Goal: Task Accomplishment & Management: Complete application form

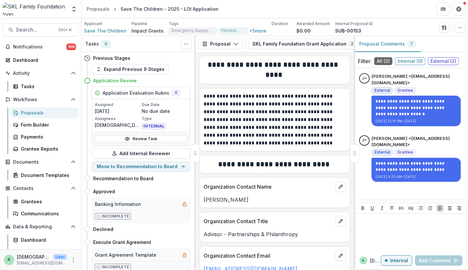
scroll to position [5610, 0]
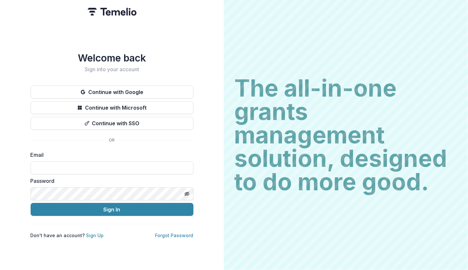
click at [62, 29] on div "Welcome back Sign into your account Continue with Google Continue with Microsof…" at bounding box center [112, 135] width 224 height 270
click at [109, 168] on input at bounding box center [112, 167] width 163 height 13
type input "**********"
click at [31, 203] on button "Sign In" at bounding box center [112, 209] width 163 height 13
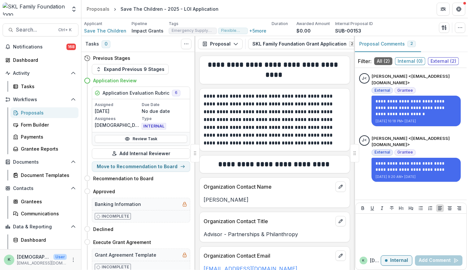
click at [34, 112] on div "Proposals" at bounding box center [47, 112] width 52 height 7
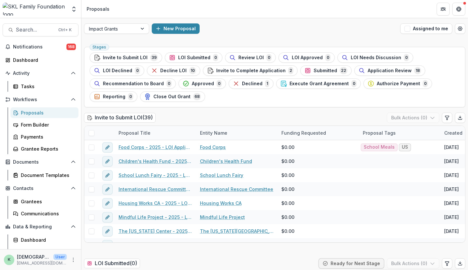
click at [33, 110] on div "Proposals" at bounding box center [47, 112] width 52 height 7
click at [320, 72] on span "Submitted" at bounding box center [324, 71] width 23 height 6
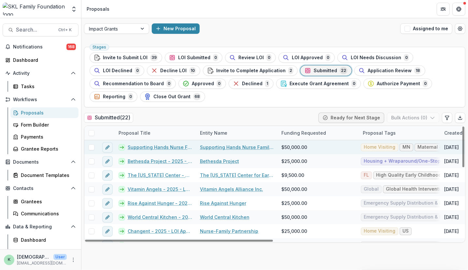
click at [146, 144] on link "Supporting Hands Nurse Family Partnership - 2025 - LOI Application" at bounding box center [160, 147] width 64 height 7
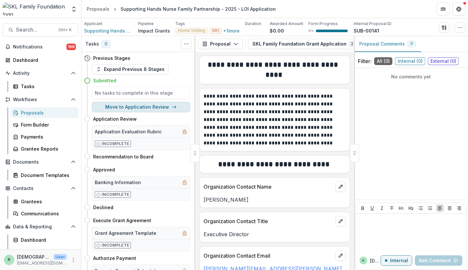
click at [145, 108] on button "Move to Application Review" at bounding box center [141, 107] width 98 height 10
select select "**********"
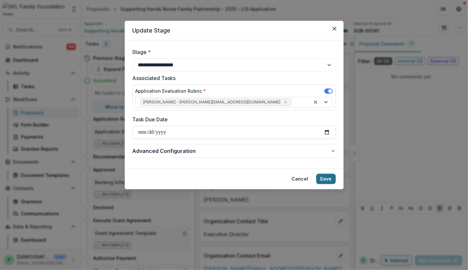
click at [324, 179] on button "Save" at bounding box center [326, 179] width 20 height 10
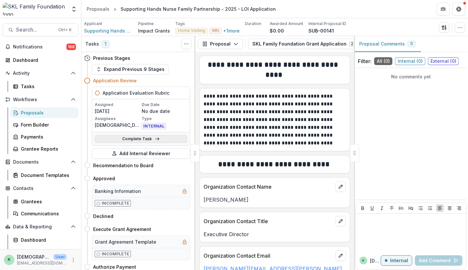
click at [147, 140] on link "Complete Task" at bounding box center [141, 139] width 92 height 8
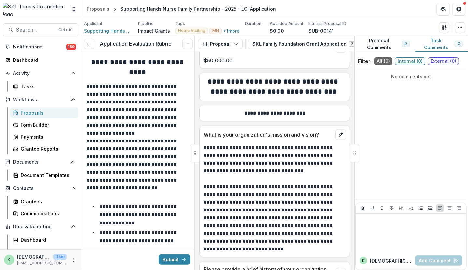
scroll to position [330, 0]
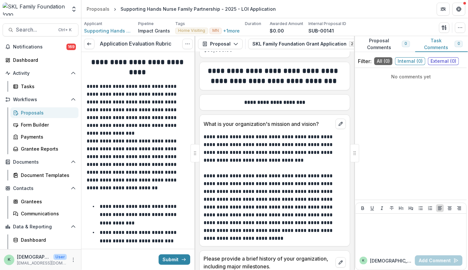
click at [344, 95] on div "**********" at bounding box center [274, 101] width 150 height 12
click at [454, 123] on div "No comments yet" at bounding box center [410, 134] width 111 height 127
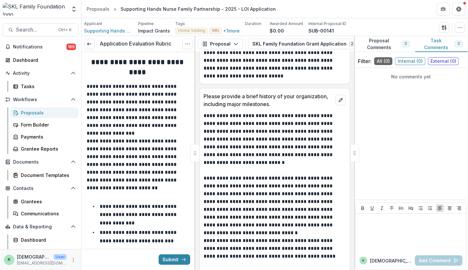
scroll to position [493, 0]
click at [428, 114] on div "No comments yet" at bounding box center [410, 134] width 111 height 127
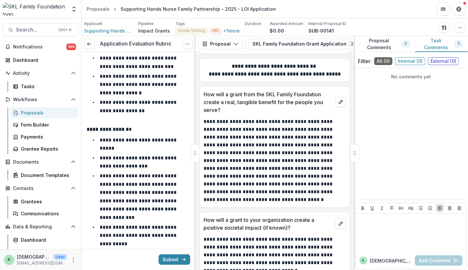
scroll to position [1739, 0]
click at [406, 242] on div at bounding box center [410, 232] width 105 height 33
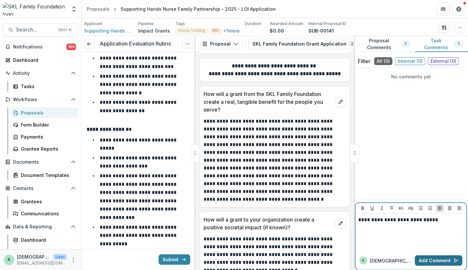
click at [440, 257] on button "Add Comment" at bounding box center [439, 260] width 48 height 10
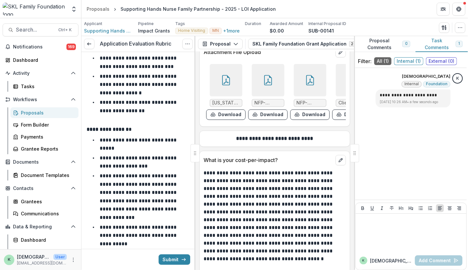
scroll to position [2180, 0]
click at [221, 75] on icon at bounding box center [226, 80] width 10 height 10
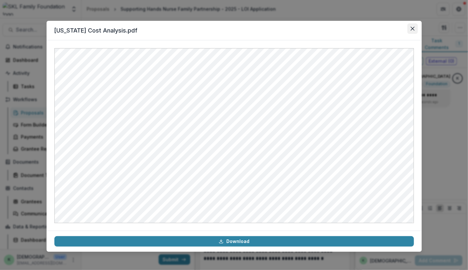
click at [411, 30] on icon "Close" at bounding box center [412, 29] width 4 height 4
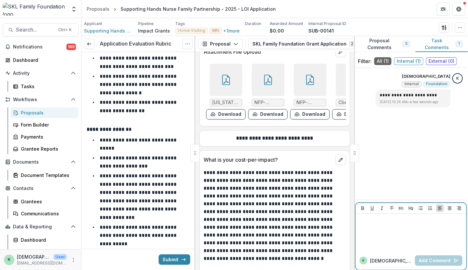
click at [389, 226] on div at bounding box center [410, 232] width 105 height 33
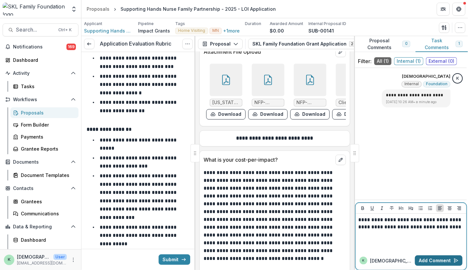
click at [429, 260] on button "Add Comment" at bounding box center [439, 260] width 48 height 10
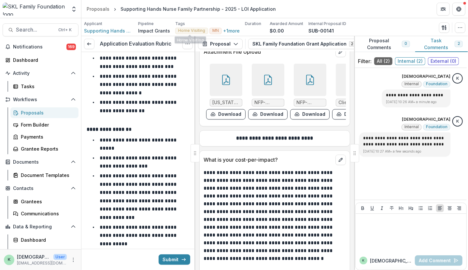
click at [155, 95] on li "**********" at bounding box center [142, 84] width 96 height 25
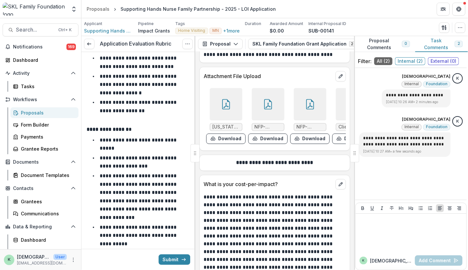
scroll to position [2151, 0]
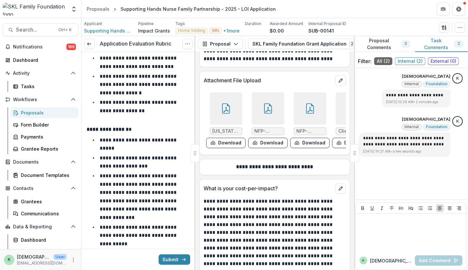
click at [257, 92] on div at bounding box center [268, 108] width 33 height 33
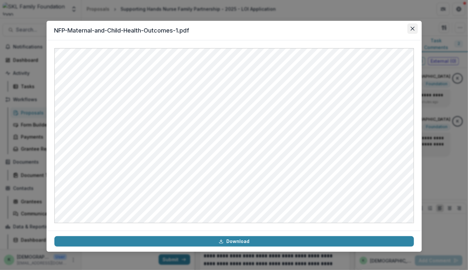
click at [413, 24] on button "Close" at bounding box center [412, 28] width 10 height 10
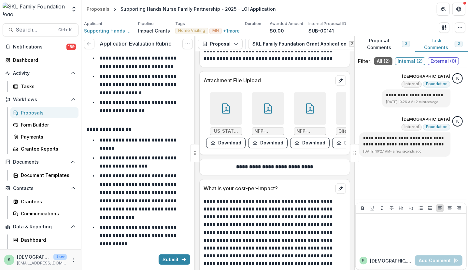
click at [307, 103] on icon at bounding box center [310, 108] width 8 height 10
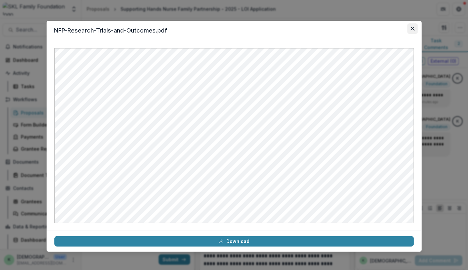
click at [413, 26] on button "Close" at bounding box center [412, 28] width 10 height 10
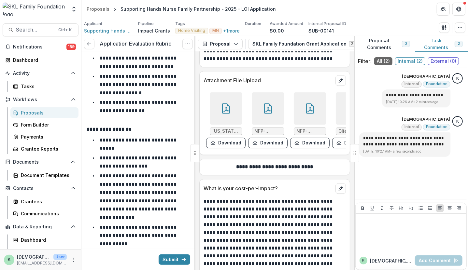
click at [339, 92] on div at bounding box center [352, 108] width 33 height 33
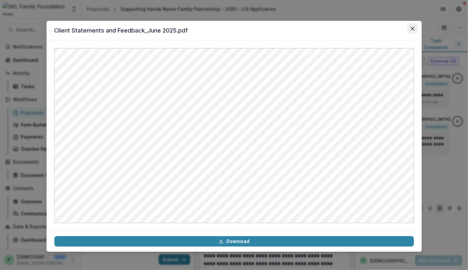
click at [409, 26] on button "Close" at bounding box center [412, 28] width 10 height 10
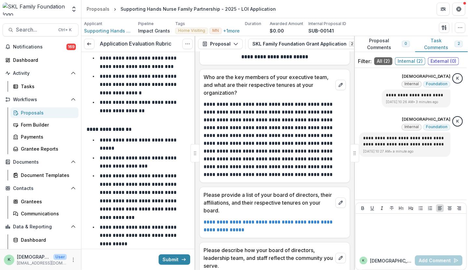
scroll to position [2627, 0]
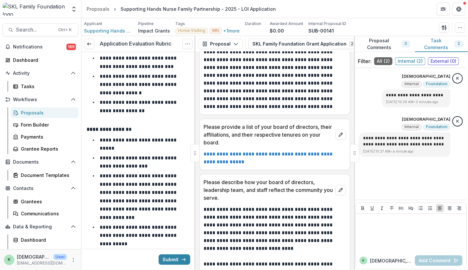
click at [225, 152] on link "**********" at bounding box center [268, 158] width 130 height 13
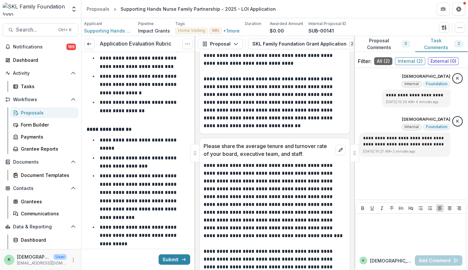
scroll to position [2813, 0]
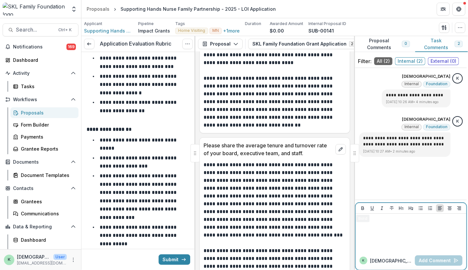
click at [379, 237] on div at bounding box center [410, 232] width 105 height 33
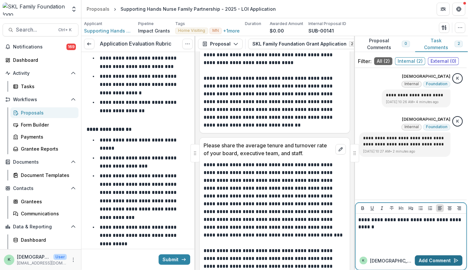
click at [441, 260] on button "Add Comment" at bounding box center [439, 260] width 48 height 10
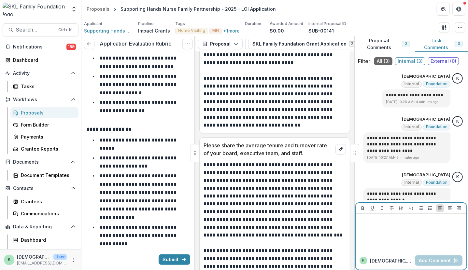
click at [392, 233] on div at bounding box center [410, 232] width 105 height 33
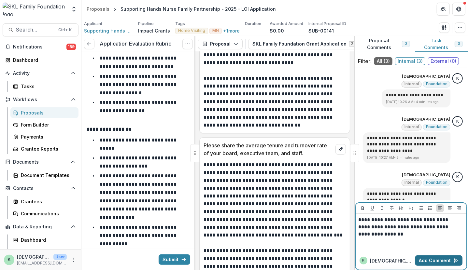
click at [432, 259] on button "Add Comment" at bounding box center [439, 260] width 48 height 10
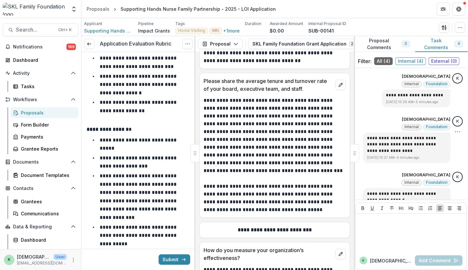
scroll to position [70, 0]
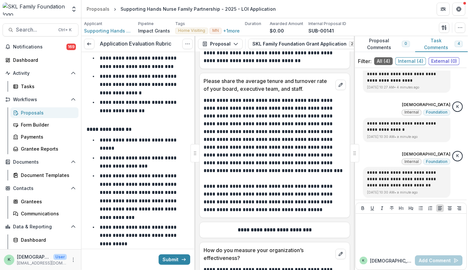
click at [292, 165] on p "**********" at bounding box center [273, 136] width 141 height 78
click at [160, 121] on p at bounding box center [138, 122] width 103 height 8
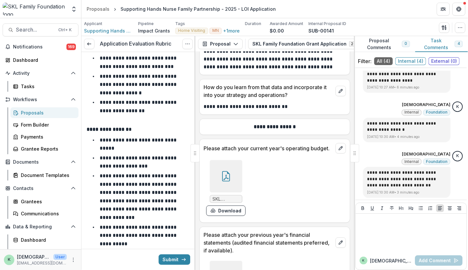
scroll to position [3218, 0]
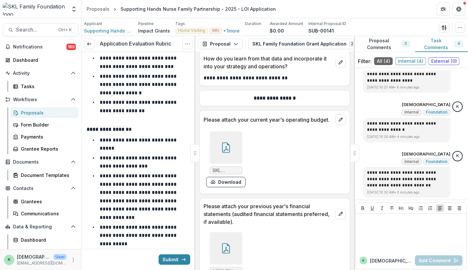
click at [222, 143] on icon at bounding box center [226, 148] width 10 height 10
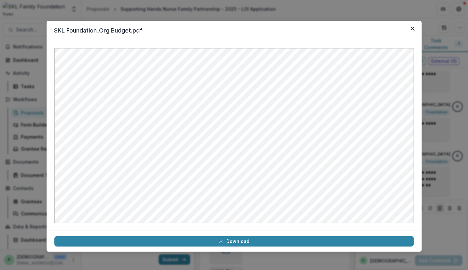
click at [439, 140] on div "SKL Foundation_Org Budget.pdf Download" at bounding box center [234, 135] width 468 height 270
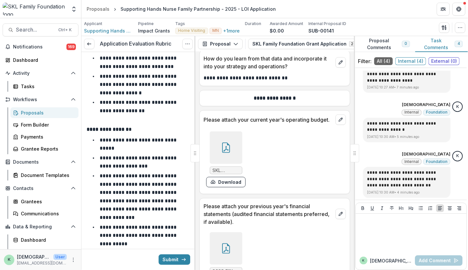
scroll to position [3297, 0]
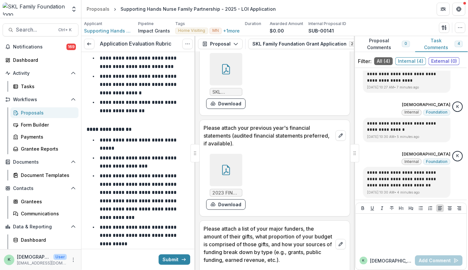
click at [222, 169] on icon at bounding box center [226, 170] width 8 height 10
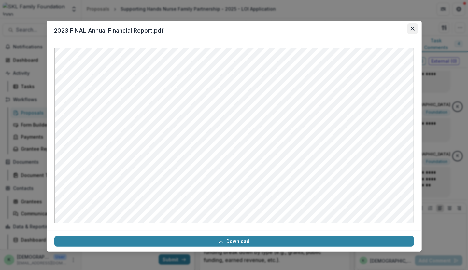
click at [411, 26] on button "Close" at bounding box center [412, 28] width 10 height 10
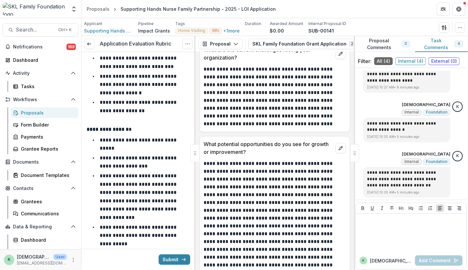
scroll to position [3612, 0]
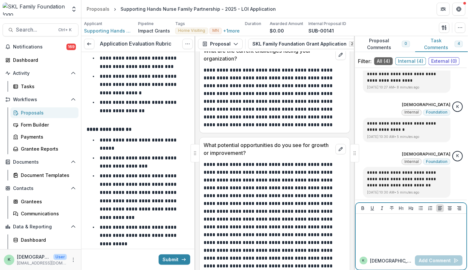
click at [406, 236] on div at bounding box center [410, 232] width 105 height 33
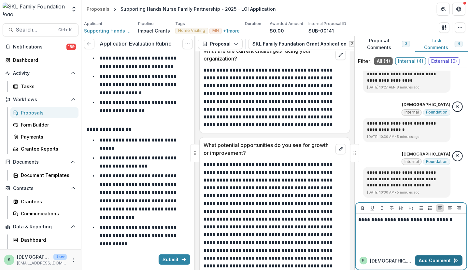
click at [427, 259] on button "Add Comment" at bounding box center [439, 260] width 48 height 10
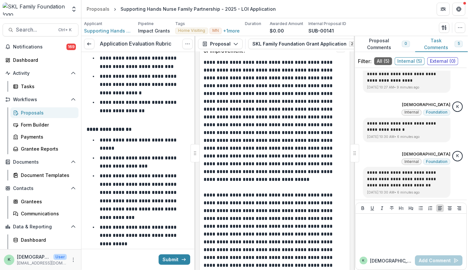
scroll to position [3714, 0]
click at [391, 235] on div at bounding box center [410, 232] width 105 height 33
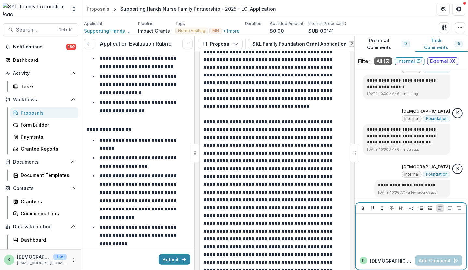
scroll to position [3848, 0]
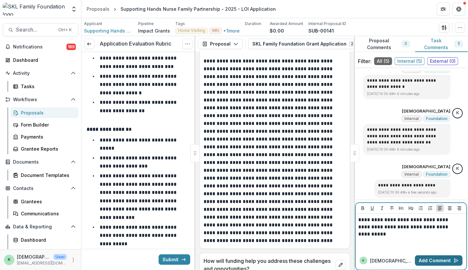
click at [442, 261] on button "Add Comment" at bounding box center [439, 260] width 48 height 10
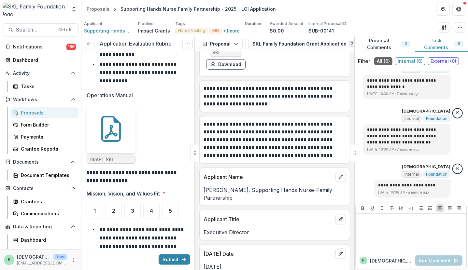
scroll to position [339, 0]
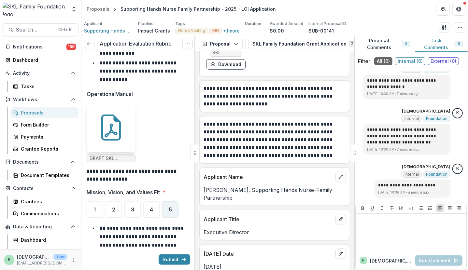
click at [163, 202] on div "5" at bounding box center [170, 209] width 16 height 16
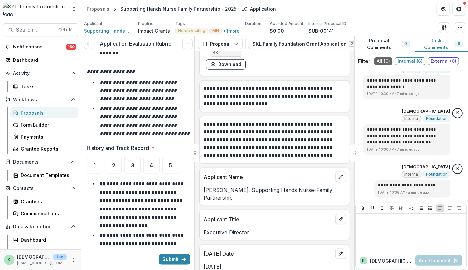
scroll to position [650, 0]
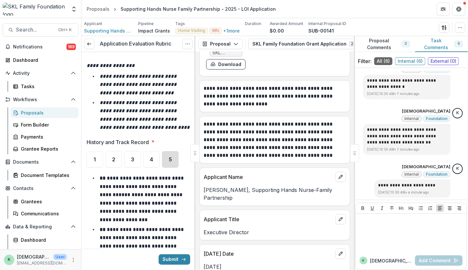
click at [174, 162] on div "5" at bounding box center [170, 159] width 16 height 16
click at [154, 160] on div "4" at bounding box center [151, 159] width 16 height 16
click at [385, 241] on div at bounding box center [410, 232] width 105 height 33
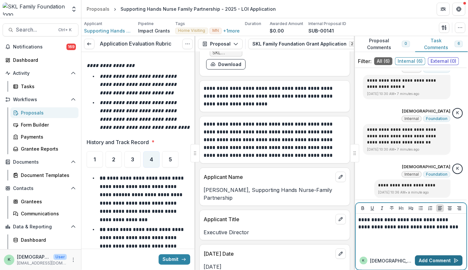
click at [447, 259] on button "Add Comment" at bounding box center [439, 260] width 48 height 10
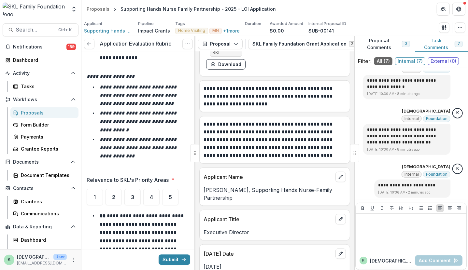
scroll to position [961, 0]
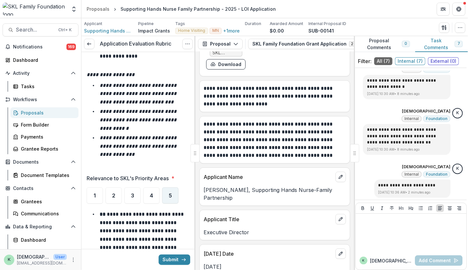
click at [170, 196] on span "5" at bounding box center [170, 195] width 3 height 5
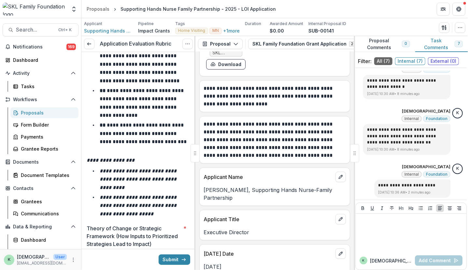
scroll to position [1318, 0]
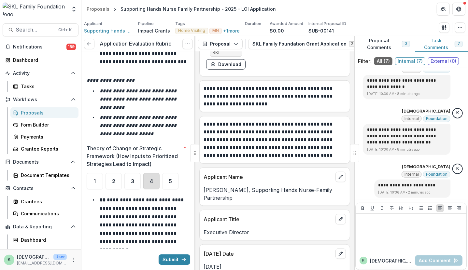
click at [154, 182] on div "4" at bounding box center [151, 181] width 16 height 16
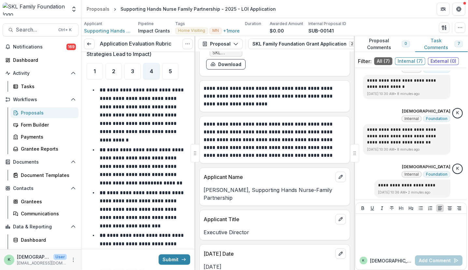
scroll to position [1428, 0]
click at [172, 76] on div "5" at bounding box center [170, 71] width 16 height 16
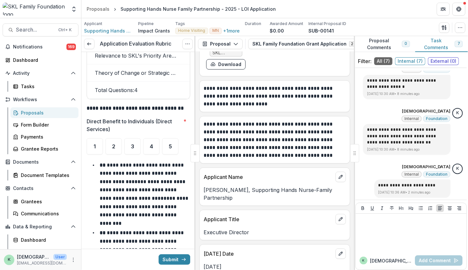
scroll to position [1835, 0]
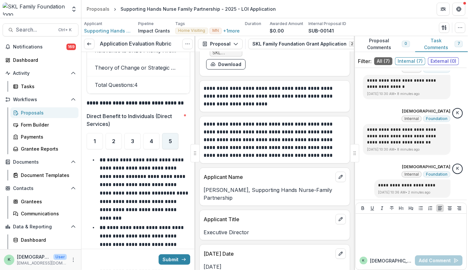
click at [168, 135] on div "5" at bounding box center [170, 141] width 16 height 16
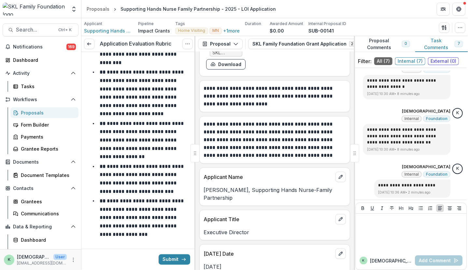
scroll to position [2165, 0]
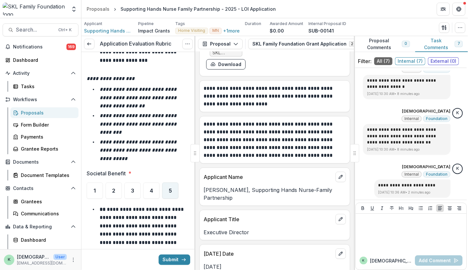
click at [171, 188] on span "5" at bounding box center [170, 190] width 3 height 5
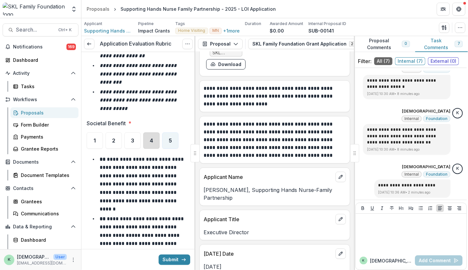
click at [148, 132] on div "4" at bounding box center [151, 140] width 16 height 16
click at [174, 139] on div "5" at bounding box center [170, 140] width 16 height 16
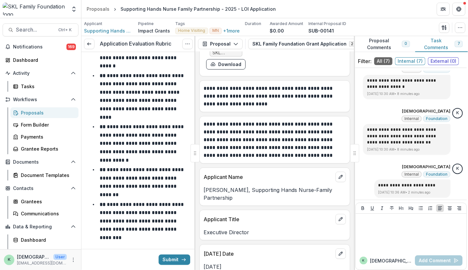
scroll to position [2524, 0]
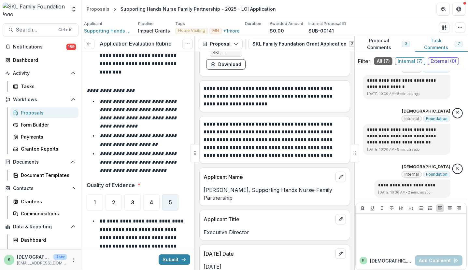
click at [170, 200] on span "5" at bounding box center [170, 202] width 3 height 5
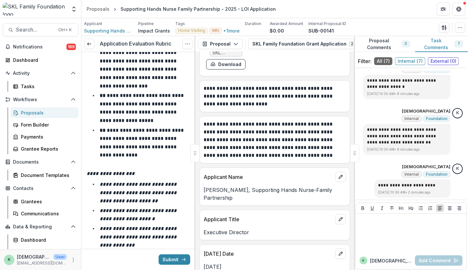
scroll to position [2880, 0]
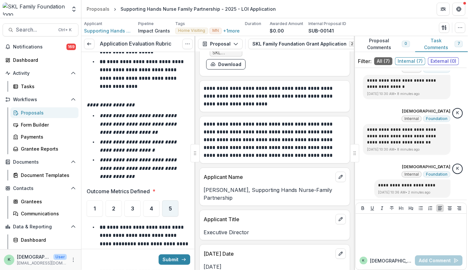
click at [170, 200] on div "5" at bounding box center [170, 208] width 16 height 16
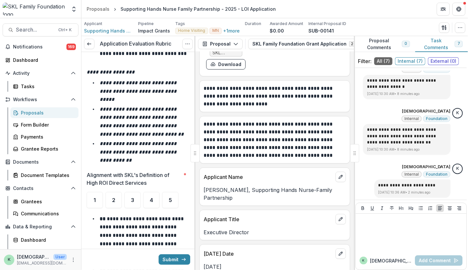
scroll to position [3251, 0]
click at [170, 192] on div "5" at bounding box center [170, 200] width 16 height 16
click at [147, 192] on div "4" at bounding box center [151, 200] width 16 height 16
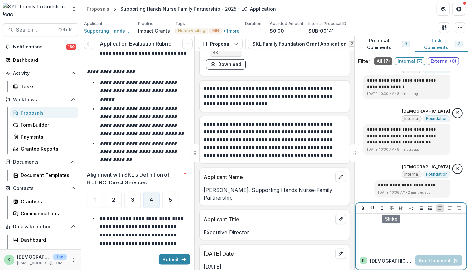
click at [392, 228] on div at bounding box center [410, 232] width 105 height 33
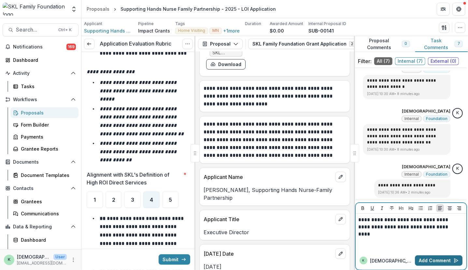
click at [432, 263] on button "Add Comment" at bounding box center [439, 260] width 48 height 10
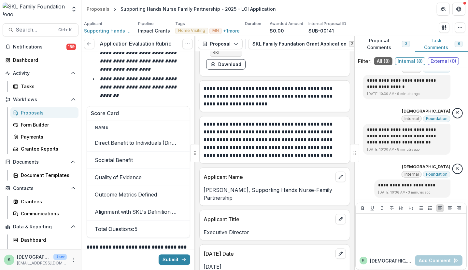
scroll to position [3697, 0]
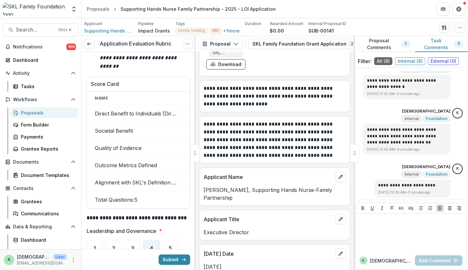
click at [154, 240] on div "4" at bounding box center [151, 248] width 16 height 16
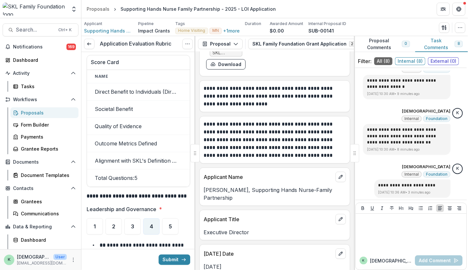
scroll to position [3722, 0]
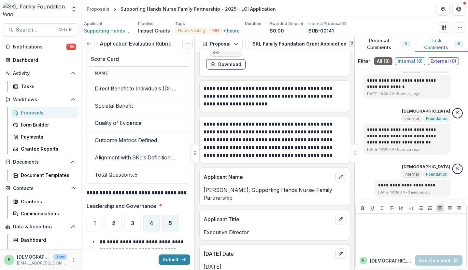
click at [171, 221] on span "5" at bounding box center [170, 223] width 3 height 5
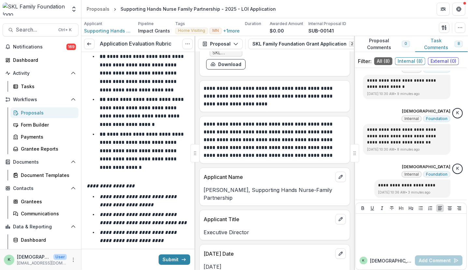
scroll to position [4086, 0]
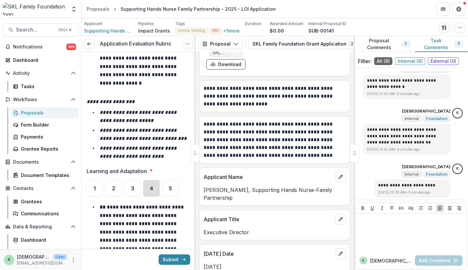
click at [155, 180] on div "4" at bounding box center [151, 188] width 16 height 16
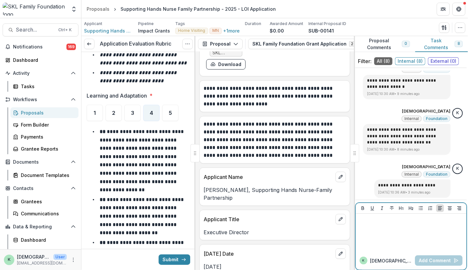
click at [395, 240] on div at bounding box center [410, 232] width 105 height 33
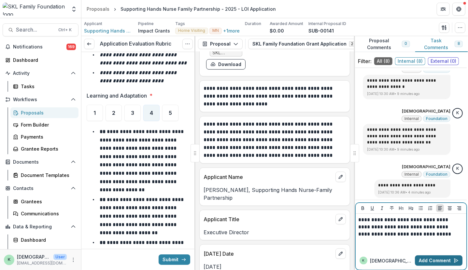
click at [419, 257] on button "Add Comment" at bounding box center [439, 260] width 48 height 10
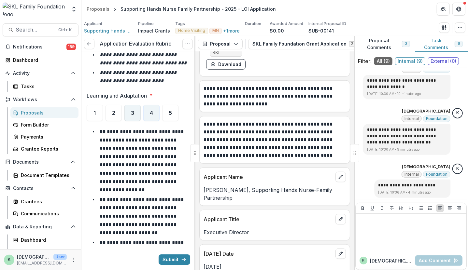
click at [131, 110] on span "3" at bounding box center [132, 112] width 3 height 5
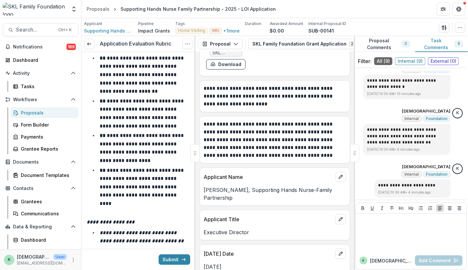
scroll to position [4413, 0]
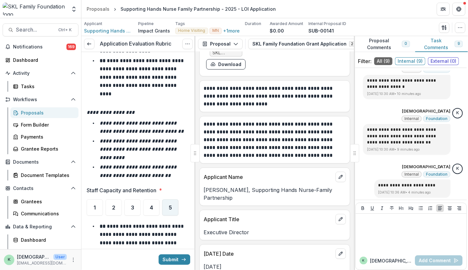
click at [169, 205] on span "5" at bounding box center [170, 207] width 3 height 5
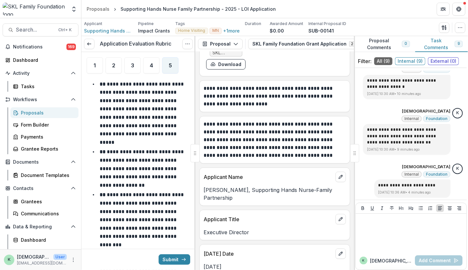
scroll to position [4709, 0]
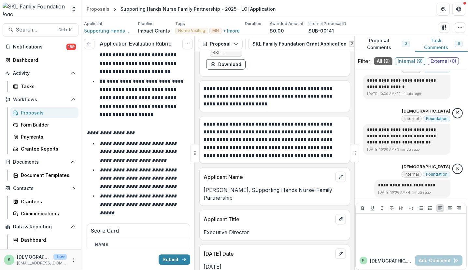
scroll to position [5251, 0]
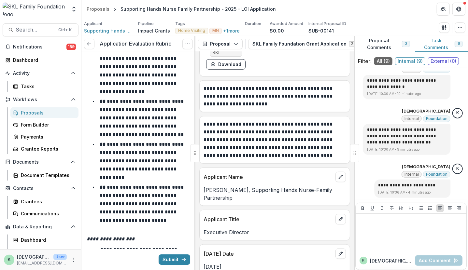
scroll to position [5587, 0]
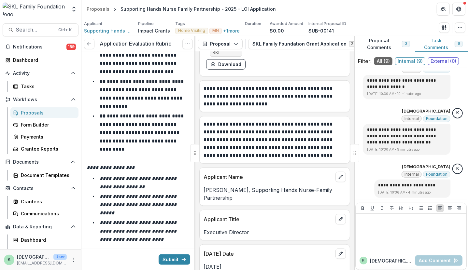
scroll to position [5970, 0]
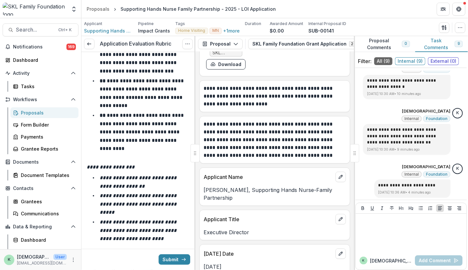
click at [152, 263] on div "4" at bounding box center [151, 271] width 16 height 16
click at [127, 263] on div "3" at bounding box center [132, 271] width 16 height 16
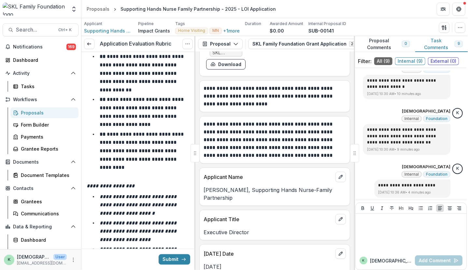
scroll to position [6471, 0]
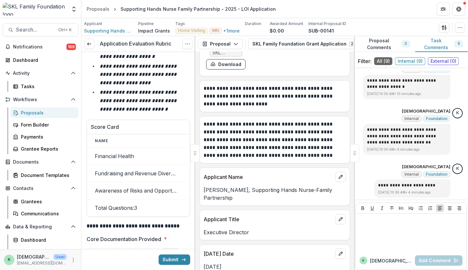
click at [172, 248] on div "5" at bounding box center [170, 256] width 16 height 16
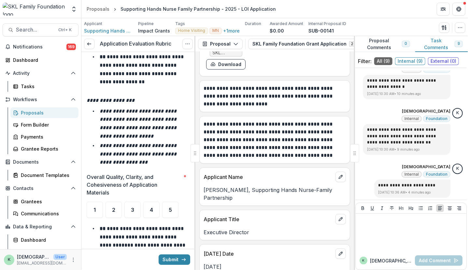
scroll to position [6832, 0]
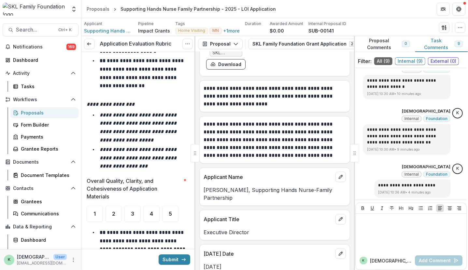
click at [172, 206] on div "5" at bounding box center [170, 214] width 16 height 16
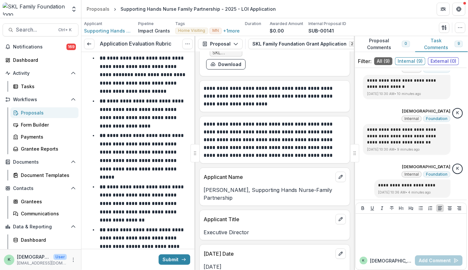
scroll to position [7168, 0]
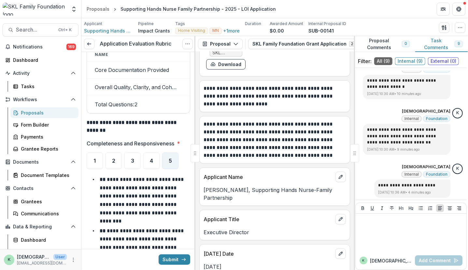
scroll to position [7468, 0]
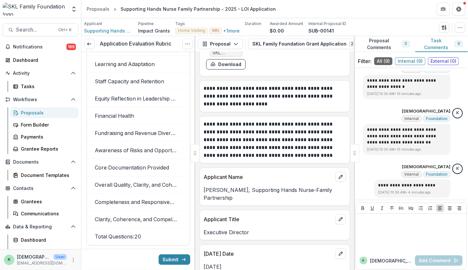
scroll to position [8749, 0]
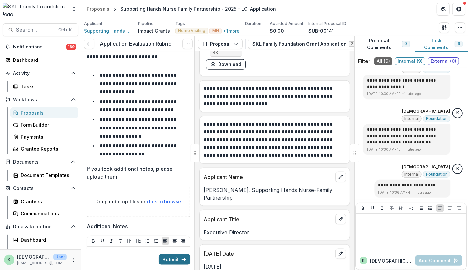
click at [164, 259] on button "Submit" at bounding box center [174, 259] width 32 height 10
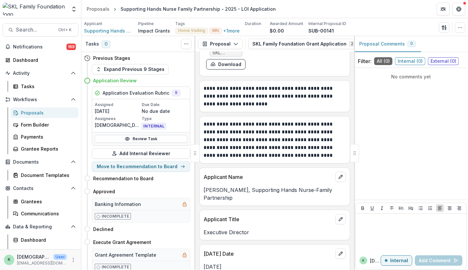
click at [33, 111] on div "Proposals" at bounding box center [47, 112] width 52 height 7
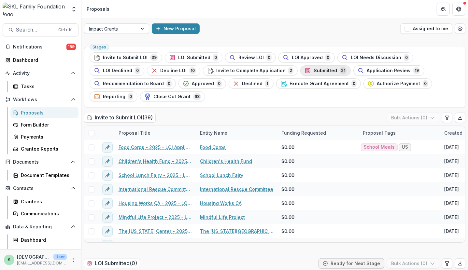
click at [313, 70] on span "Submitted" at bounding box center [324, 71] width 23 height 6
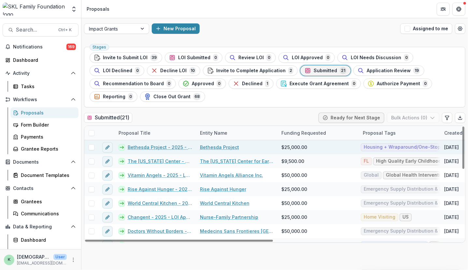
click at [161, 144] on link "Bethesda Project - 2025 - LOI Application" at bounding box center [160, 147] width 64 height 7
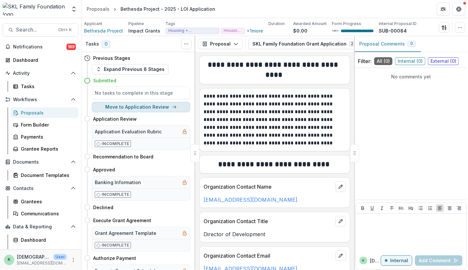
click at [141, 103] on button "Move to Application Review" at bounding box center [141, 107] width 98 height 10
select select "**********"
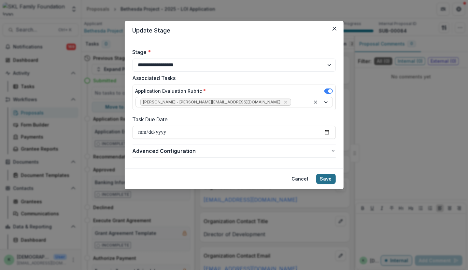
click at [333, 181] on button "Save" at bounding box center [326, 179] width 20 height 10
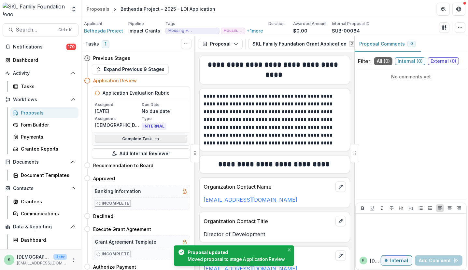
click at [124, 137] on link "Complete Task" at bounding box center [141, 139] width 92 height 8
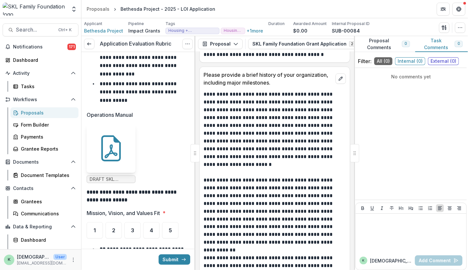
scroll to position [364, 0]
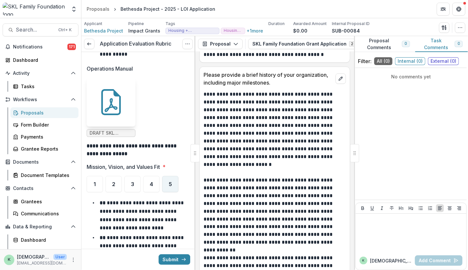
click at [175, 180] on div "5" at bounding box center [170, 184] width 16 height 16
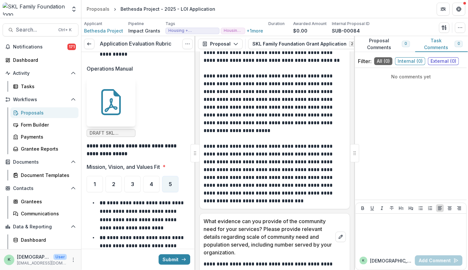
scroll to position [1190, 0]
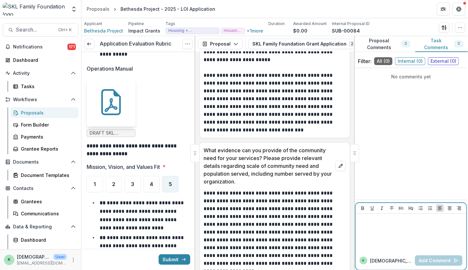
click at [391, 235] on div at bounding box center [410, 232] width 105 height 33
click at [168, 100] on ul "DRAFT SKL Appendix F (Revised [DATE]).docx.pdf" at bounding box center [138, 107] width 103 height 59
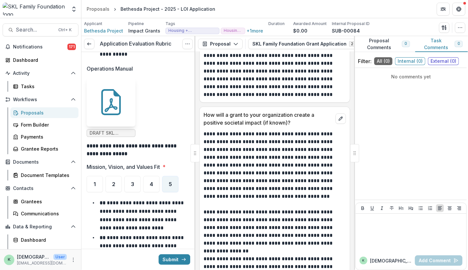
scroll to position [2104, 0]
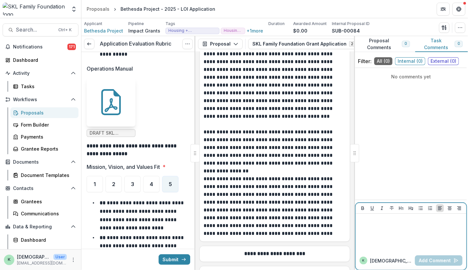
click at [401, 237] on div at bounding box center [410, 232] width 105 height 33
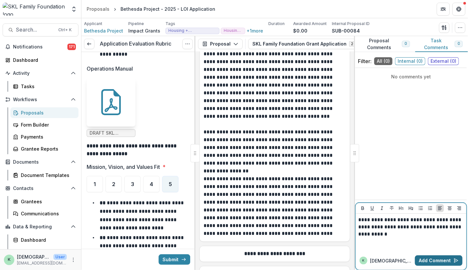
click at [429, 259] on button "Add Comment" at bounding box center [439, 260] width 48 height 10
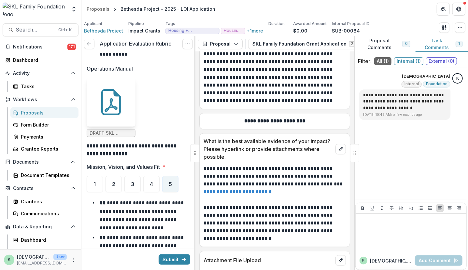
scroll to position [2239, 0]
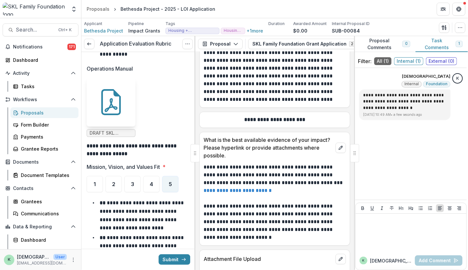
click at [223, 188] on link "**********" at bounding box center [237, 190] width 69 height 5
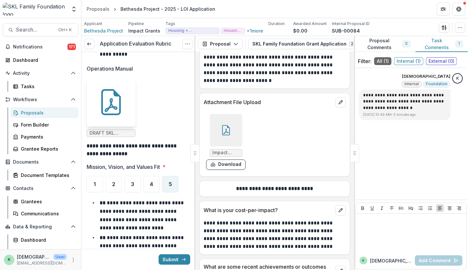
scroll to position [2466, 0]
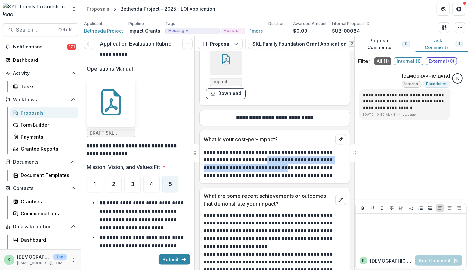
drag, startPoint x: 259, startPoint y: 164, endPoint x: 254, endPoint y: 157, distance: 9.2
click at [254, 157] on p "**********" at bounding box center [273, 163] width 141 height 31
copy p "**********"
drag, startPoint x: 159, startPoint y: 90, endPoint x: 262, endPoint y: 180, distance: 136.1
click at [159, 90] on ul "DRAFT SKL Appendix F (Revised [DATE]).docx.pdf" at bounding box center [138, 107] width 103 height 59
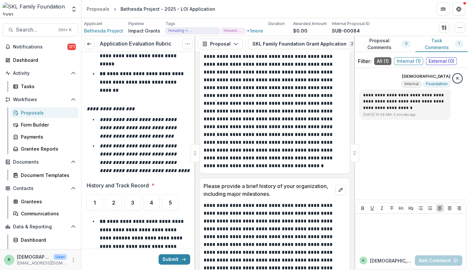
scroll to position [368, 0]
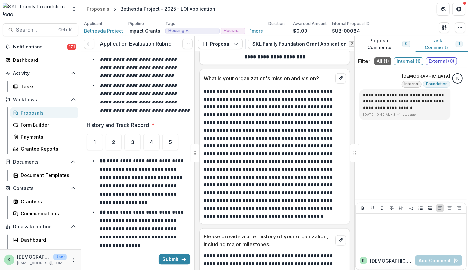
scroll to position [684, 0]
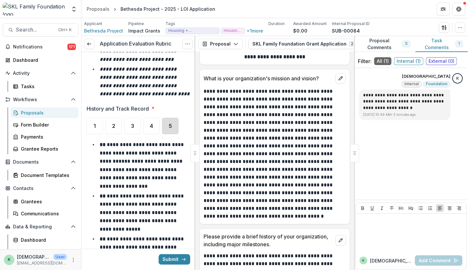
click at [166, 126] on div "5" at bounding box center [170, 126] width 16 height 16
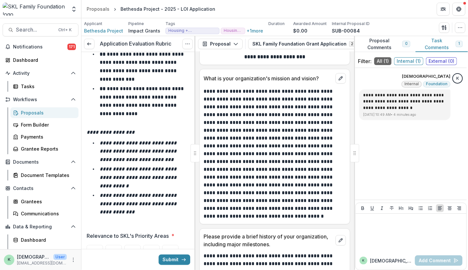
scroll to position [1048, 0]
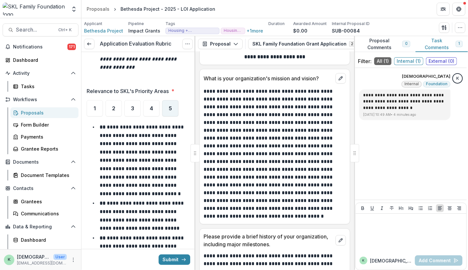
click at [170, 114] on div "5" at bounding box center [170, 108] width 16 height 16
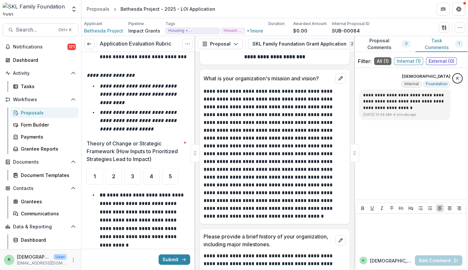
scroll to position [1405, 0]
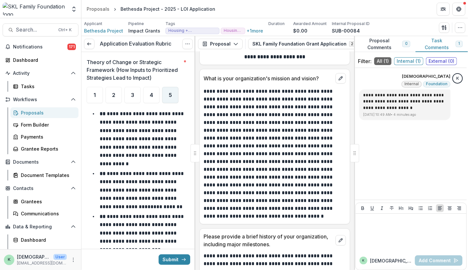
click at [172, 98] on div "5" at bounding box center [170, 95] width 16 height 16
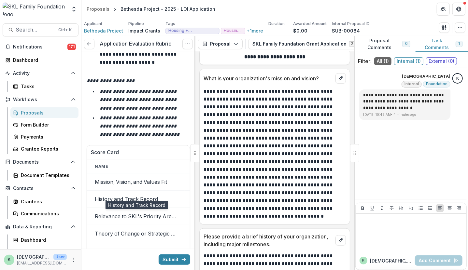
scroll to position [1813, 0]
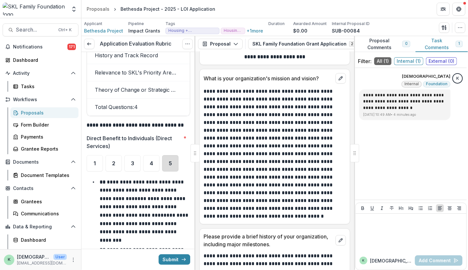
click at [177, 160] on div "5" at bounding box center [170, 163] width 16 height 16
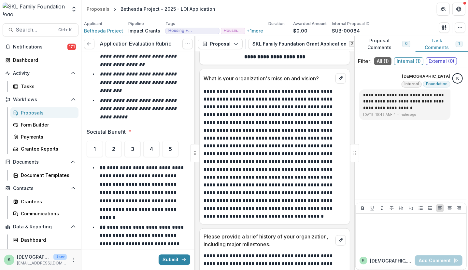
scroll to position [2207, 0]
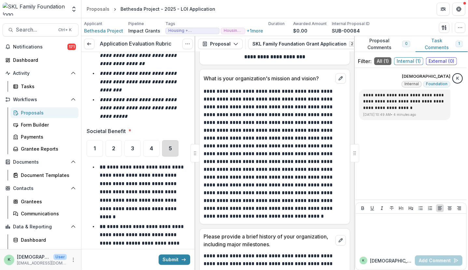
click at [167, 151] on div "5" at bounding box center [170, 148] width 16 height 16
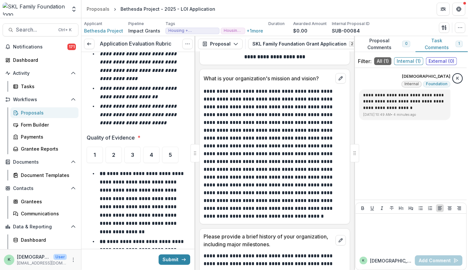
scroll to position [2571, 0]
click at [170, 147] on div "5" at bounding box center [170, 155] width 16 height 16
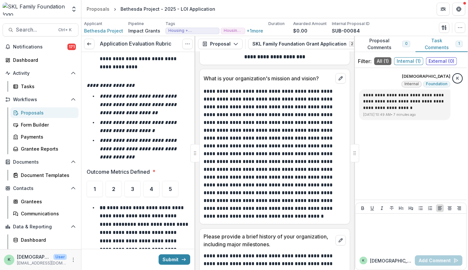
scroll to position [2904, 0]
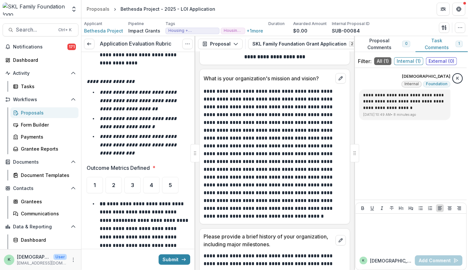
click at [130, 116] on em "**********" at bounding box center [139, 122] width 78 height 13
click at [172, 177] on div "5" at bounding box center [170, 185] width 16 height 16
click at [169, 177] on div "5" at bounding box center [170, 185] width 16 height 16
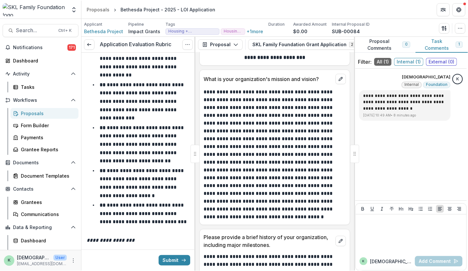
scroll to position [3251, 0]
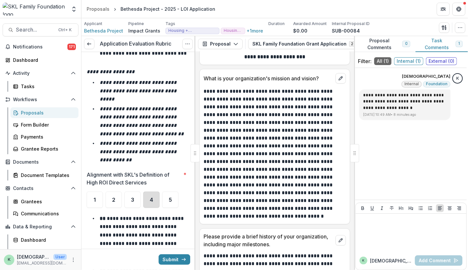
click at [151, 192] on div "4" at bounding box center [151, 200] width 16 height 16
click at [416, 250] on div at bounding box center [410, 233] width 111 height 38
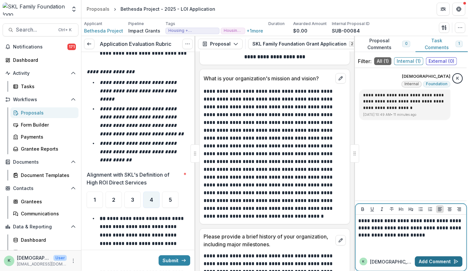
click at [433, 262] on button "Add Comment" at bounding box center [439, 261] width 48 height 10
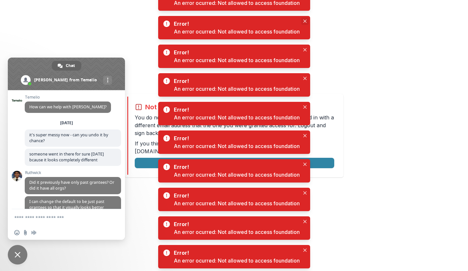
click at [305, 20] on icon "Close" at bounding box center [304, 21] width 3 height 3
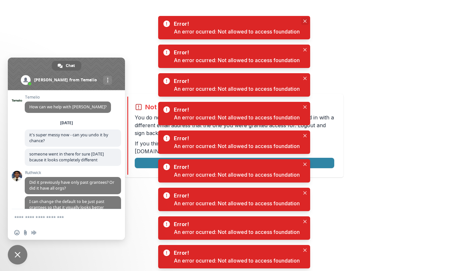
click at [306, 20] on icon "Close" at bounding box center [304, 21] width 3 height 3
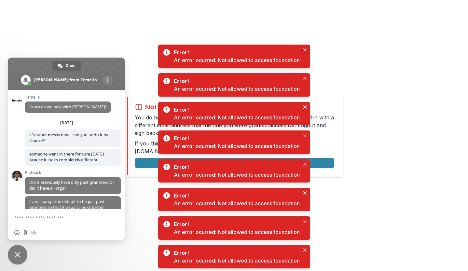
click at [308, 47] on button "Close" at bounding box center [305, 50] width 8 height 8
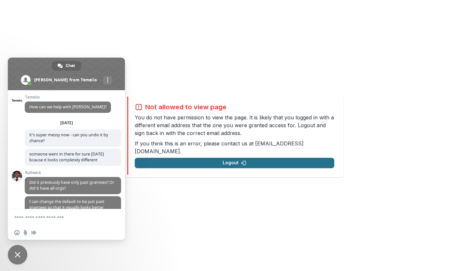
click at [226, 159] on button "Logout" at bounding box center [234, 163] width 199 height 10
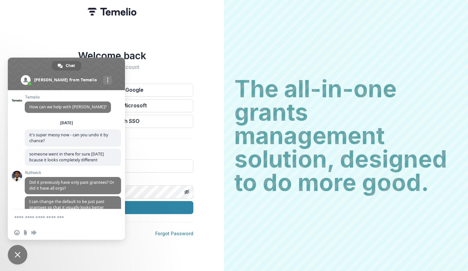
click at [98, 61] on span at bounding box center [66, 74] width 117 height 33
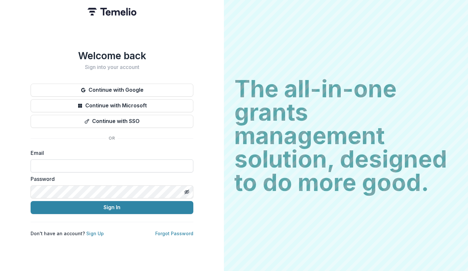
click at [76, 164] on input at bounding box center [112, 165] width 163 height 13
type input "**********"
click at [31, 201] on button "Sign In" at bounding box center [112, 207] width 163 height 13
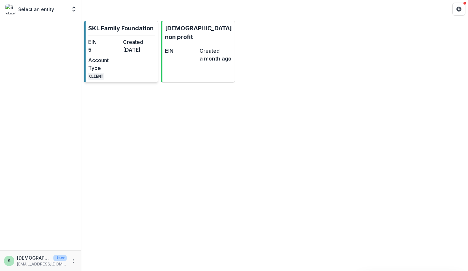
click at [120, 36] on link "SKL Family Foundation EIN 5 Created [DATE] Account Type CLIENT" at bounding box center [121, 52] width 74 height 62
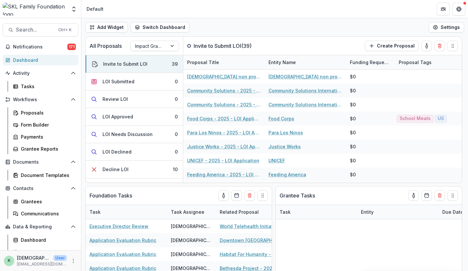
click at [120, 36] on div "Add Widget Switch Dashboard Default New Dashboard Settings" at bounding box center [274, 27] width 387 height 18
click at [35, 117] on link "Proposals" at bounding box center [44, 112] width 68 height 11
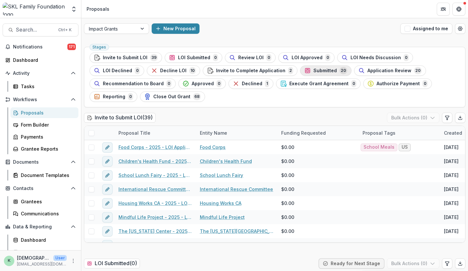
click at [313, 71] on span "Submitted" at bounding box center [324, 71] width 23 height 6
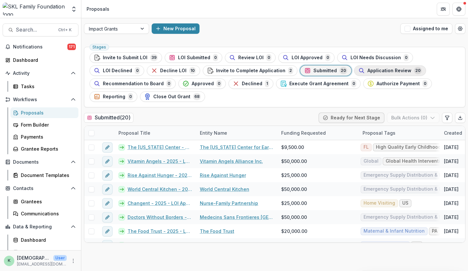
click at [354, 74] on button "Application Review 20" at bounding box center [390, 70] width 72 height 10
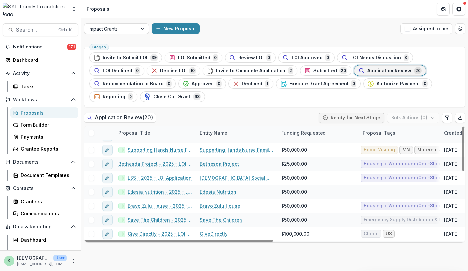
scroll to position [46, 0]
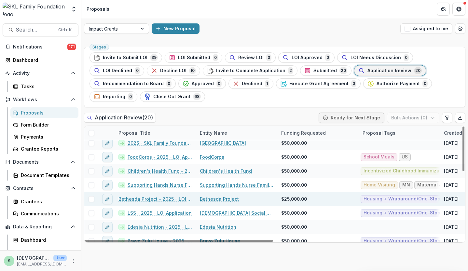
click at [175, 196] on link "Bethesda Project - 2025 - LOI Application" at bounding box center [155, 199] width 74 height 7
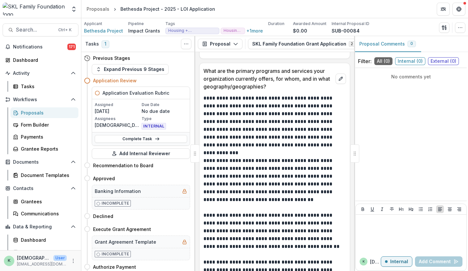
scroll to position [1099, 0]
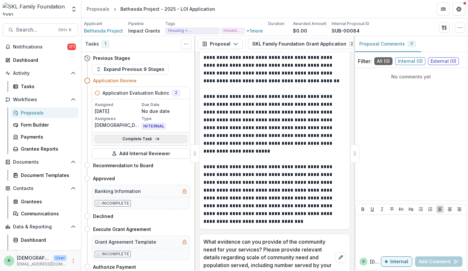
click at [137, 140] on link "Complete Task" at bounding box center [141, 139] width 92 height 8
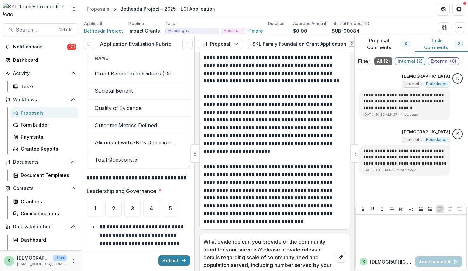
scroll to position [3743, 0]
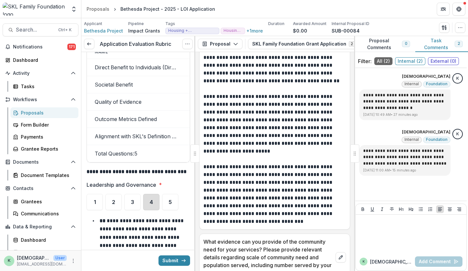
click at [155, 194] on div "4" at bounding box center [151, 202] width 16 height 16
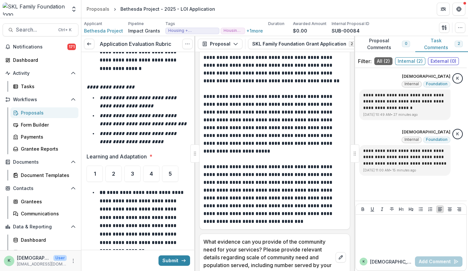
scroll to position [4100, 0]
click at [156, 166] on div "4" at bounding box center [151, 174] width 16 height 16
click at [135, 166] on div "3" at bounding box center [132, 174] width 16 height 16
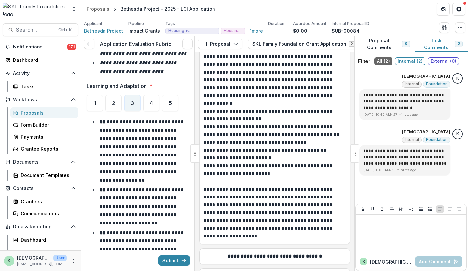
scroll to position [1445, 0]
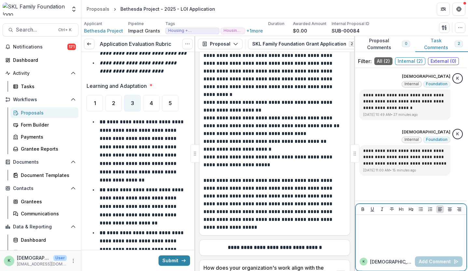
click at [384, 236] on div at bounding box center [410, 233] width 105 height 33
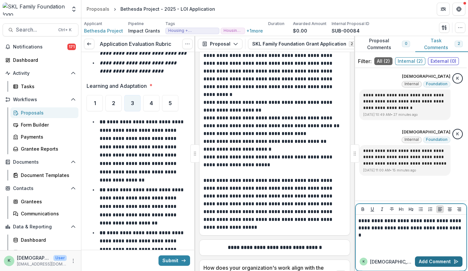
click at [422, 259] on button "Add Comment" at bounding box center [439, 261] width 48 height 10
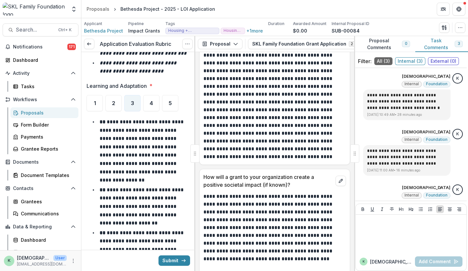
scroll to position [1978, 0]
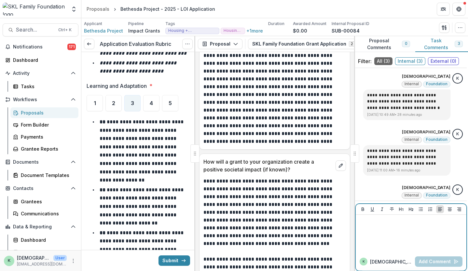
click at [399, 233] on div at bounding box center [410, 233] width 105 height 33
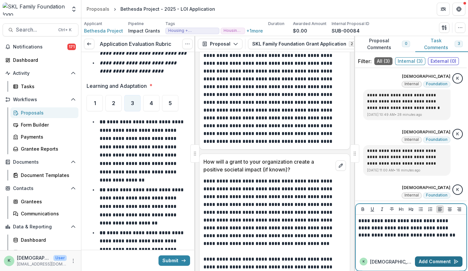
click at [424, 261] on button "Add Comment" at bounding box center [439, 261] width 48 height 10
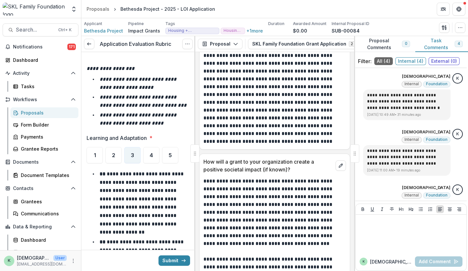
scroll to position [4119, 0]
click at [149, 147] on div "4" at bounding box center [151, 155] width 16 height 16
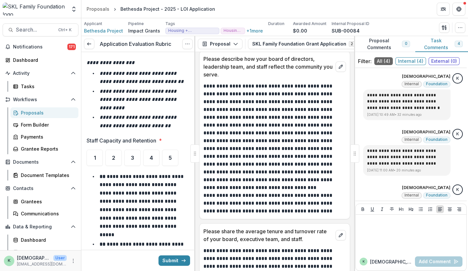
scroll to position [4467, 0]
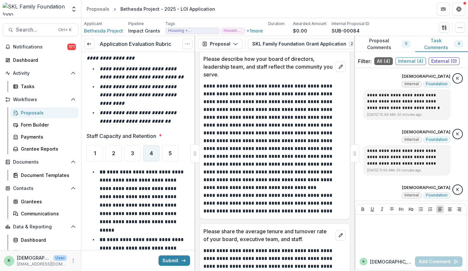
click at [152, 145] on div "4" at bounding box center [151, 153] width 16 height 16
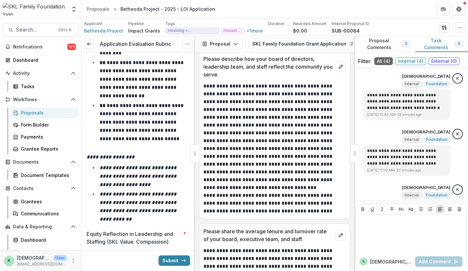
scroll to position [4747, 0]
click at [172, 251] on div "5" at bounding box center [170, 259] width 16 height 16
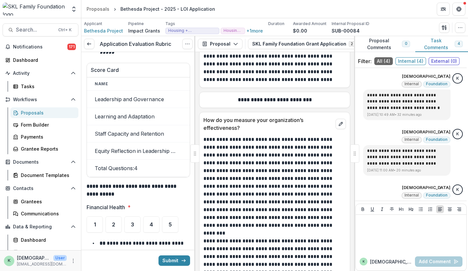
scroll to position [5310, 0]
click at [150, 222] on span "4" at bounding box center [151, 224] width 3 height 5
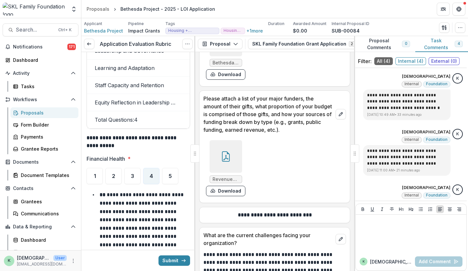
scroll to position [4241, 0]
click at [228, 143] on div at bounding box center [226, 156] width 33 height 33
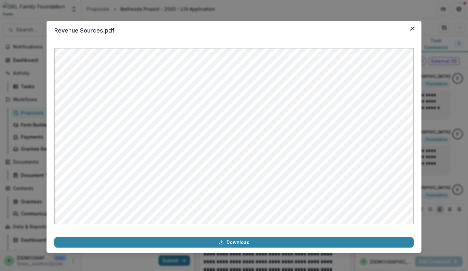
click at [435, 142] on div "Revenue Sources.pdf Download" at bounding box center [234, 135] width 468 height 271
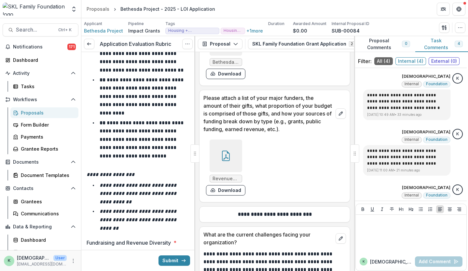
scroll to position [5635, 0]
click at [141, 252] on ul "1 2 3 4 5" at bounding box center [138, 260] width 103 height 16
click at [134, 252] on div "3" at bounding box center [132, 260] width 16 height 16
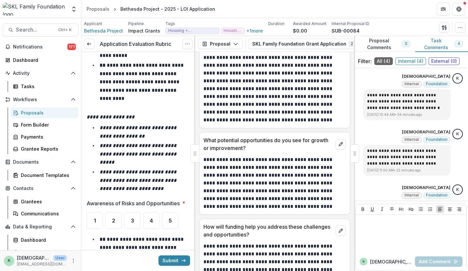
scroll to position [4501, 0]
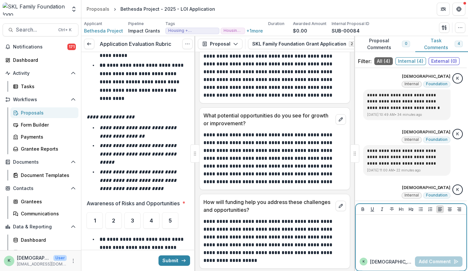
click at [402, 230] on div at bounding box center [410, 233] width 105 height 33
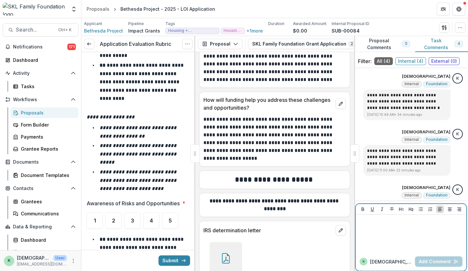
scroll to position [4701, 0]
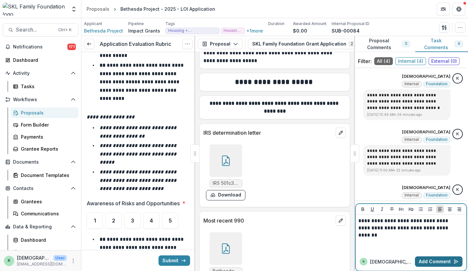
click at [424, 259] on button "Add Comment" at bounding box center [439, 261] width 48 height 10
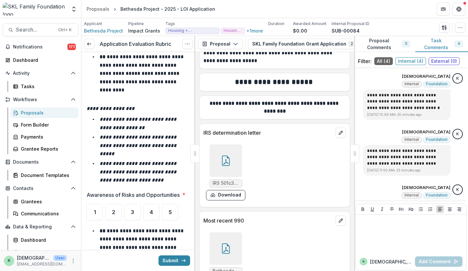
scroll to position [6010, 0]
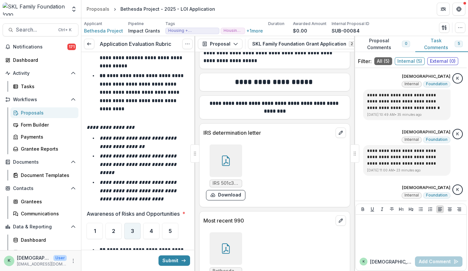
click at [131, 223] on div "3" at bounding box center [132, 231] width 16 height 16
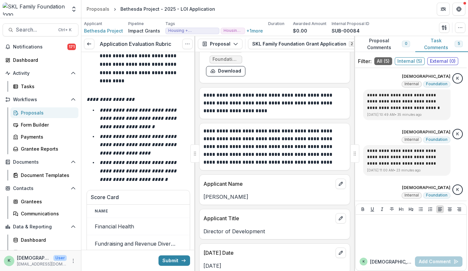
scroll to position [6452, 0]
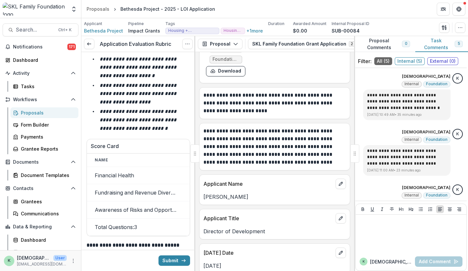
click at [167, 267] on div "5" at bounding box center [170, 275] width 16 height 16
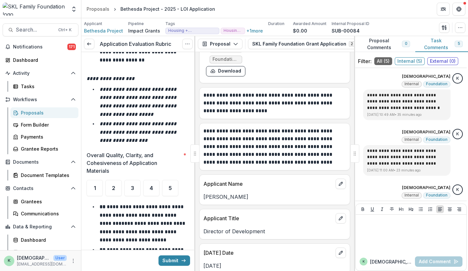
scroll to position [6857, 0]
click at [169, 180] on div "5" at bounding box center [170, 188] width 16 height 16
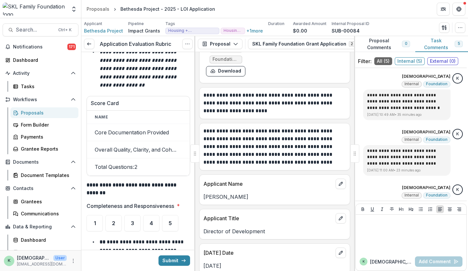
scroll to position [7266, 0]
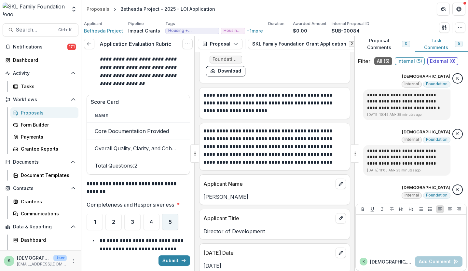
click at [170, 219] on span "5" at bounding box center [170, 221] width 3 height 5
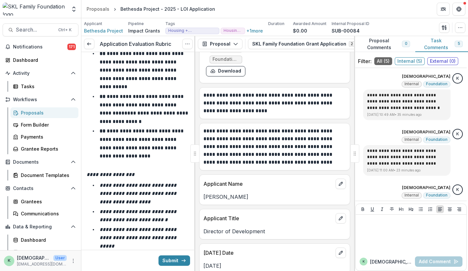
scroll to position [7539, 0]
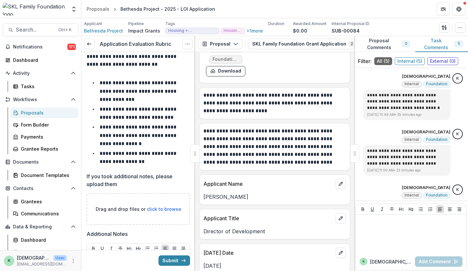
scroll to position [8747, 0]
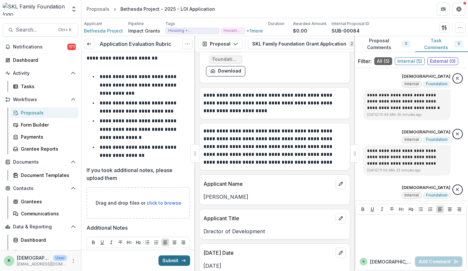
click at [173, 265] on button "Submit" at bounding box center [174, 260] width 32 height 10
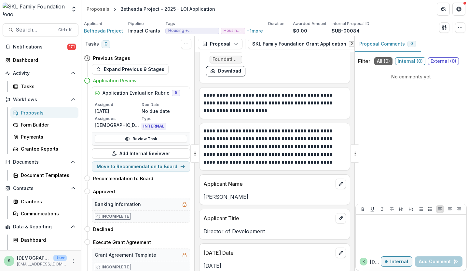
click at [53, 112] on div "Proposals" at bounding box center [47, 112] width 52 height 7
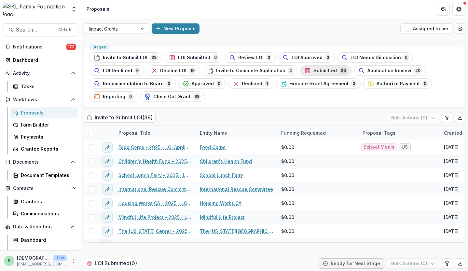
click at [313, 69] on span "Submitted" at bounding box center [324, 71] width 23 height 6
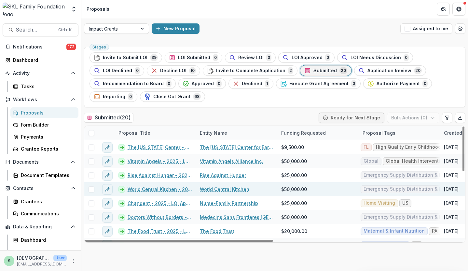
scroll to position [177, 0]
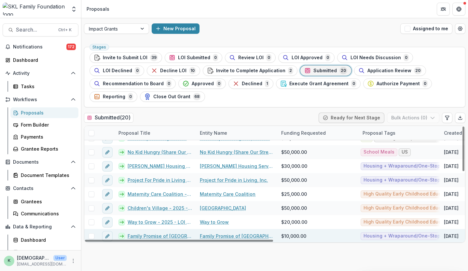
click at [136, 233] on link "Family Promise of [GEOGRAPHIC_DATA] - 2025 - LOI Application" at bounding box center [160, 236] width 64 height 7
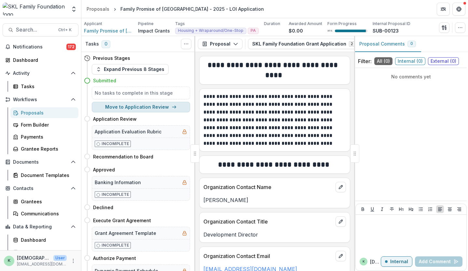
click at [133, 108] on button "Move to Application Review" at bounding box center [141, 107] width 98 height 10
select select "**********"
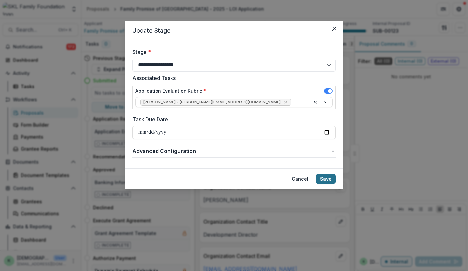
click at [329, 178] on button "Save" at bounding box center [326, 179] width 20 height 10
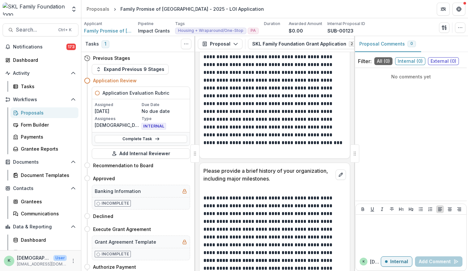
scroll to position [630, 0]
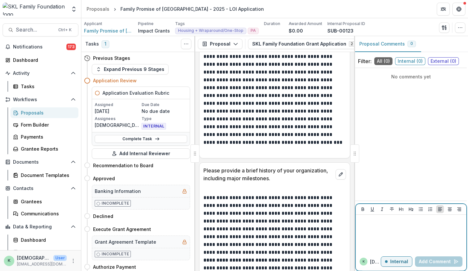
click at [410, 237] on div at bounding box center [410, 233] width 105 height 33
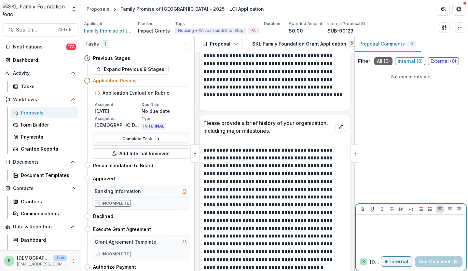
scroll to position [678, 0]
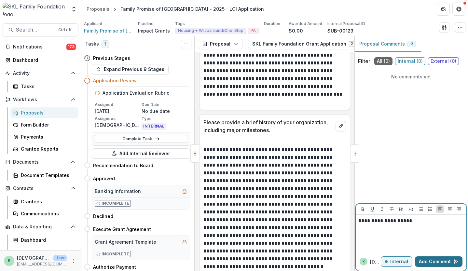
click at [433, 259] on button "Add Comment" at bounding box center [439, 261] width 48 height 10
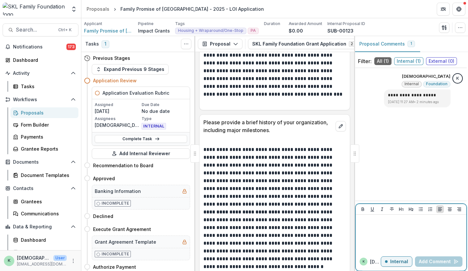
click at [388, 229] on div at bounding box center [410, 233] width 105 height 33
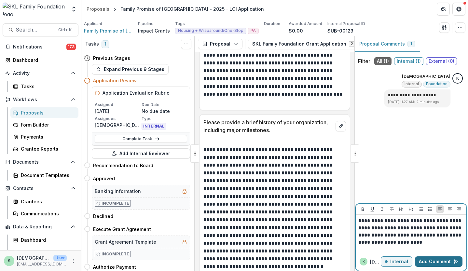
click at [431, 259] on button "Add Comment" at bounding box center [439, 261] width 48 height 10
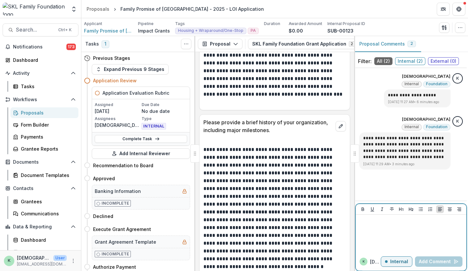
click at [393, 238] on div at bounding box center [410, 233] width 105 height 33
click at [431, 262] on button "Add Comment" at bounding box center [439, 261] width 48 height 10
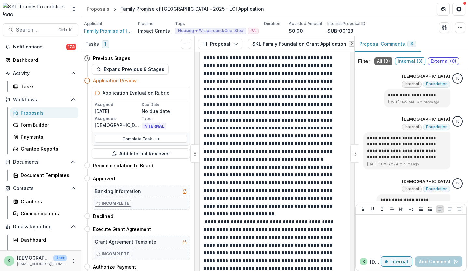
scroll to position [786, 0]
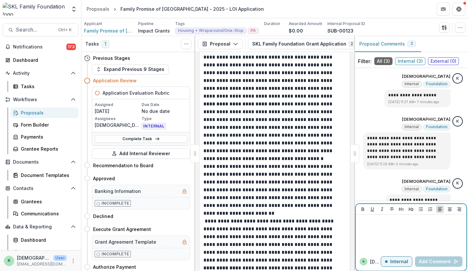
click at [397, 236] on div at bounding box center [410, 233] width 105 height 33
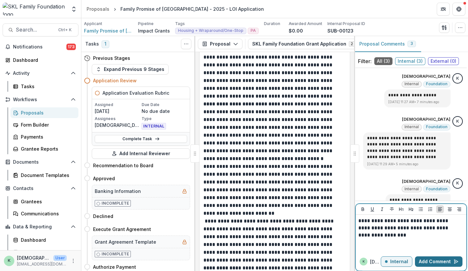
click at [427, 259] on button "Add Comment" at bounding box center [439, 261] width 48 height 10
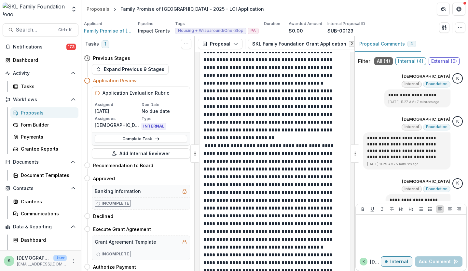
scroll to position [862, 0]
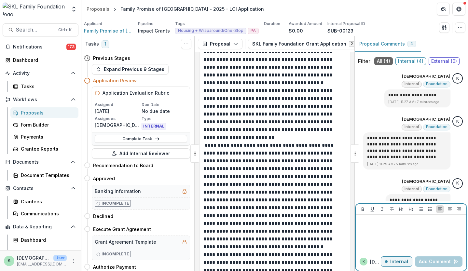
click at [384, 246] on div at bounding box center [410, 233] width 105 height 33
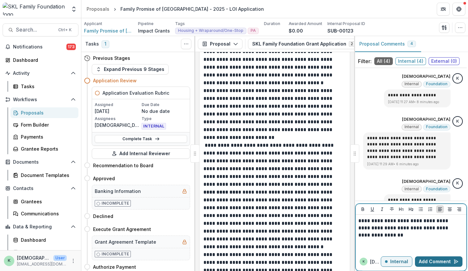
click at [420, 259] on button "Add Comment" at bounding box center [439, 261] width 48 height 10
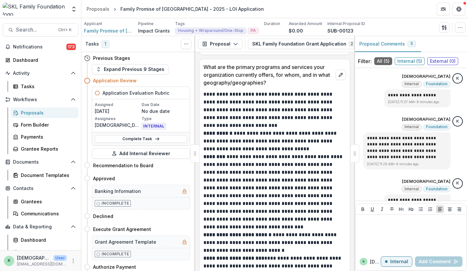
scroll to position [1232, 0]
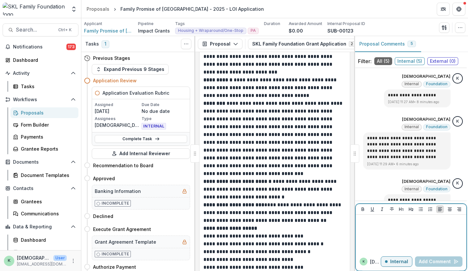
click at [399, 232] on div at bounding box center [410, 233] width 105 height 33
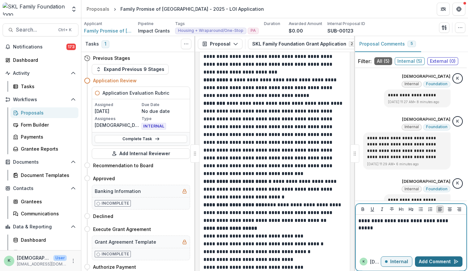
click at [432, 259] on button "Add Comment" at bounding box center [439, 261] width 48 height 10
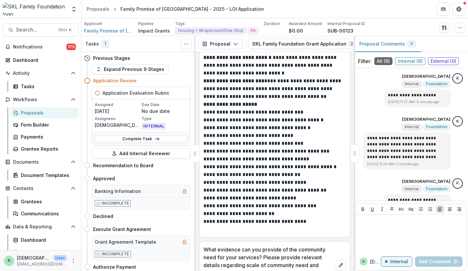
scroll to position [1357, 0]
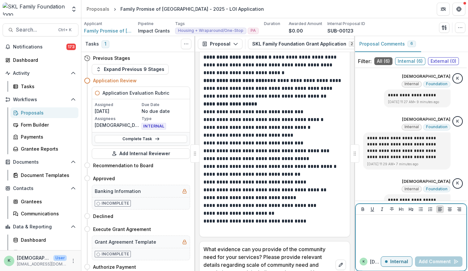
drag, startPoint x: 306, startPoint y: 202, endPoint x: 403, endPoint y: 232, distance: 101.3
click at [403, 232] on div at bounding box center [410, 233] width 105 height 33
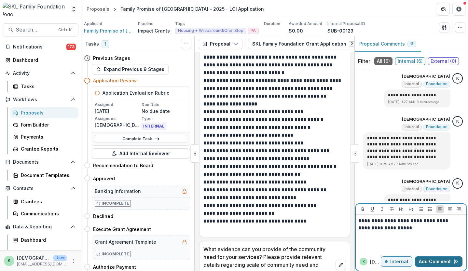
click at [424, 261] on button "Add Comment" at bounding box center [439, 261] width 48 height 10
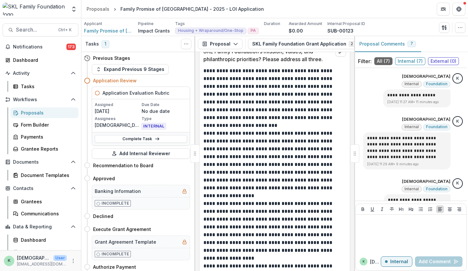
scroll to position [1966, 0]
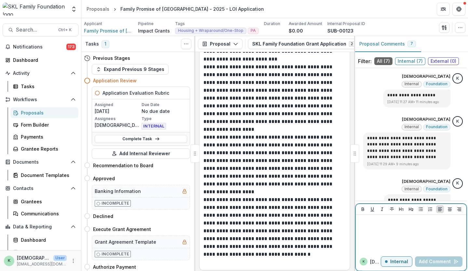
click at [420, 249] on div at bounding box center [410, 233] width 105 height 33
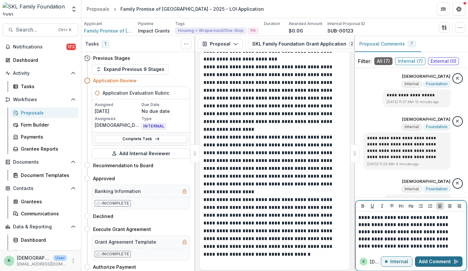
click at [446, 260] on button "Add Comment" at bounding box center [439, 261] width 48 height 10
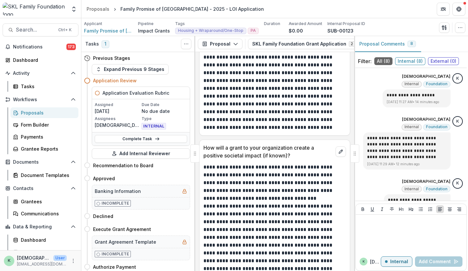
scroll to position [2316, 0]
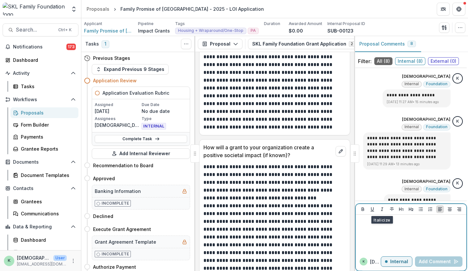
click at [398, 239] on div at bounding box center [410, 233] width 105 height 33
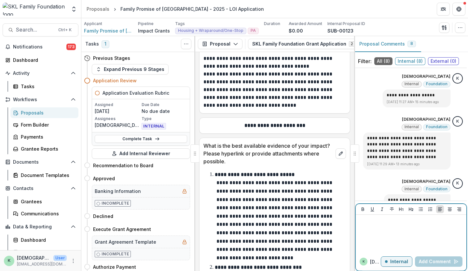
scroll to position [2620, 0]
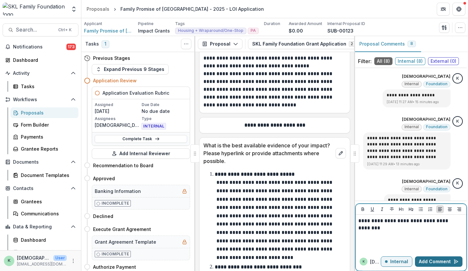
click at [450, 264] on button "Add Comment" at bounding box center [439, 261] width 48 height 10
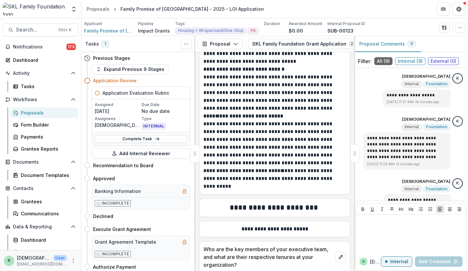
scroll to position [3491, 0]
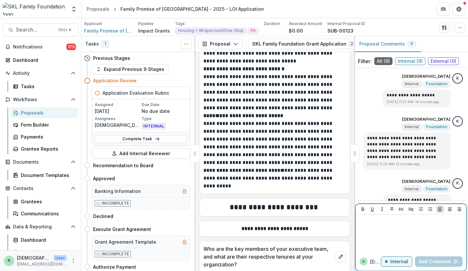
click at [392, 238] on div at bounding box center [410, 233] width 105 height 33
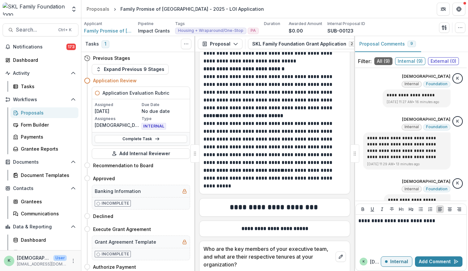
click at [426, 256] on div "k [DEMOGRAPHIC_DATA] Internal Add Comment" at bounding box center [411, 262] width 111 height 18
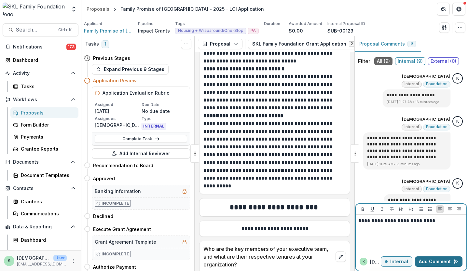
click at [426, 261] on button "Add Comment" at bounding box center [439, 261] width 48 height 10
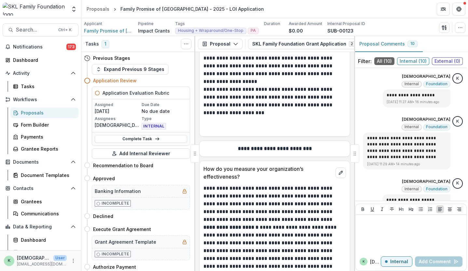
scroll to position [4377, 0]
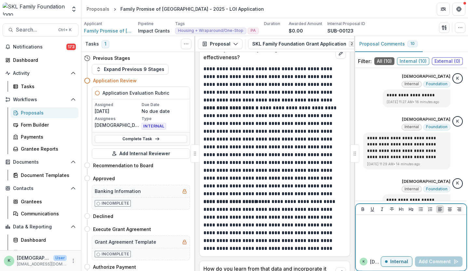
click at [423, 238] on div at bounding box center [410, 233] width 105 height 33
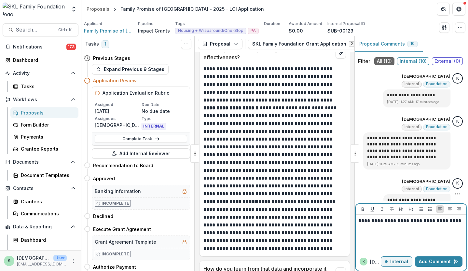
scroll to position [3, 0]
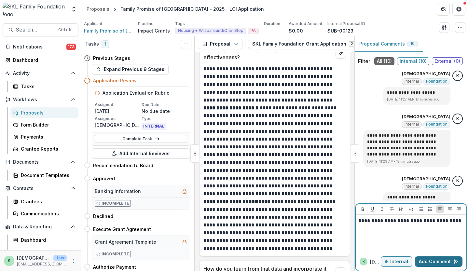
click at [437, 261] on button "Add Comment" at bounding box center [439, 261] width 48 height 10
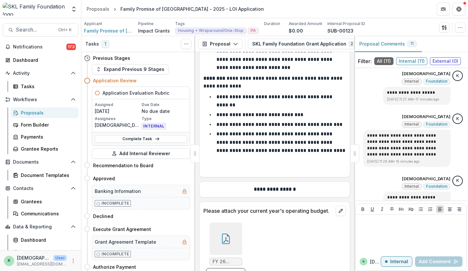
scroll to position [4912, 0]
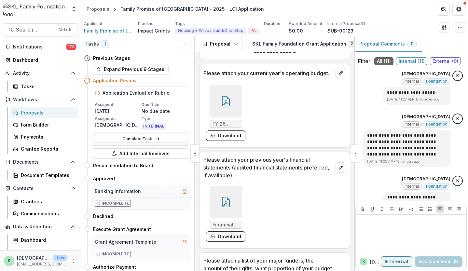
click at [224, 101] on icon at bounding box center [226, 101] width 8 height 10
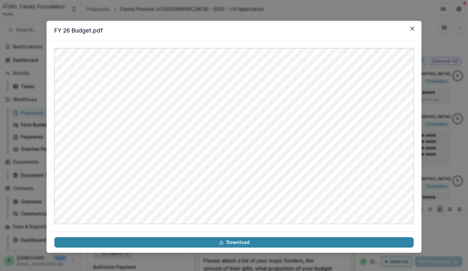
click at [424, 112] on div "FY 26 Budget.pdf Download" at bounding box center [234, 135] width 468 height 271
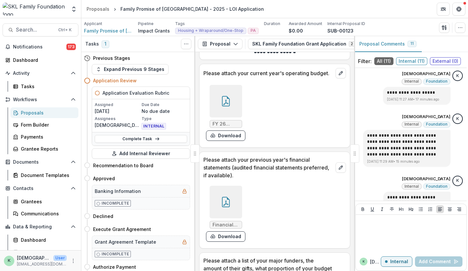
scroll to position [4997, 0]
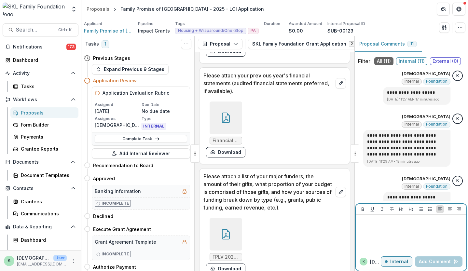
click at [402, 233] on div at bounding box center [410, 233] width 105 height 33
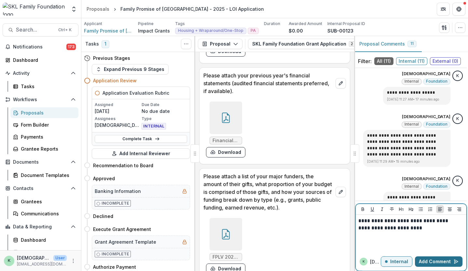
click at [421, 259] on button "Add Comment" at bounding box center [439, 261] width 48 height 10
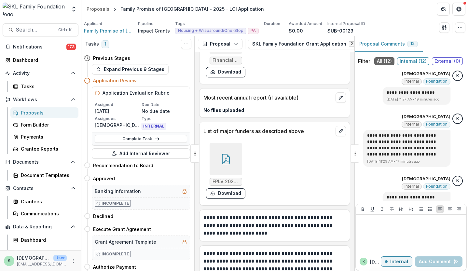
scroll to position [6175, 0]
click at [223, 161] on icon at bounding box center [226, 159] width 10 height 10
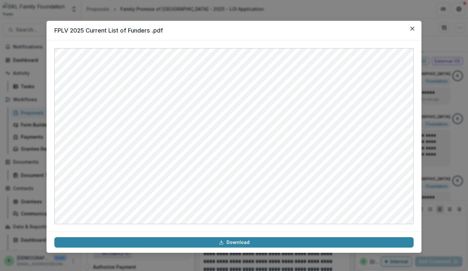
click at [435, 150] on div "FPLV 2025 Current List of Funders .pdf Download" at bounding box center [234, 135] width 468 height 271
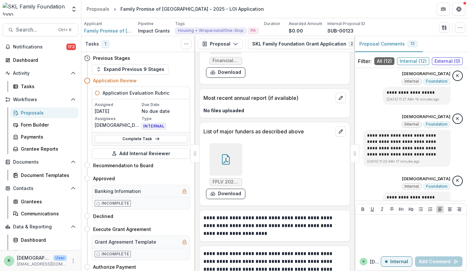
scroll to position [113, 0]
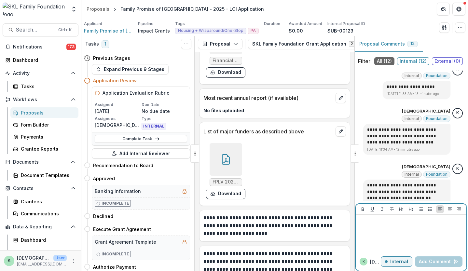
click at [402, 237] on div at bounding box center [410, 233] width 105 height 33
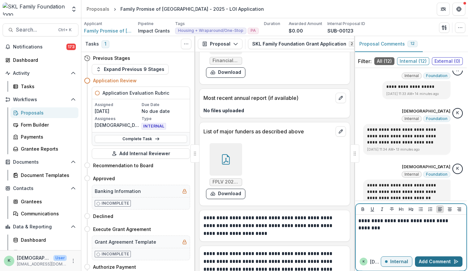
click at [435, 260] on button "Add Comment" at bounding box center [439, 261] width 48 height 10
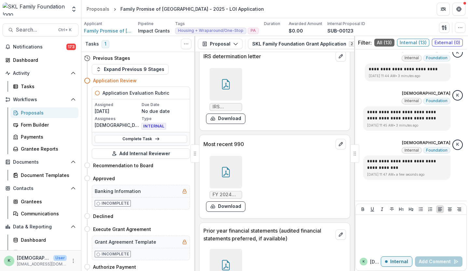
scroll to position [5948, 0]
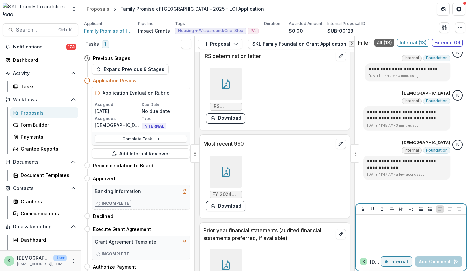
click at [379, 233] on div at bounding box center [410, 233] width 105 height 33
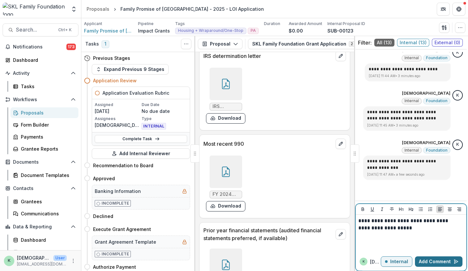
click at [430, 261] on button "Add Comment" at bounding box center [439, 261] width 48 height 10
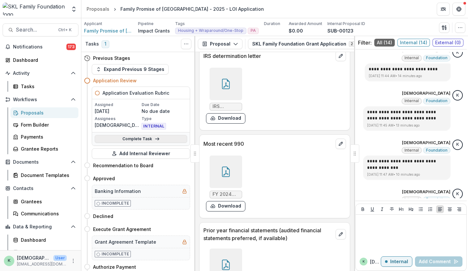
click at [127, 139] on link "Complete Task" at bounding box center [141, 139] width 92 height 8
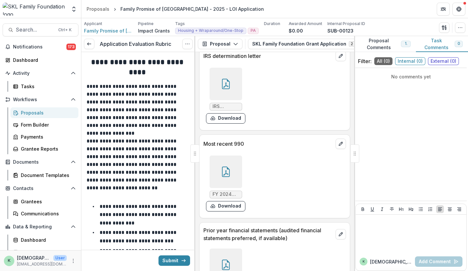
click at [389, 44] on button "Proposal Comments 14" at bounding box center [385, 44] width 62 height 16
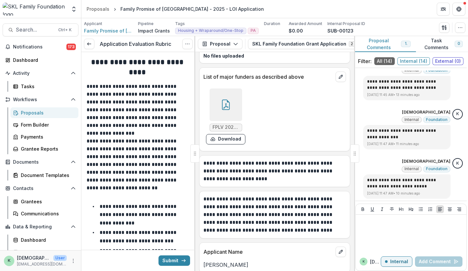
scroll to position [6305, 0]
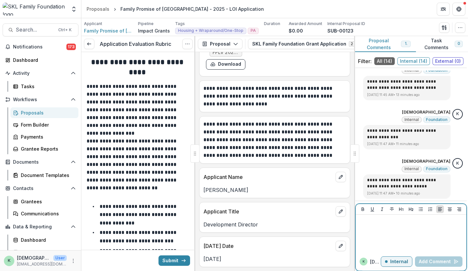
drag, startPoint x: 148, startPoint y: 194, endPoint x: 423, endPoint y: 240, distance: 278.5
click at [423, 240] on div at bounding box center [410, 233] width 105 height 33
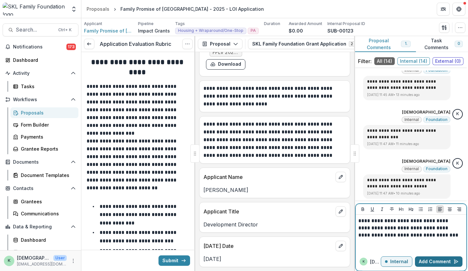
click at [430, 261] on button "Add Comment" at bounding box center [439, 261] width 48 height 10
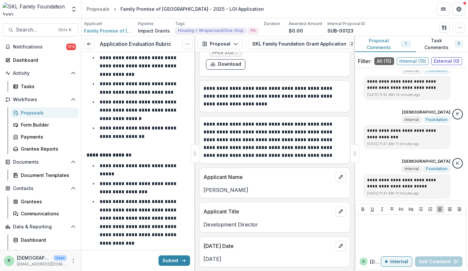
scroll to position [322, 0]
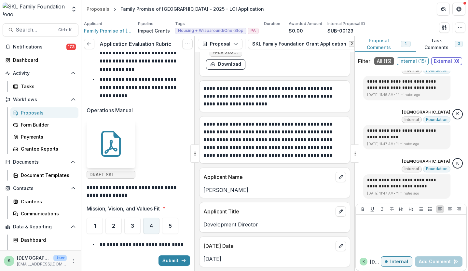
click at [151, 223] on span "4" at bounding box center [151, 225] width 3 height 5
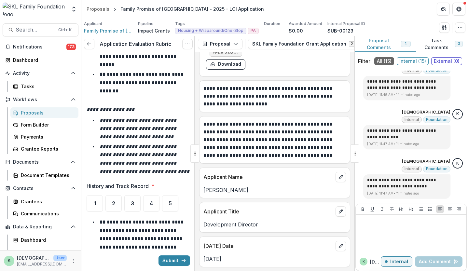
scroll to position [609, 0]
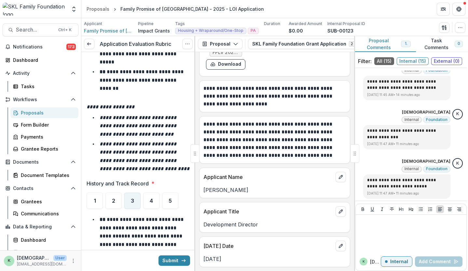
click at [134, 204] on div "3" at bounding box center [132, 201] width 16 height 16
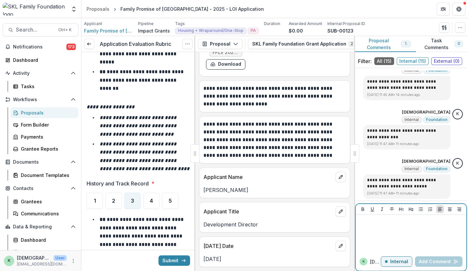
click at [413, 231] on div at bounding box center [410, 233] width 105 height 33
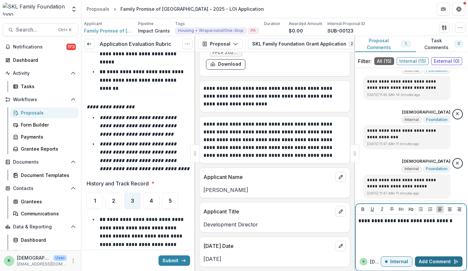
click at [424, 263] on button "Add Comment" at bounding box center [439, 261] width 48 height 10
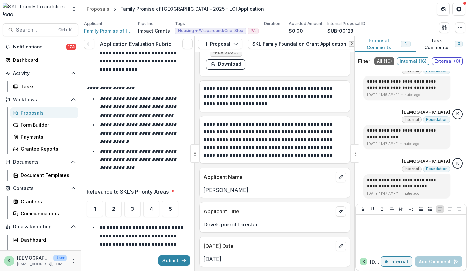
scroll to position [965, 0]
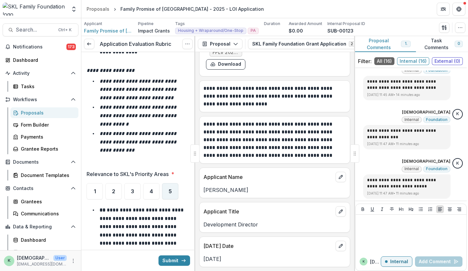
click at [170, 193] on span "5" at bounding box center [170, 191] width 3 height 5
click at [146, 185] on div "4" at bounding box center [151, 191] width 16 height 16
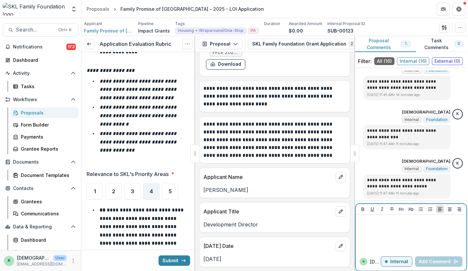
click at [432, 240] on div at bounding box center [410, 233] width 105 height 33
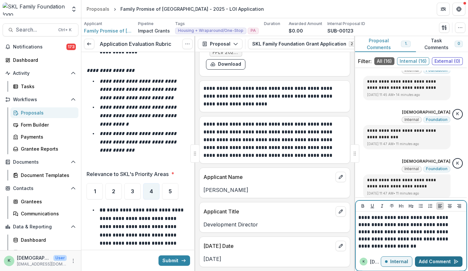
click at [441, 265] on button "Add Comment" at bounding box center [439, 261] width 48 height 10
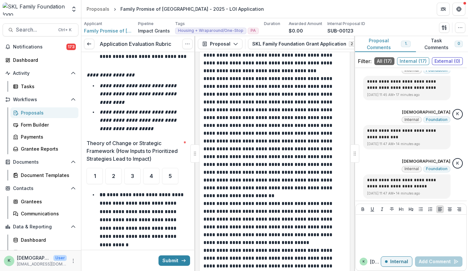
scroll to position [2350, 0]
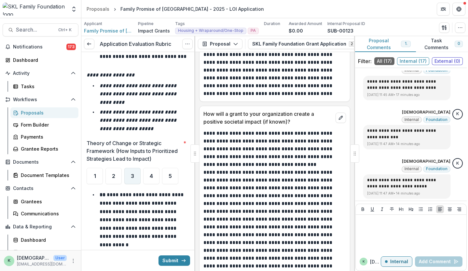
click at [132, 179] on span "3" at bounding box center [132, 175] width 3 height 5
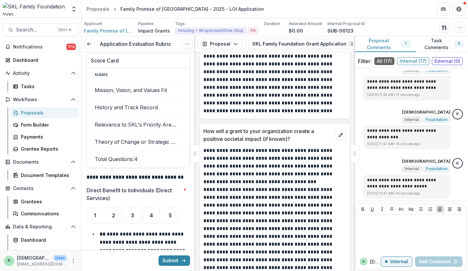
scroll to position [1762, 0]
click at [151, 214] on div "4" at bounding box center [151, 215] width 16 height 16
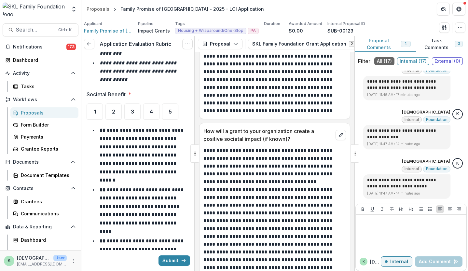
scroll to position [2244, 0]
click at [154, 111] on div "4" at bounding box center [151, 111] width 16 height 16
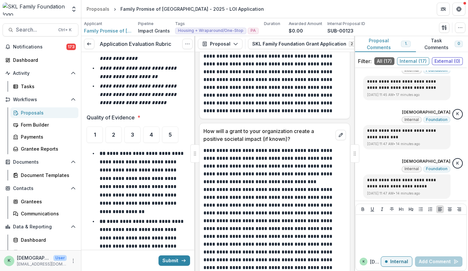
scroll to position [2592, 0]
click at [151, 126] on div "4" at bounding box center [151, 134] width 16 height 16
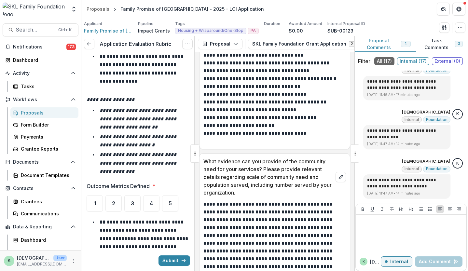
scroll to position [2886, 0]
click at [169, 195] on div "5" at bounding box center [170, 203] width 16 height 16
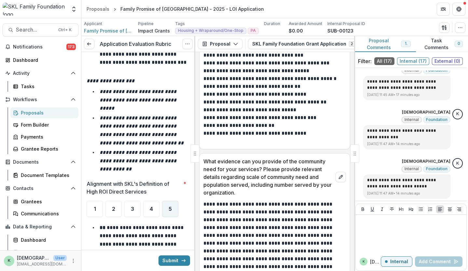
scroll to position [3242, 0]
click at [150, 206] on span "4" at bounding box center [151, 208] width 3 height 5
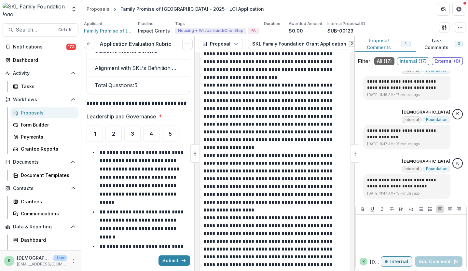
scroll to position [3811, 0]
click at [159, 126] on ul "1 2 3 4 5" at bounding box center [138, 134] width 103 height 16
click at [153, 126] on div "4" at bounding box center [151, 134] width 16 height 16
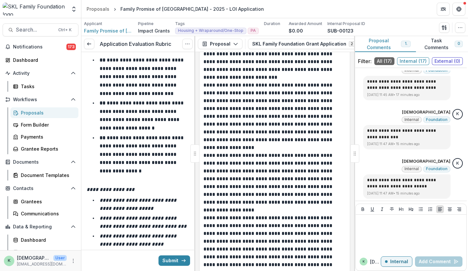
scroll to position [4105, 0]
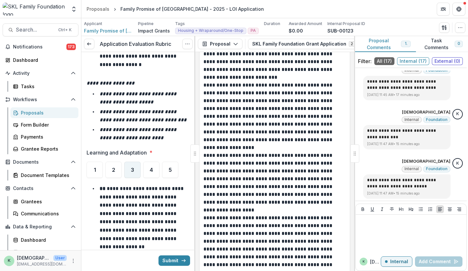
click at [135, 162] on div "3" at bounding box center [132, 170] width 16 height 16
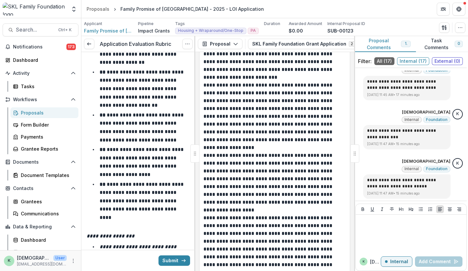
scroll to position [4424, 0]
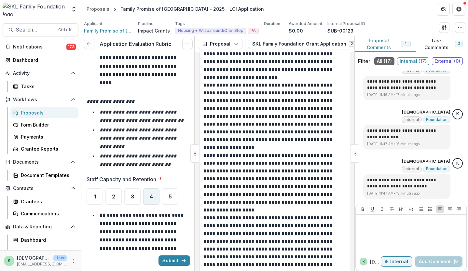
click at [148, 188] on div "4" at bounding box center [151, 196] width 16 height 16
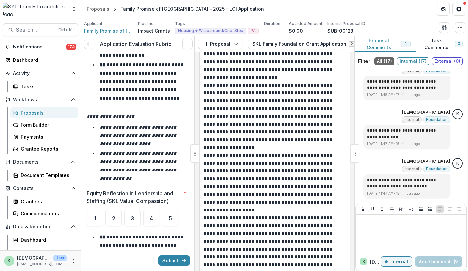
scroll to position [4821, 0]
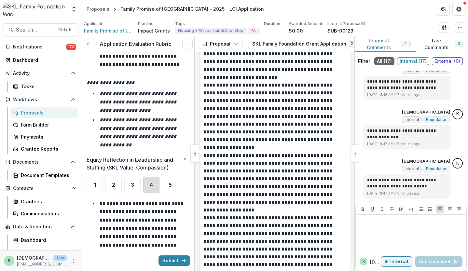
click at [150, 177] on div "4" at bounding box center [151, 185] width 16 height 16
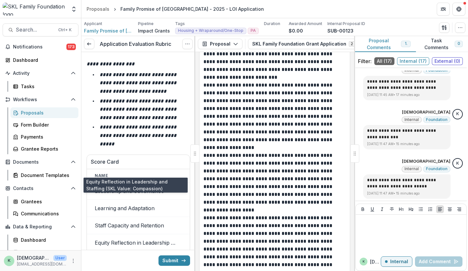
scroll to position [5342, 0]
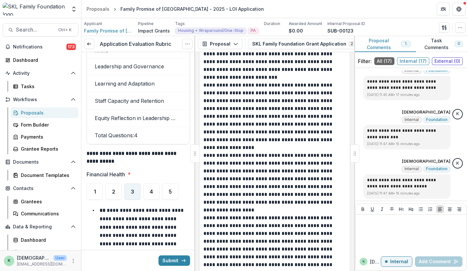
click at [130, 184] on div "3" at bounding box center [132, 192] width 16 height 16
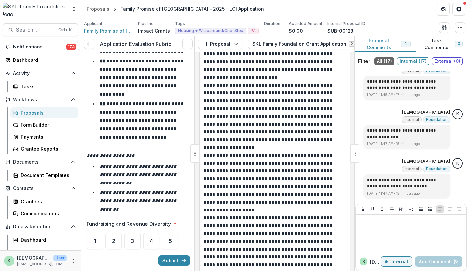
scroll to position [5661, 0]
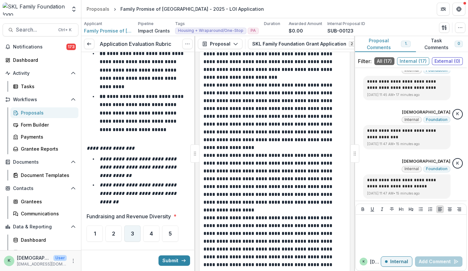
click at [136, 226] on div "3" at bounding box center [132, 234] width 16 height 16
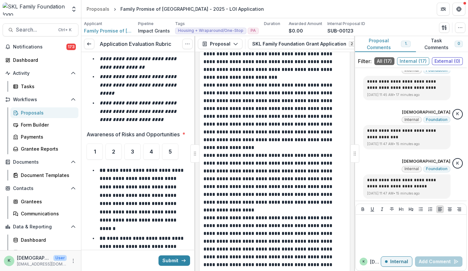
scroll to position [6092, 0]
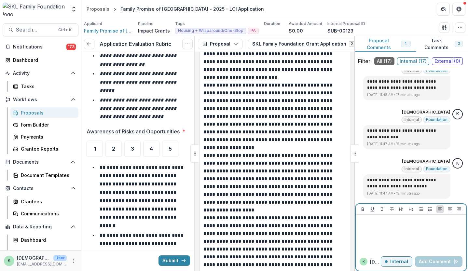
click at [403, 238] on div at bounding box center [410, 233] width 105 height 33
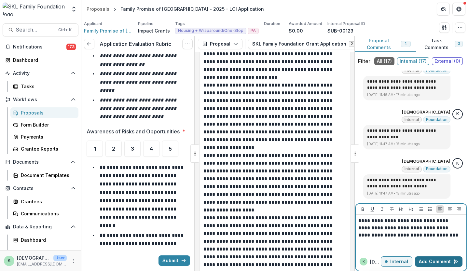
click at [432, 259] on button "Add Comment" at bounding box center [439, 261] width 48 height 10
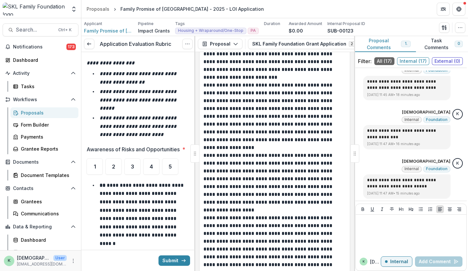
scroll to position [6073, 0]
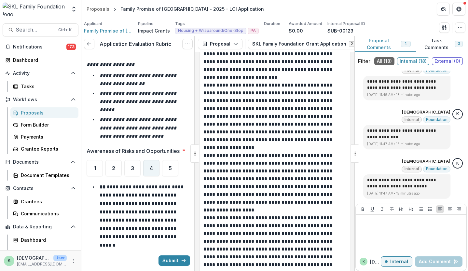
click at [154, 160] on div "4" at bounding box center [151, 168] width 16 height 16
click at [128, 160] on div "3" at bounding box center [132, 168] width 16 height 16
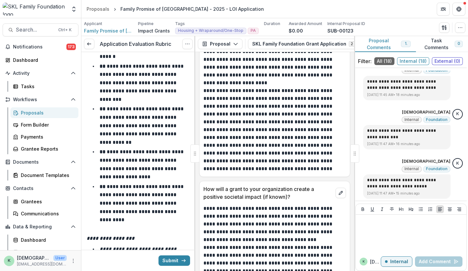
scroll to position [6429, 0]
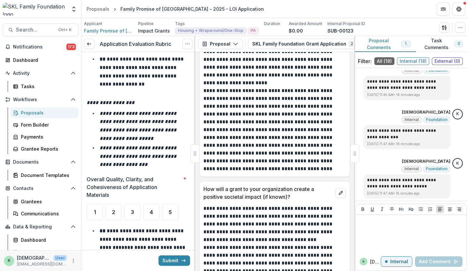
scroll to position [6834, 0]
click at [156, 204] on div "4" at bounding box center [151, 212] width 16 height 16
click at [171, 209] on span "5" at bounding box center [170, 211] width 3 height 5
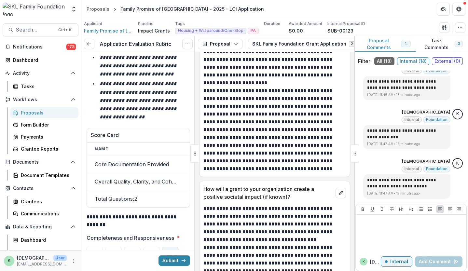
click at [174, 247] on div "5" at bounding box center [170, 255] width 16 height 16
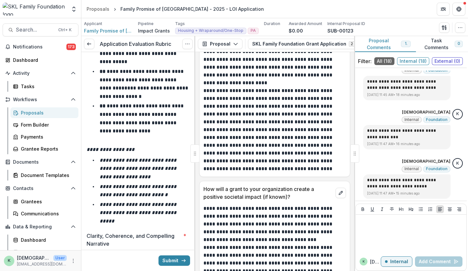
click at [174, 253] on div "5" at bounding box center [170, 261] width 16 height 16
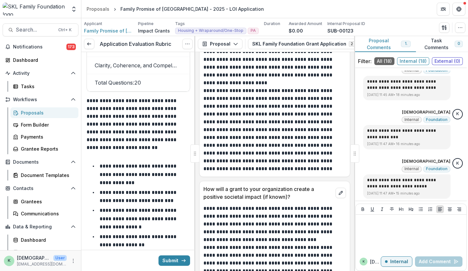
scroll to position [8747, 0]
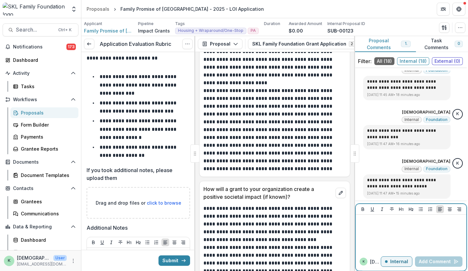
click at [375, 229] on div at bounding box center [410, 233] width 105 height 33
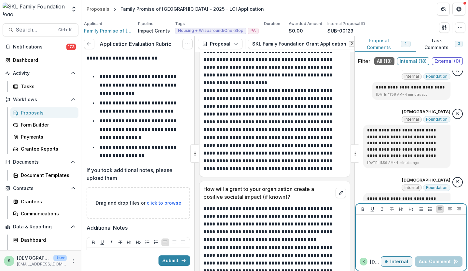
scroll to position [798, 0]
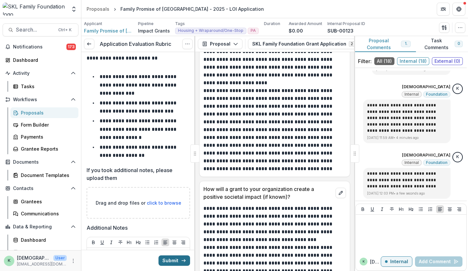
click at [172, 260] on button "Submit" at bounding box center [174, 260] width 32 height 10
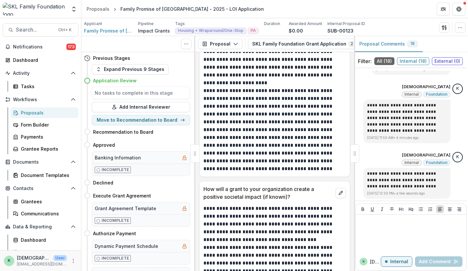
click at [25, 116] on link "Proposals" at bounding box center [44, 112] width 68 height 11
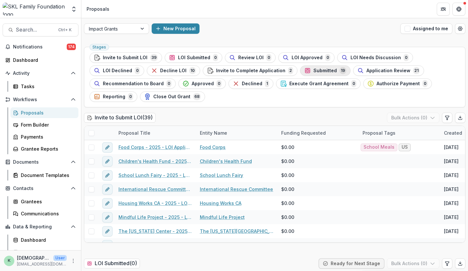
click at [313, 71] on span "Submitted" at bounding box center [324, 71] width 23 height 6
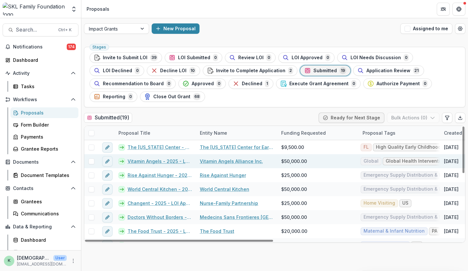
click at [147, 158] on link "Vitamin Angels - 2025 - LOI Application" at bounding box center [160, 161] width 64 height 7
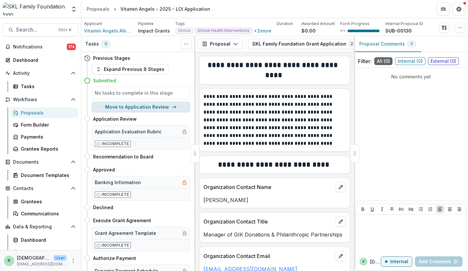
click at [130, 108] on button "Move to Application Review" at bounding box center [141, 107] width 98 height 10
select select "**********"
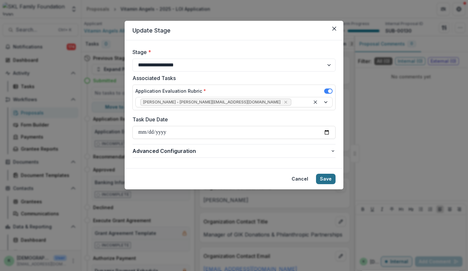
click at [325, 179] on button "Save" at bounding box center [326, 179] width 20 height 10
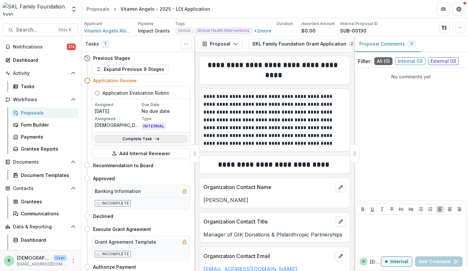
click at [153, 142] on link "Complete Task" at bounding box center [141, 139] width 92 height 8
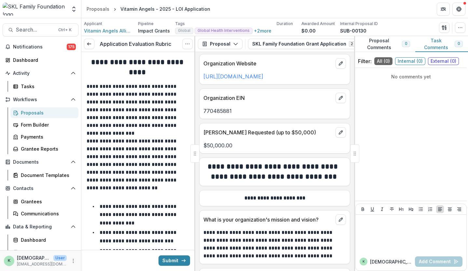
scroll to position [247, 0]
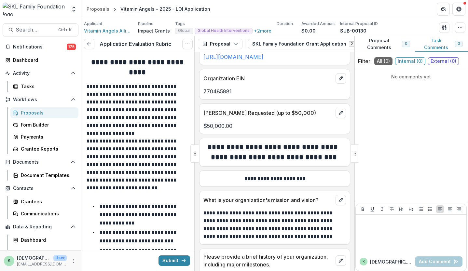
click at [415, 155] on div "No comments yet" at bounding box center [410, 135] width 111 height 128
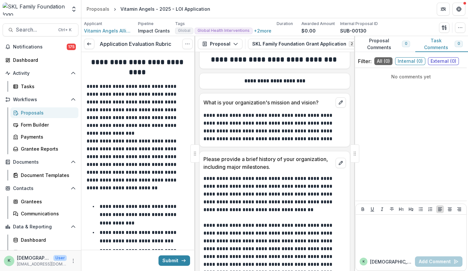
scroll to position [351, 0]
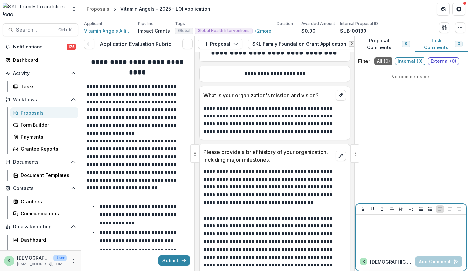
click at [369, 236] on div at bounding box center [410, 233] width 105 height 33
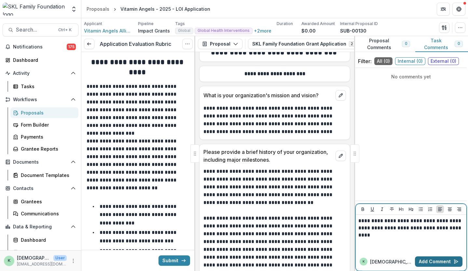
click at [437, 263] on button "Add Comment" at bounding box center [439, 261] width 48 height 10
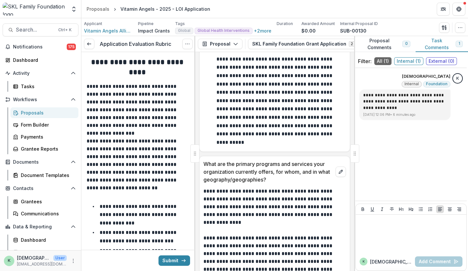
scroll to position [892, 0]
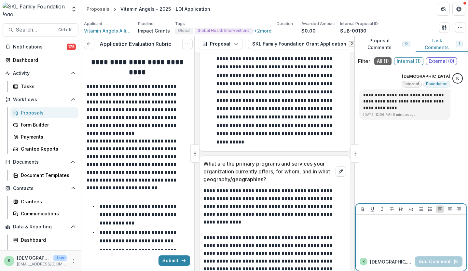
click at [409, 235] on div at bounding box center [410, 233] width 105 height 33
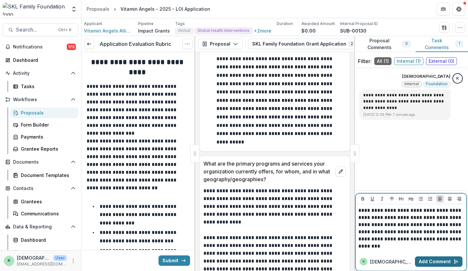
click at [430, 264] on button "Add Comment" at bounding box center [439, 261] width 48 height 10
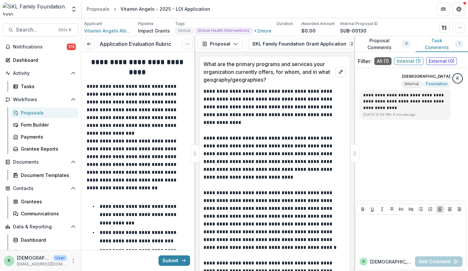
scroll to position [996, 0]
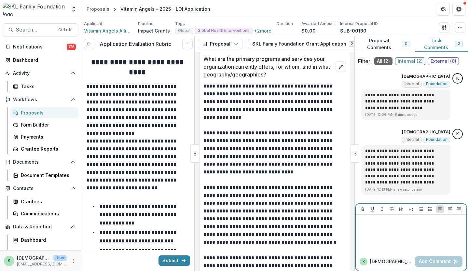
click at [406, 250] on div at bounding box center [410, 233] width 105 height 33
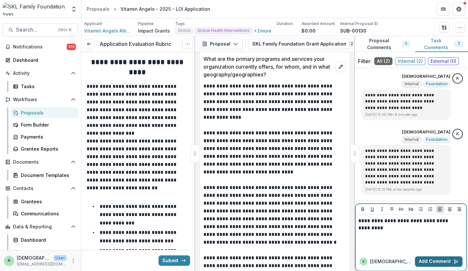
click at [430, 257] on button "Add Comment" at bounding box center [439, 261] width 48 height 10
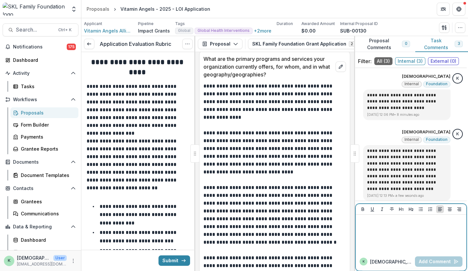
click at [415, 228] on div at bounding box center [410, 233] width 105 height 33
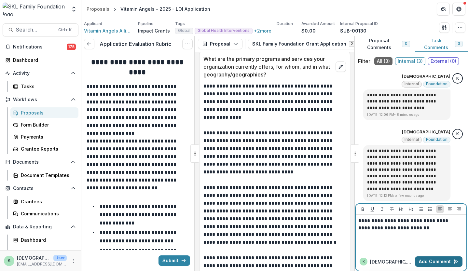
click at [423, 262] on button "Add Comment" at bounding box center [439, 261] width 48 height 10
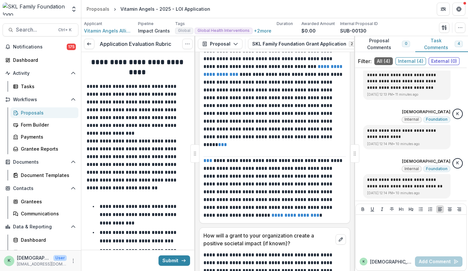
scroll to position [2598, 0]
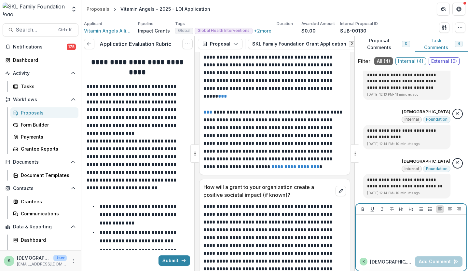
click at [399, 234] on div at bounding box center [410, 233] width 105 height 33
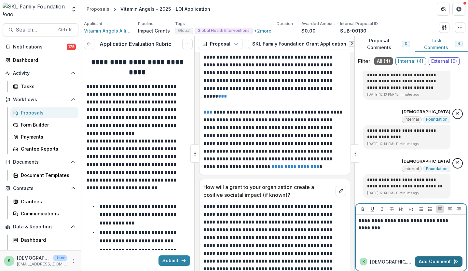
click at [426, 261] on button "Add Comment" at bounding box center [439, 261] width 48 height 10
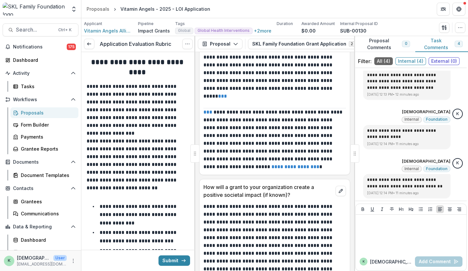
click at [271, 164] on link "**********" at bounding box center [295, 166] width 48 height 5
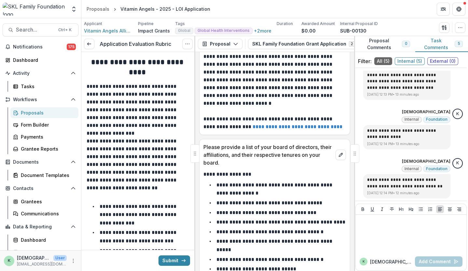
scroll to position [4246, 0]
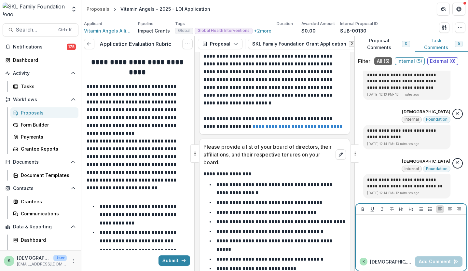
click at [412, 244] on div at bounding box center [410, 233] width 105 height 33
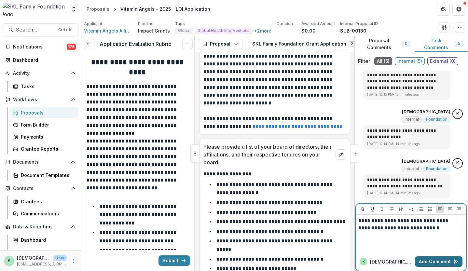
click at [435, 259] on button "Add Comment" at bounding box center [439, 261] width 48 height 10
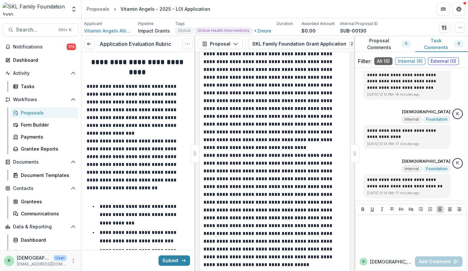
scroll to position [5426, 0]
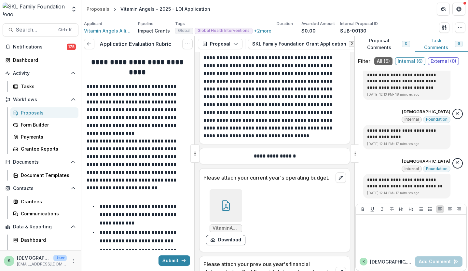
click at [221, 200] on icon at bounding box center [226, 205] width 10 height 10
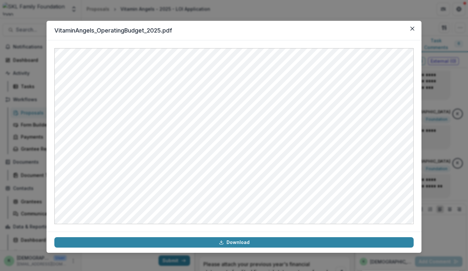
click at [436, 149] on div "VitaminAngels_OperatingBudget_2025.pdf Download" at bounding box center [234, 135] width 468 height 271
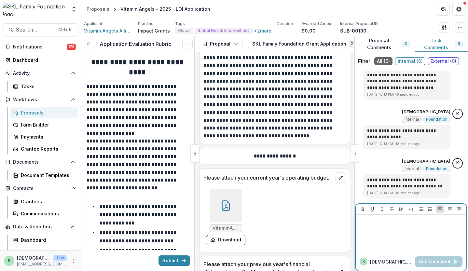
click at [385, 231] on div at bounding box center [410, 233] width 105 height 33
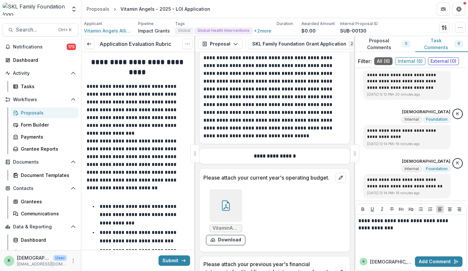
click at [141, 150] on p "**********" at bounding box center [138, 164] width 102 height 55
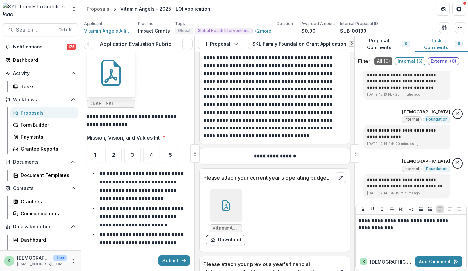
scroll to position [394, 0]
click at [165, 147] on div "5" at bounding box center [170, 154] width 16 height 16
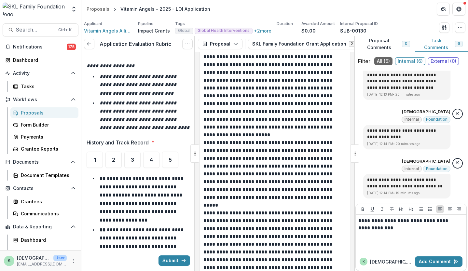
scroll to position [4052, 0]
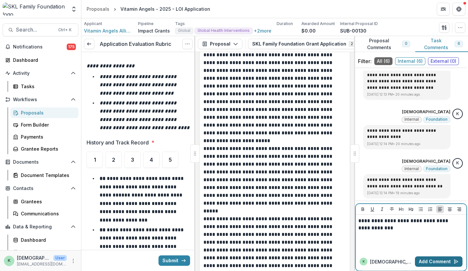
click at [435, 260] on button "Add Comment" at bounding box center [439, 261] width 48 height 10
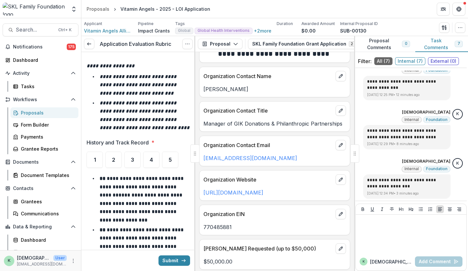
scroll to position [210, 0]
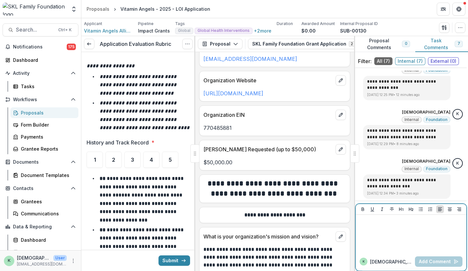
click at [404, 234] on div at bounding box center [410, 233] width 105 height 33
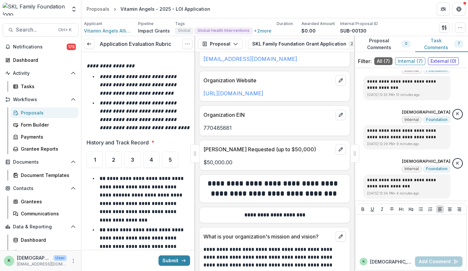
drag, startPoint x: 141, startPoint y: 117, endPoint x: 185, endPoint y: 160, distance: 61.2
click at [141, 117] on em "**********" at bounding box center [145, 116] width 90 height 30
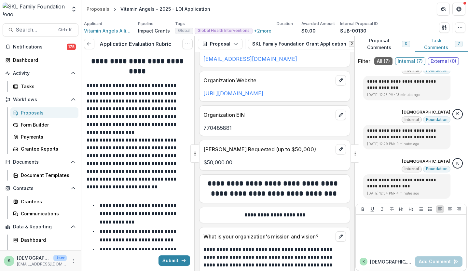
scroll to position [0, 0]
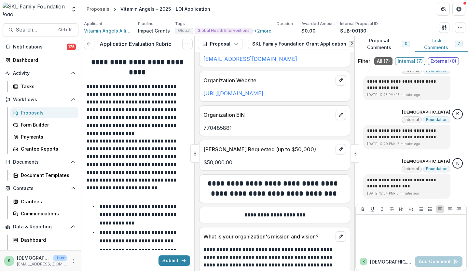
click at [129, 146] on p "**********" at bounding box center [138, 164] width 102 height 55
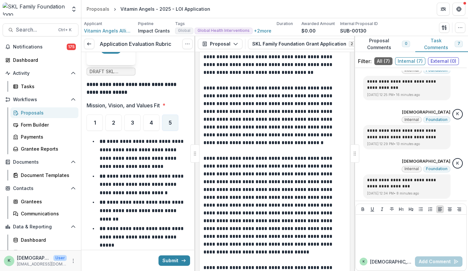
scroll to position [425, 0]
click at [147, 115] on div "4" at bounding box center [151, 123] width 16 height 16
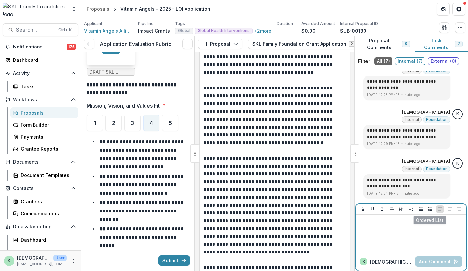
click at [414, 228] on div at bounding box center [410, 233] width 105 height 33
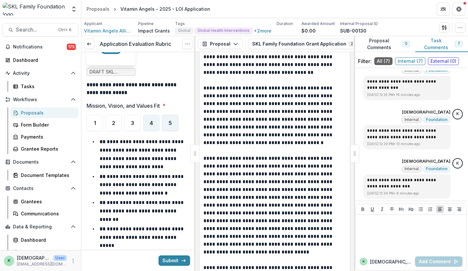
click at [165, 117] on div "5" at bounding box center [170, 123] width 16 height 16
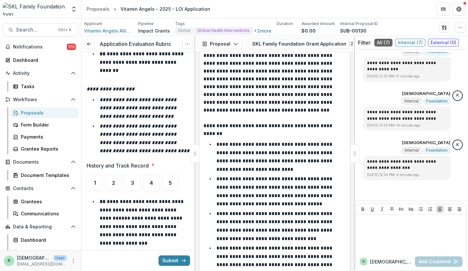
scroll to position [703, 0]
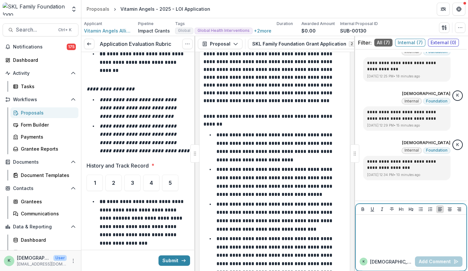
click at [382, 231] on div at bounding box center [410, 233] width 105 height 33
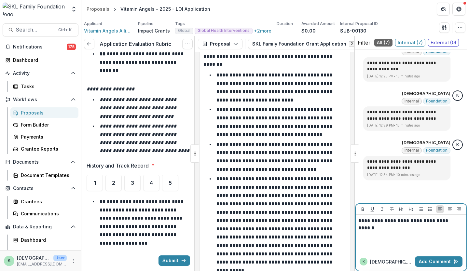
scroll to position [788, 0]
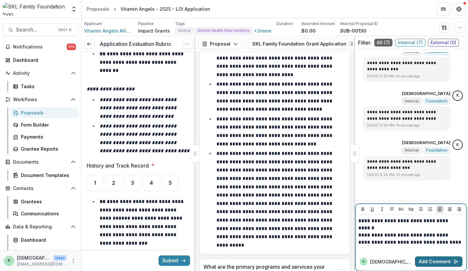
click at [435, 264] on button "Add Comment" at bounding box center [439, 261] width 48 height 10
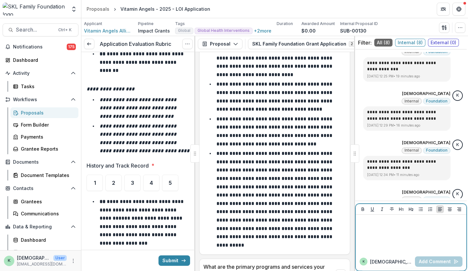
click at [380, 216] on div at bounding box center [411, 234] width 111 height 38
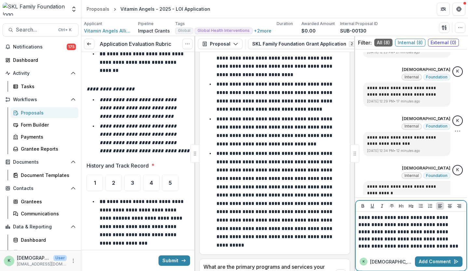
scroll to position [312, 0]
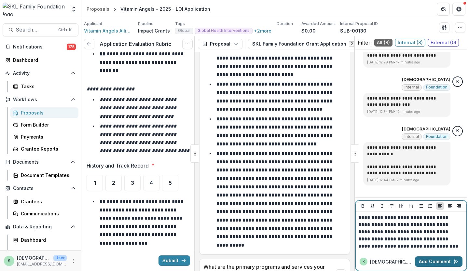
click at [427, 257] on button "Add Comment" at bounding box center [439, 261] width 48 height 10
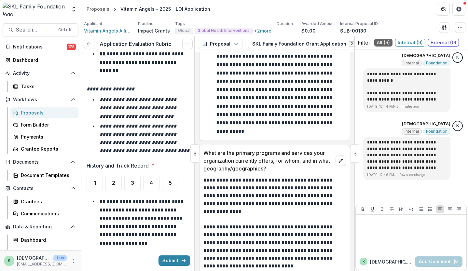
scroll to position [904, 0]
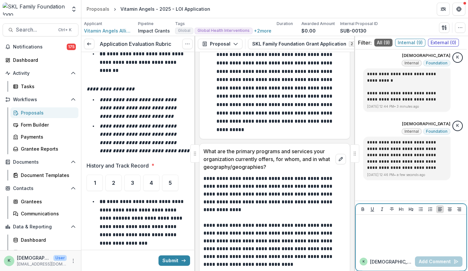
click at [407, 240] on div at bounding box center [410, 233] width 105 height 33
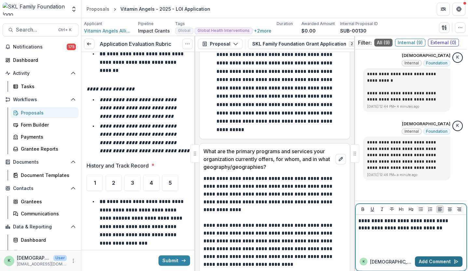
click at [427, 265] on button "Add Comment" at bounding box center [439, 261] width 48 height 10
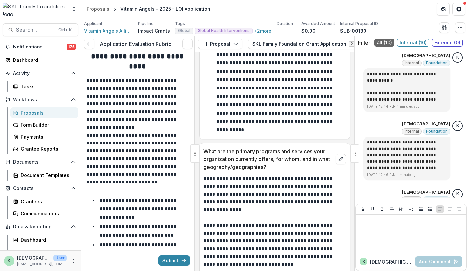
scroll to position [0, 0]
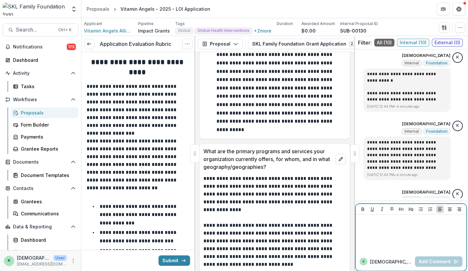
click at [406, 235] on div at bounding box center [410, 233] width 105 height 33
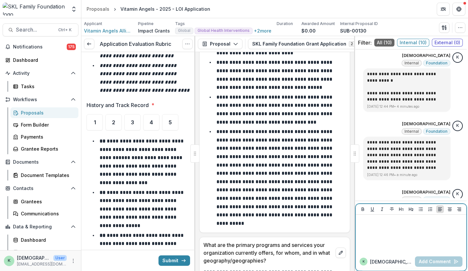
scroll to position [810, 0]
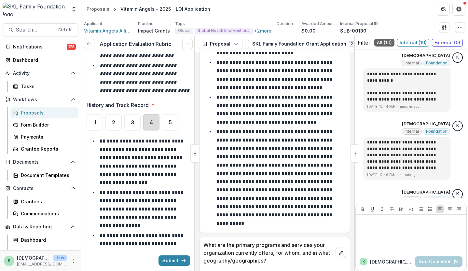
click at [155, 129] on div "4" at bounding box center [151, 122] width 16 height 16
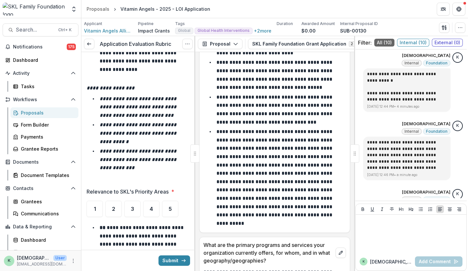
scroll to position [1025, 0]
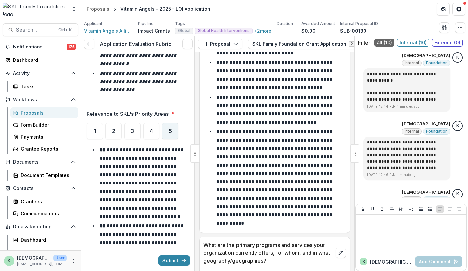
click at [170, 131] on span "5" at bounding box center [170, 131] width 3 height 5
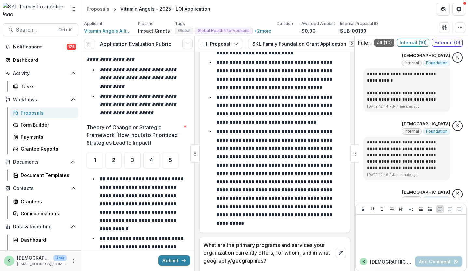
scroll to position [1342, 0]
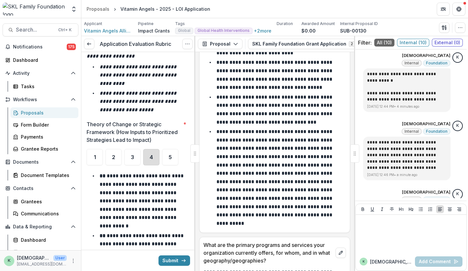
click at [148, 161] on div "4" at bounding box center [151, 157] width 16 height 16
click at [172, 159] on div "5" at bounding box center [170, 157] width 16 height 16
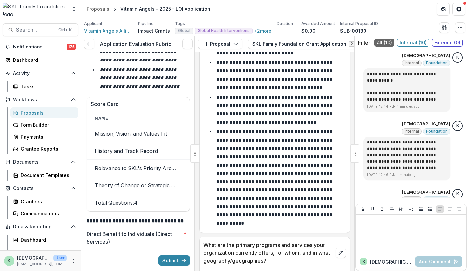
scroll to position [1808, 0]
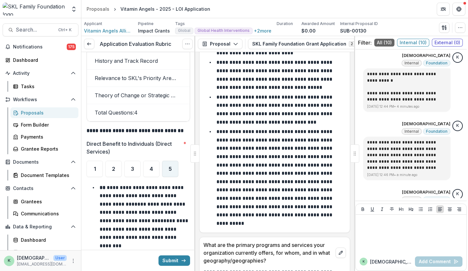
click at [169, 166] on span "5" at bounding box center [170, 168] width 3 height 5
click at [157, 167] on div "4" at bounding box center [151, 169] width 16 height 16
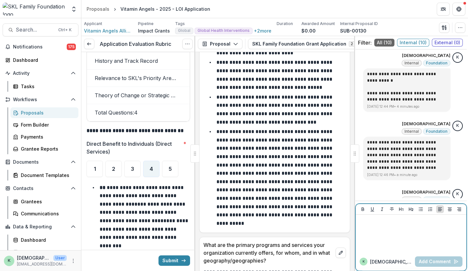
click at [404, 229] on div at bounding box center [410, 233] width 105 height 33
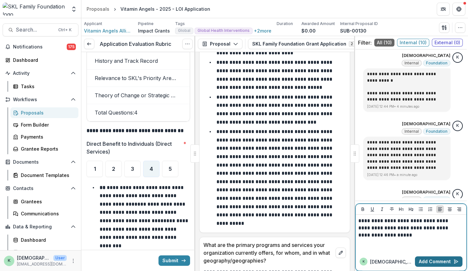
click at [435, 265] on button "Add Comment" at bounding box center [439, 261] width 48 height 10
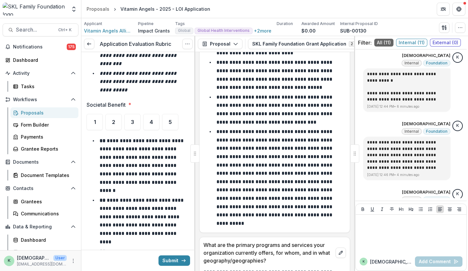
scroll to position [2234, 0]
click at [166, 119] on div "5" at bounding box center [170, 122] width 16 height 16
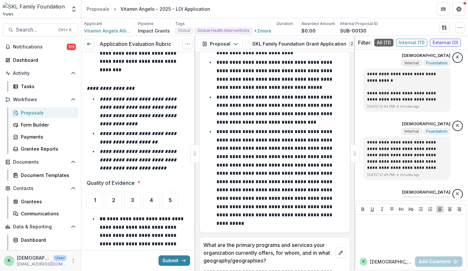
scroll to position [2527, 0]
click at [176, 192] on div "5" at bounding box center [170, 200] width 16 height 16
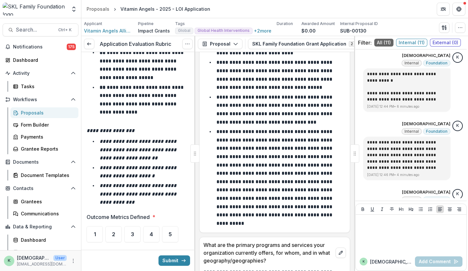
scroll to position [2853, 0]
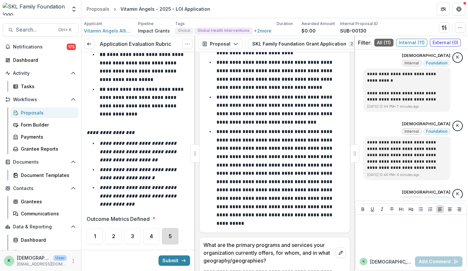
click at [167, 228] on div "5" at bounding box center [170, 236] width 16 height 16
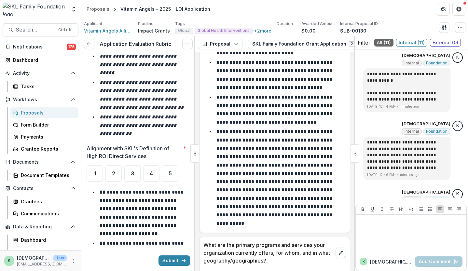
scroll to position [3278, 0]
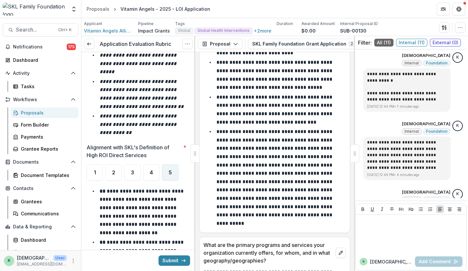
click at [163, 164] on div "5" at bounding box center [170, 172] width 16 height 16
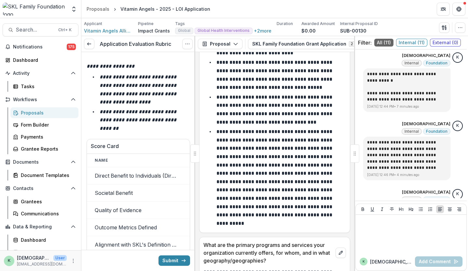
scroll to position [3787, 0]
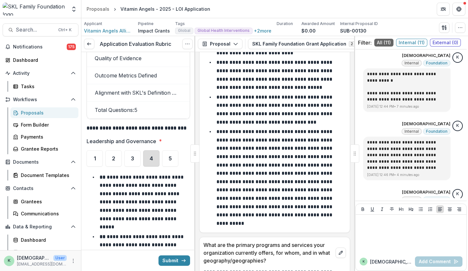
click at [154, 150] on div "4" at bounding box center [151, 158] width 16 height 16
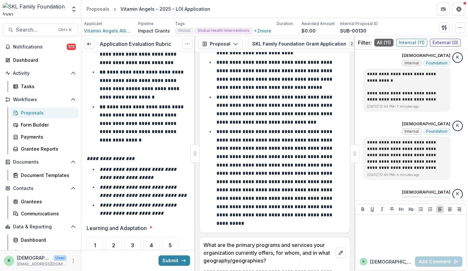
scroll to position [4046, 0]
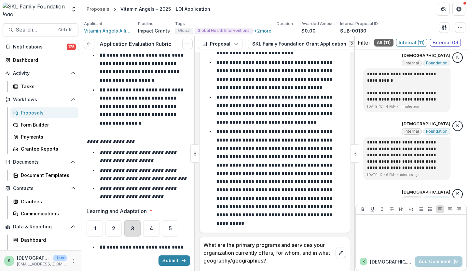
click at [132, 220] on div "3" at bounding box center [132, 228] width 16 height 16
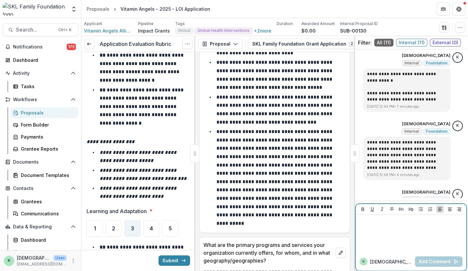
click at [406, 236] on div at bounding box center [410, 233] width 105 height 33
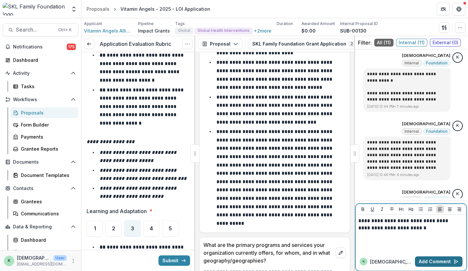
click at [427, 259] on button "Add Comment" at bounding box center [439, 261] width 48 height 10
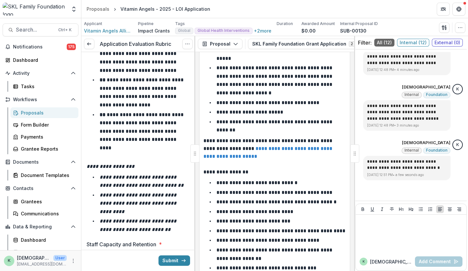
scroll to position [4385, 0]
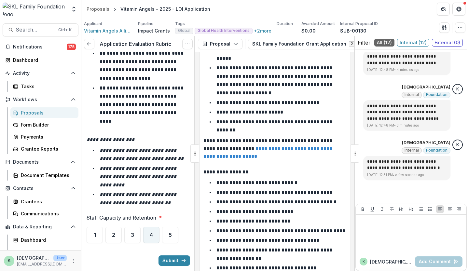
click at [154, 227] on div "4" at bounding box center [151, 235] width 16 height 16
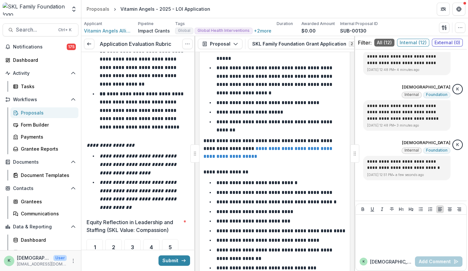
scroll to position [4759, 0]
click at [152, 244] on span "4" at bounding box center [151, 246] width 3 height 5
click at [264, 146] on link "**********" at bounding box center [268, 152] width 130 height 13
click at [136, 239] on div "3" at bounding box center [132, 247] width 16 height 16
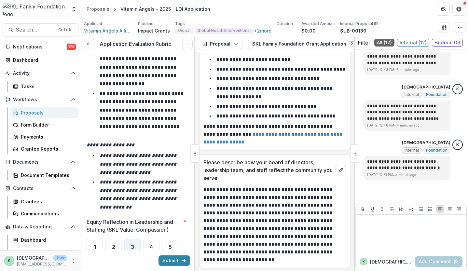
scroll to position [4739, 0]
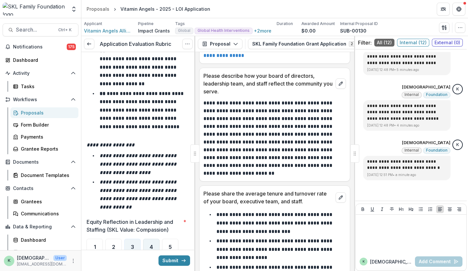
click at [158, 239] on div "4" at bounding box center [151, 247] width 16 height 16
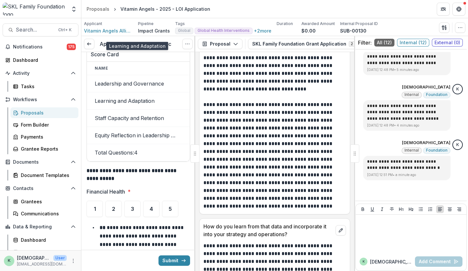
scroll to position [5325, 0]
click at [155, 200] on div "4" at bounding box center [151, 208] width 16 height 16
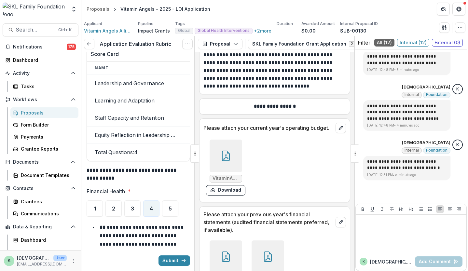
scroll to position [5476, 0]
click at [213, 139] on div at bounding box center [226, 155] width 33 height 33
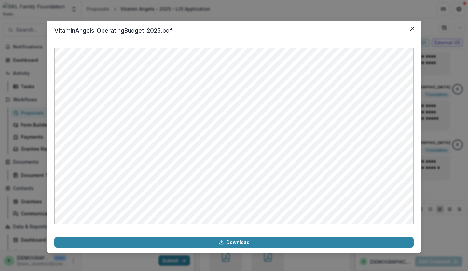
click at [428, 99] on div "VitaminAngels_OperatingBudget_2025.pdf Download" at bounding box center [234, 135] width 468 height 271
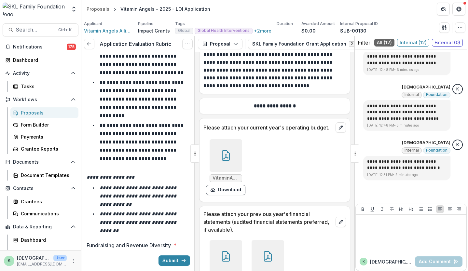
click at [152, 260] on span "4" at bounding box center [151, 262] width 3 height 5
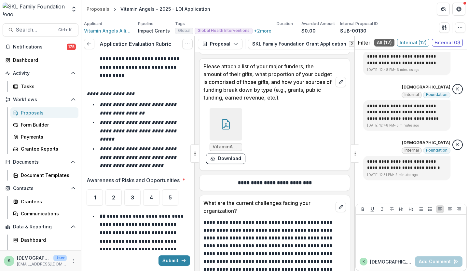
scroll to position [5724, 0]
click at [224, 108] on div at bounding box center [226, 124] width 33 height 33
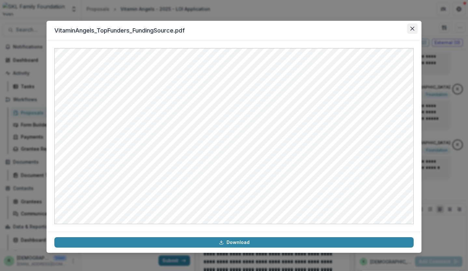
click at [412, 30] on icon "Close" at bounding box center [412, 29] width 4 height 4
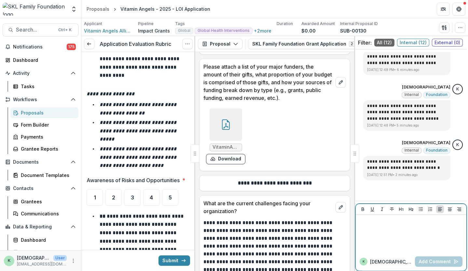
click at [399, 231] on div at bounding box center [410, 233] width 105 height 33
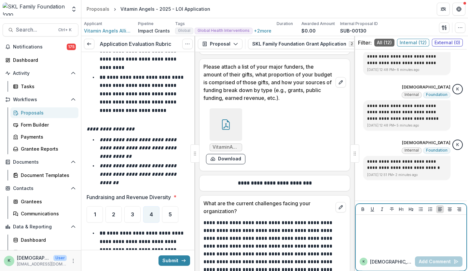
scroll to position [5680, 0]
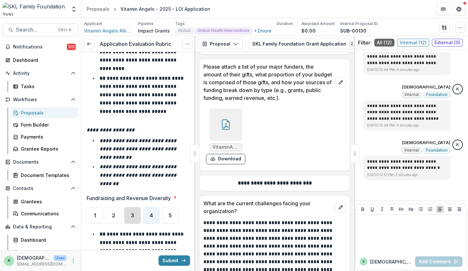
click at [127, 207] on div "3" at bounding box center [132, 215] width 16 height 16
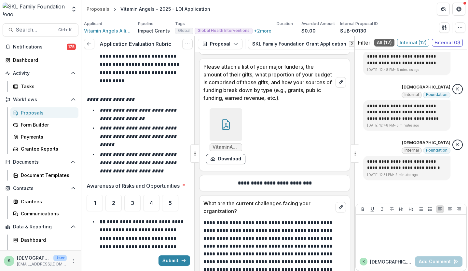
scroll to position [6065, 0]
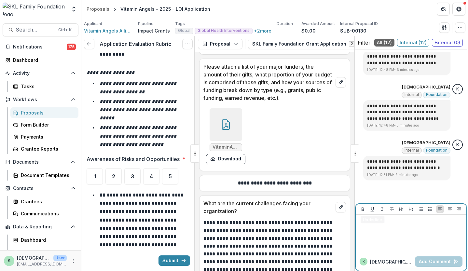
click at [388, 240] on div at bounding box center [410, 233] width 105 height 33
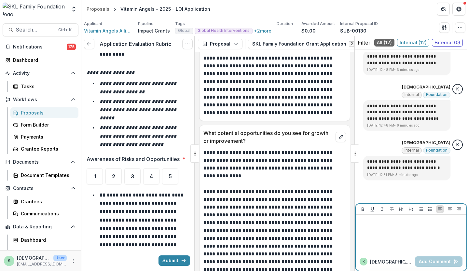
scroll to position [5891, 0]
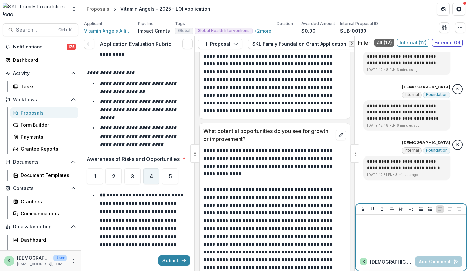
click at [150, 174] on span "4" at bounding box center [151, 176] width 3 height 5
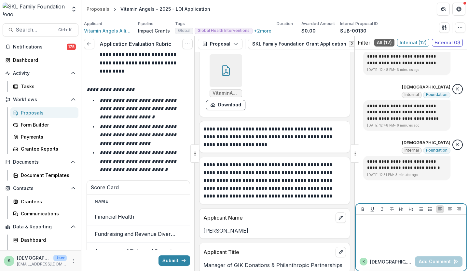
scroll to position [6410, 0]
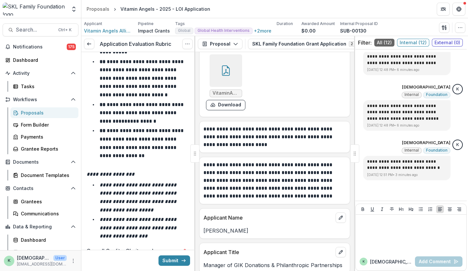
scroll to position [6764, 0]
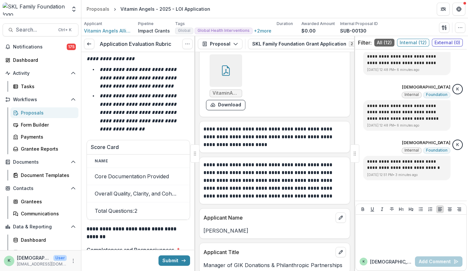
scroll to position [7221, 0]
click at [171, 259] on div "5" at bounding box center [170, 267] width 16 height 16
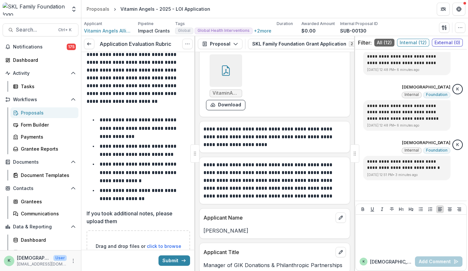
scroll to position [8747, 0]
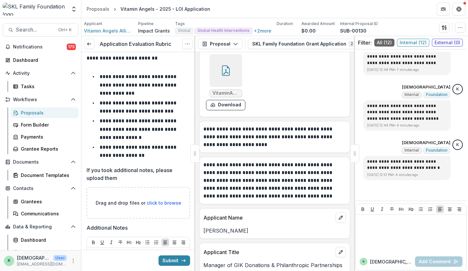
click at [167, 254] on div "Submit" at bounding box center [138, 260] width 114 height 21
click at [164, 259] on button "Submit" at bounding box center [174, 260] width 32 height 10
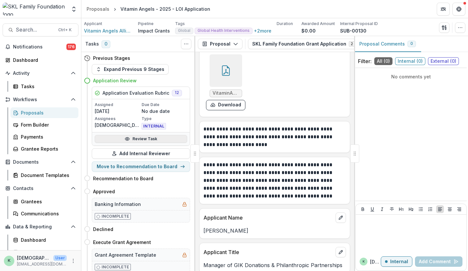
scroll to position [115, 0]
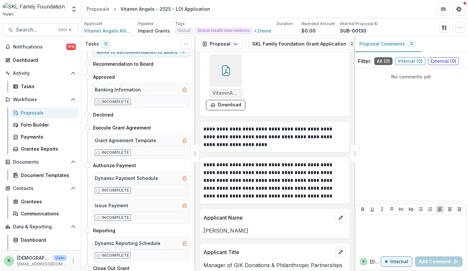
click at [35, 113] on div "Proposals" at bounding box center [47, 112] width 52 height 7
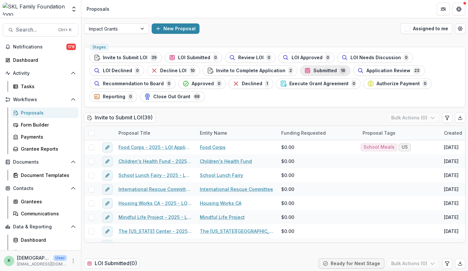
click at [318, 68] on span "Submitted" at bounding box center [324, 71] width 23 height 6
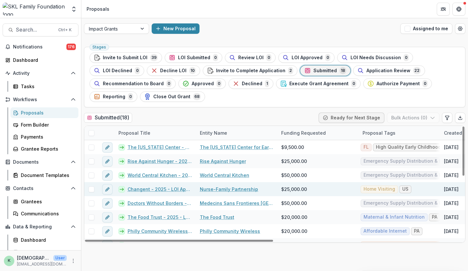
click at [169, 186] on link "Changent - 2025 - LOI Application" at bounding box center [160, 189] width 64 height 7
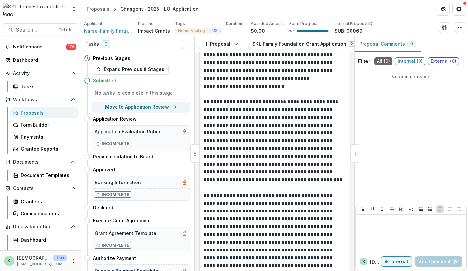
scroll to position [1244, 0]
click at [31, 116] on link "Proposals" at bounding box center [44, 112] width 68 height 11
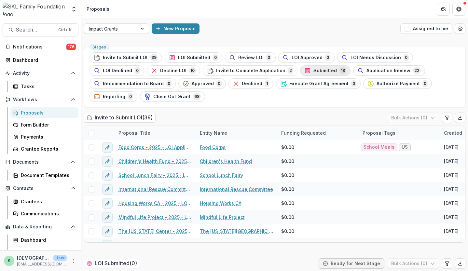
click at [319, 71] on span "Submitted" at bounding box center [324, 71] width 23 height 6
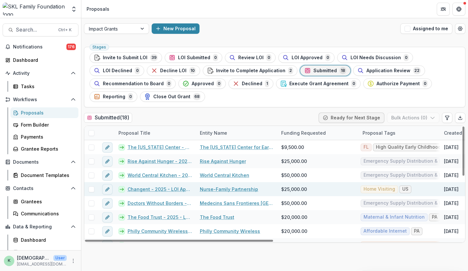
click at [178, 186] on link "Changent - 2025 - LOI Application" at bounding box center [160, 189] width 64 height 7
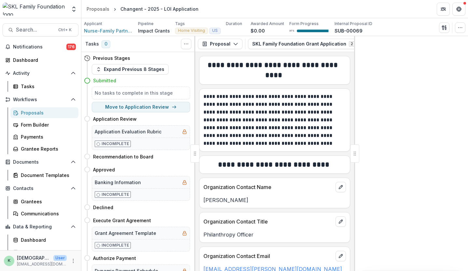
click at [33, 114] on div "Proposals" at bounding box center [47, 112] width 52 height 7
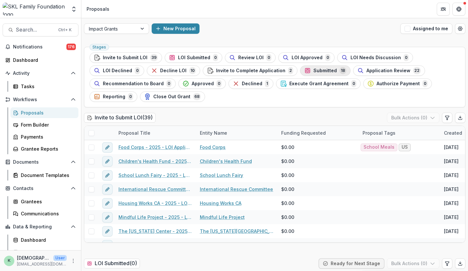
click at [317, 71] on span "Submitted" at bounding box center [324, 71] width 23 height 6
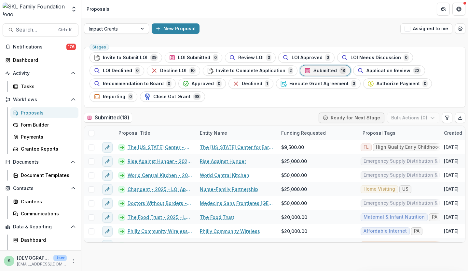
click at [136, 9] on header "Proposals" at bounding box center [274, 9] width 387 height 18
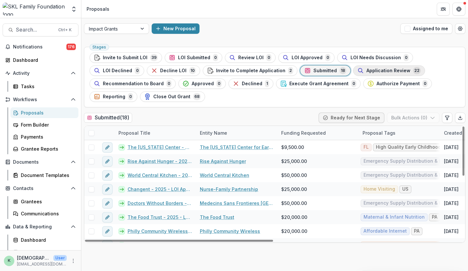
click at [366, 68] on span "Application Review" at bounding box center [388, 71] width 44 height 6
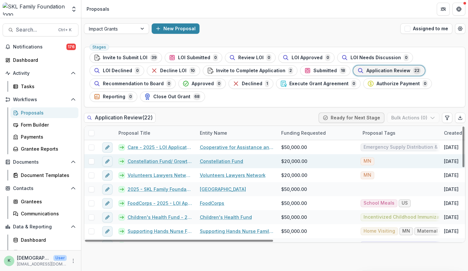
scroll to position [17, 0]
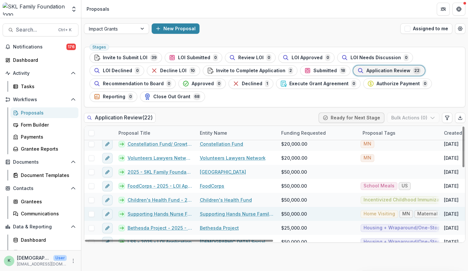
click at [161, 211] on link "Supporting Hands Nurse Family Partnership - 2025 - LOI Application" at bounding box center [160, 214] width 64 height 7
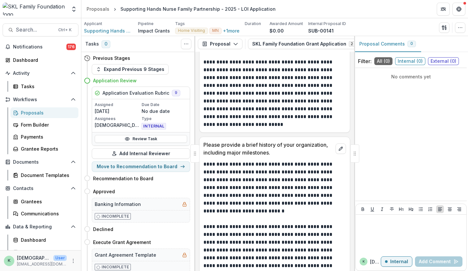
scroll to position [444, 0]
click at [27, 114] on div "Proposals" at bounding box center [47, 112] width 52 height 7
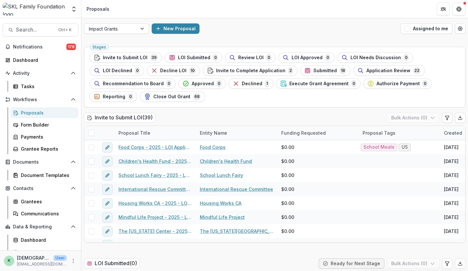
click at [318, 70] on span "Submitted" at bounding box center [324, 71] width 23 height 6
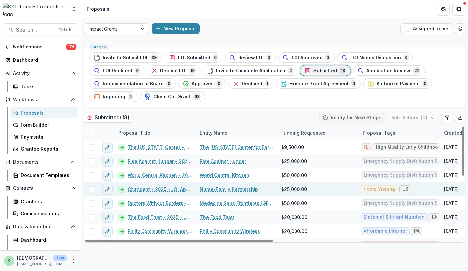
click at [151, 186] on link "Changent - 2025 - LOI Application" at bounding box center [160, 189] width 64 height 7
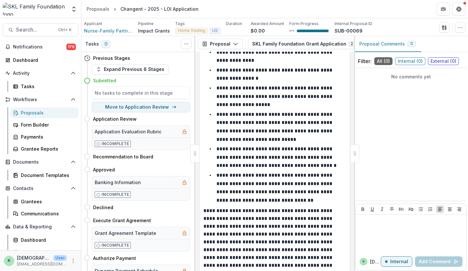
scroll to position [791, 0]
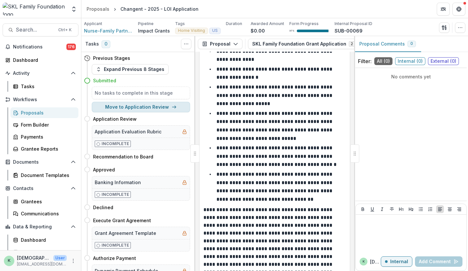
click at [124, 110] on button "Move to Application Review" at bounding box center [141, 107] width 98 height 10
select select "**********"
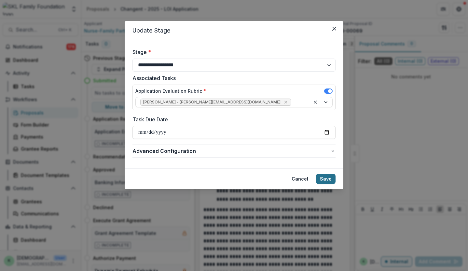
click at [331, 176] on button "Save" at bounding box center [326, 179] width 20 height 10
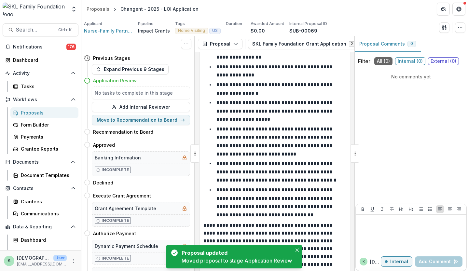
scroll to position [801, 0]
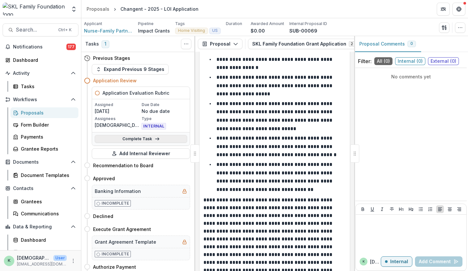
click at [114, 139] on link "Complete Task" at bounding box center [141, 139] width 92 height 8
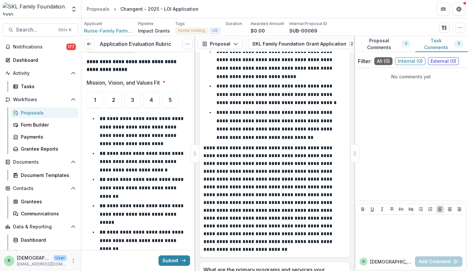
scroll to position [451, 0]
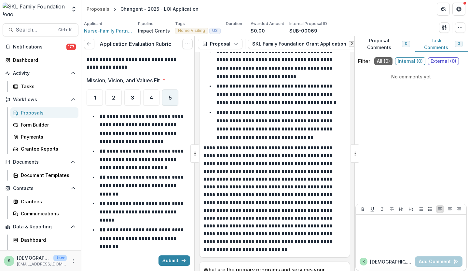
click at [172, 95] on div "5" at bounding box center [170, 97] width 16 height 16
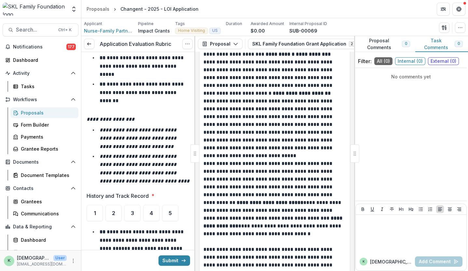
scroll to position [596, 0]
click at [172, 208] on div "5" at bounding box center [170, 213] width 16 height 16
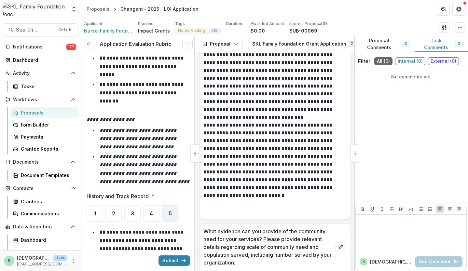
scroll to position [1955, 0]
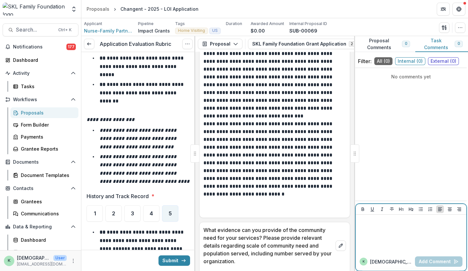
click at [390, 230] on div at bounding box center [410, 233] width 105 height 33
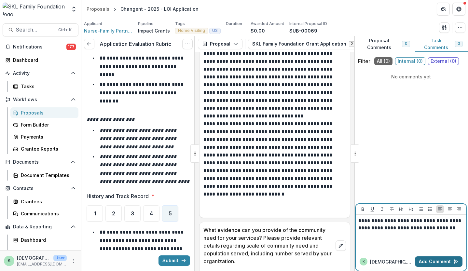
click at [424, 260] on button "Add Comment" at bounding box center [439, 261] width 48 height 10
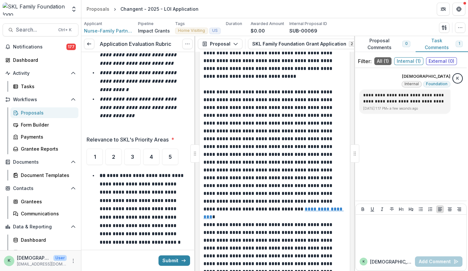
scroll to position [1000, 0]
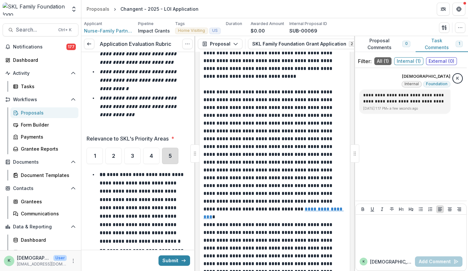
click at [164, 157] on div "5" at bounding box center [170, 156] width 16 height 16
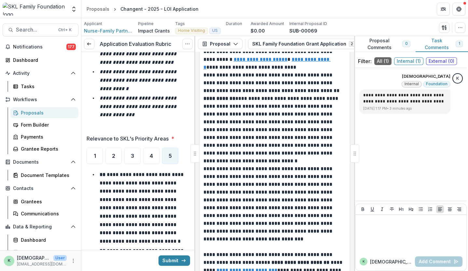
scroll to position [3270, 0]
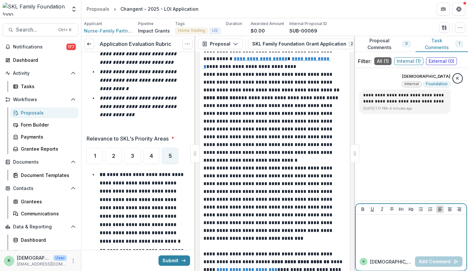
click at [396, 235] on div at bounding box center [410, 233] width 105 height 33
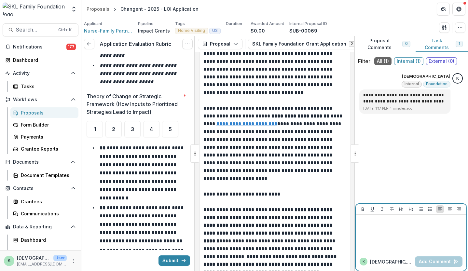
scroll to position [1370, 0]
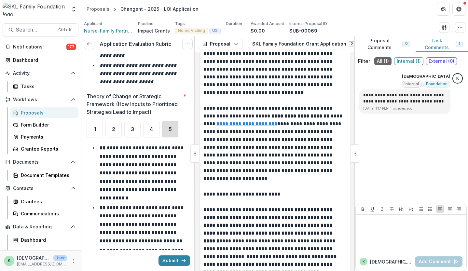
click at [173, 131] on div "5" at bounding box center [170, 129] width 16 height 16
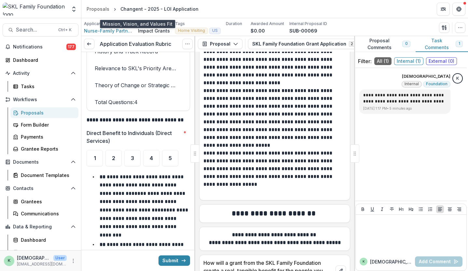
scroll to position [1836, 0]
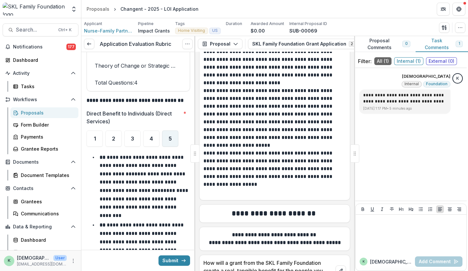
click at [177, 142] on div "5" at bounding box center [170, 138] width 16 height 16
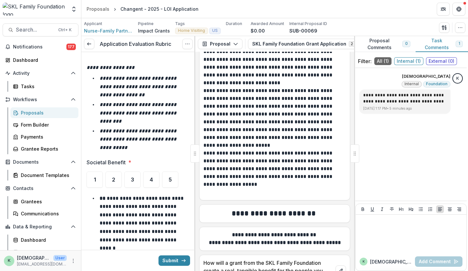
scroll to position [2174, 0]
click at [172, 179] on div "5" at bounding box center [170, 180] width 16 height 16
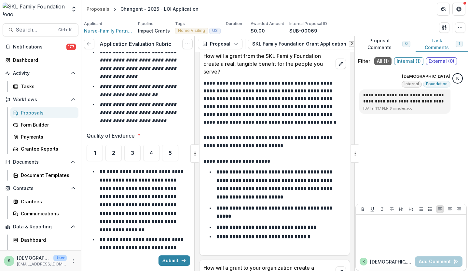
scroll to position [4211, 0]
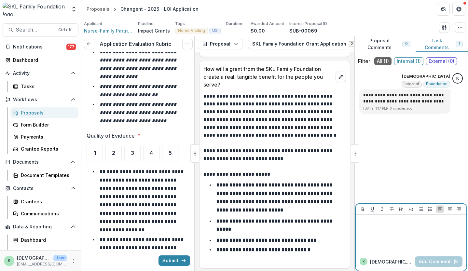
click at [394, 234] on div at bounding box center [410, 233] width 105 height 33
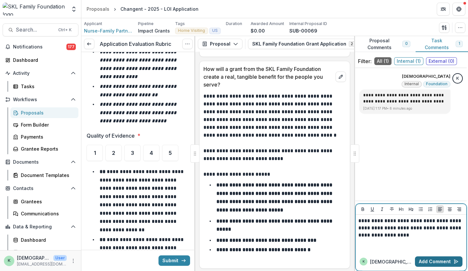
click at [425, 259] on button "Add Comment" at bounding box center [439, 261] width 48 height 10
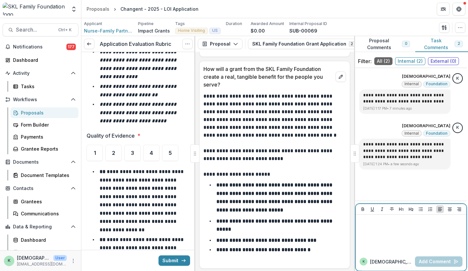
click at [365, 225] on div at bounding box center [410, 233] width 105 height 33
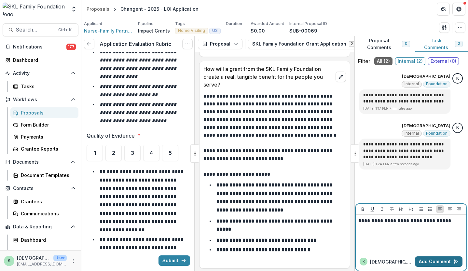
click at [434, 259] on button "Add Comment" at bounding box center [439, 261] width 48 height 10
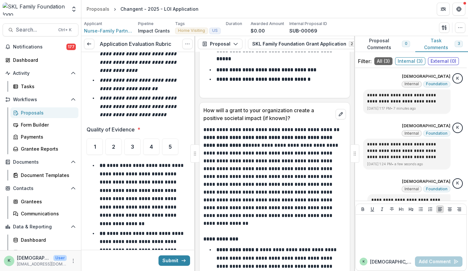
scroll to position [2579, 0]
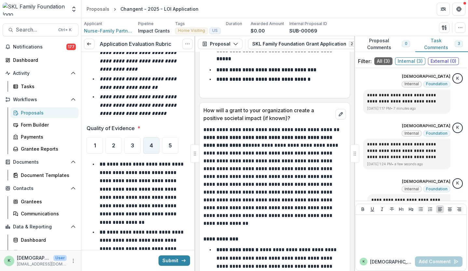
click at [151, 143] on span "4" at bounding box center [151, 145] width 3 height 5
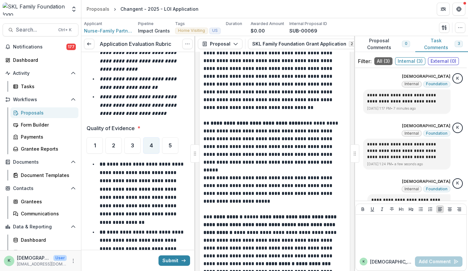
scroll to position [1503, 0]
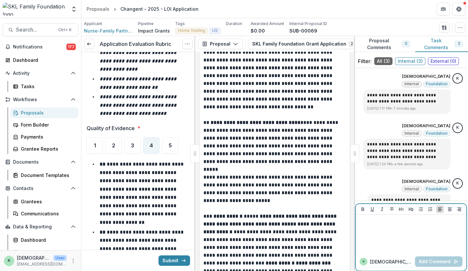
click at [396, 235] on div at bounding box center [410, 233] width 105 height 33
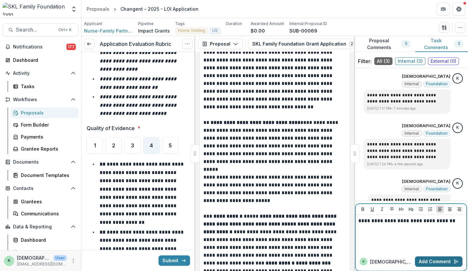
click at [424, 263] on button "Add Comment" at bounding box center [439, 261] width 48 height 10
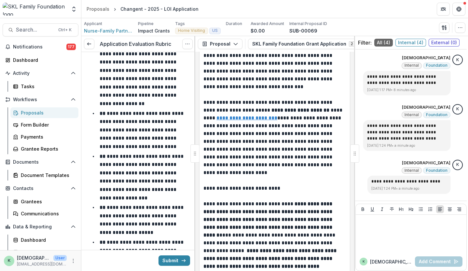
scroll to position [3423, 0]
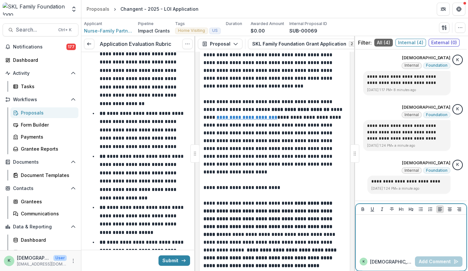
click at [386, 225] on div at bounding box center [410, 233] width 105 height 33
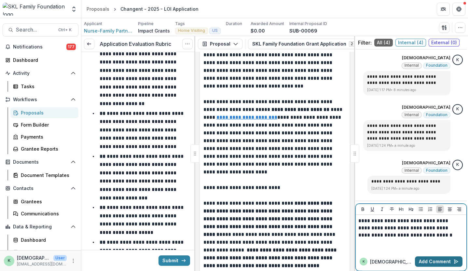
click at [433, 261] on button "Add Comment" at bounding box center [439, 261] width 48 height 10
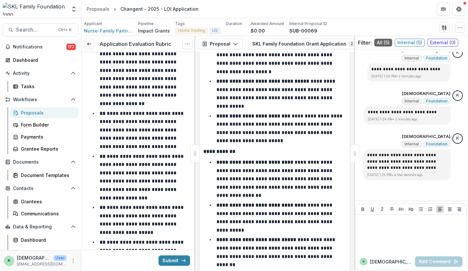
scroll to position [4628, 0]
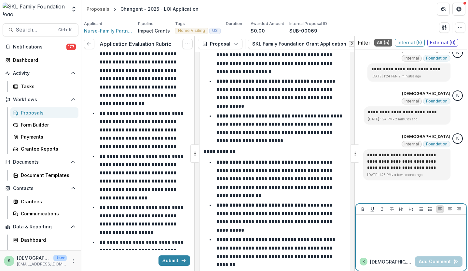
click at [401, 234] on div at bounding box center [410, 233] width 105 height 33
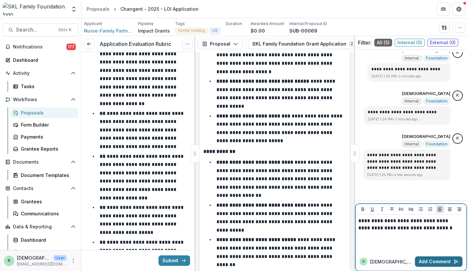
click at [426, 259] on button "Add Comment" at bounding box center [439, 261] width 48 height 10
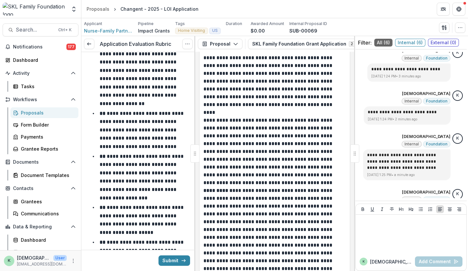
scroll to position [5332, 0]
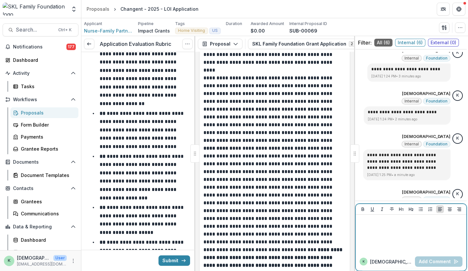
click at [388, 232] on div at bounding box center [410, 233] width 105 height 33
click at [424, 262] on button "Add Comment" at bounding box center [439, 261] width 48 height 10
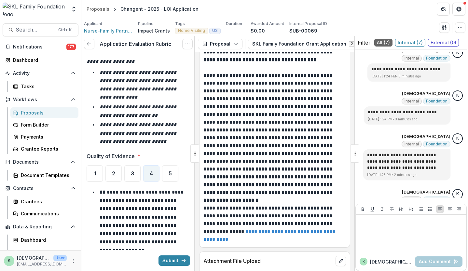
scroll to position [2532, 0]
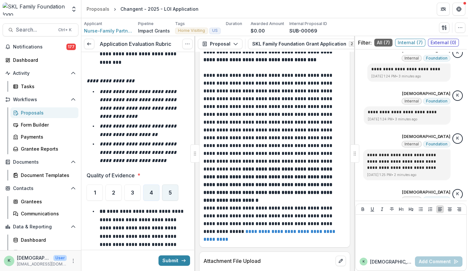
click at [165, 185] on div "5" at bounding box center [170, 193] width 16 height 16
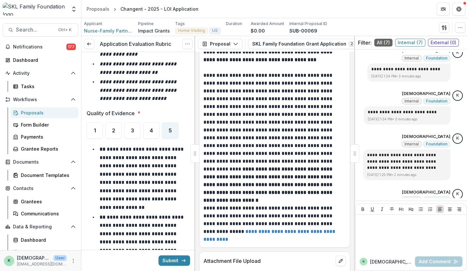
scroll to position [2594, 0]
click at [150, 128] on span "4" at bounding box center [151, 130] width 3 height 5
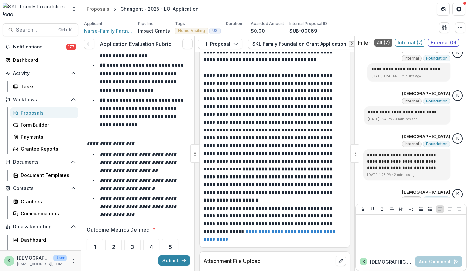
scroll to position [2906, 0]
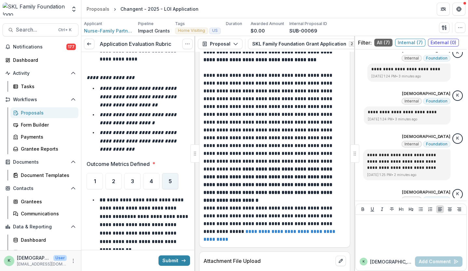
click at [171, 179] on span "5" at bounding box center [170, 181] width 3 height 5
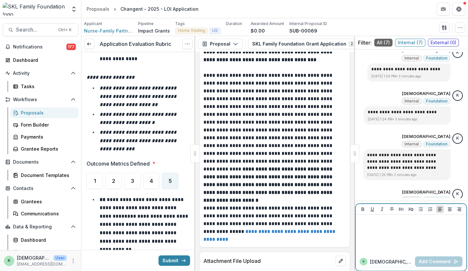
click at [426, 246] on div at bounding box center [410, 233] width 105 height 33
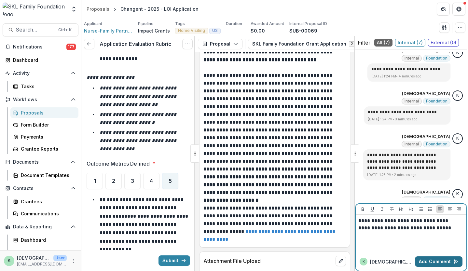
click at [428, 259] on button "Add Comment" at bounding box center [439, 261] width 48 height 10
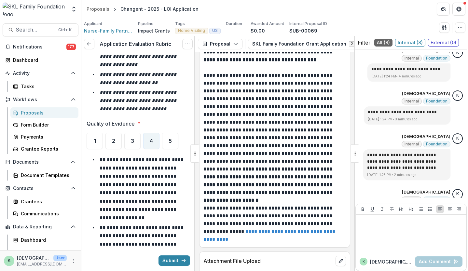
scroll to position [2583, 0]
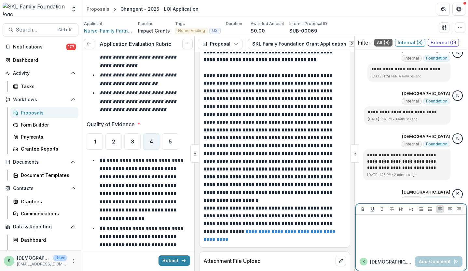
click at [398, 243] on div at bounding box center [410, 233] width 105 height 33
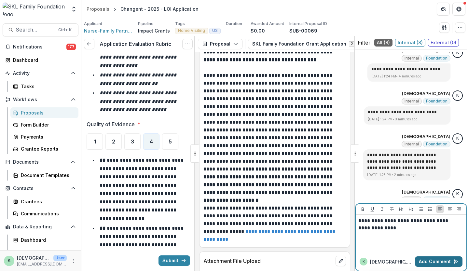
click at [424, 258] on button "Add Comment" at bounding box center [439, 261] width 48 height 10
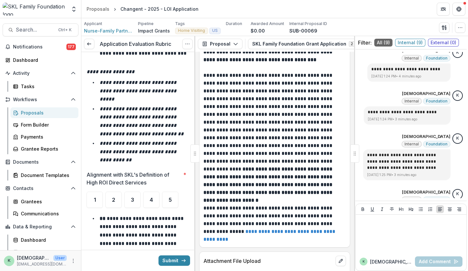
scroll to position [3249, 0]
click at [180, 191] on ul "1 2 3 4 5" at bounding box center [138, 199] width 103 height 16
click at [174, 191] on div "5" at bounding box center [170, 199] width 16 height 16
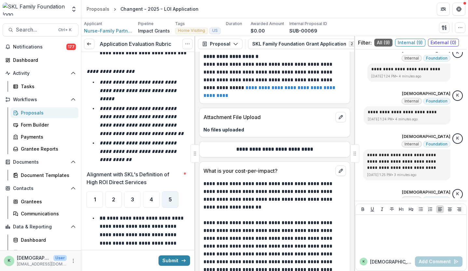
scroll to position [5721, 0]
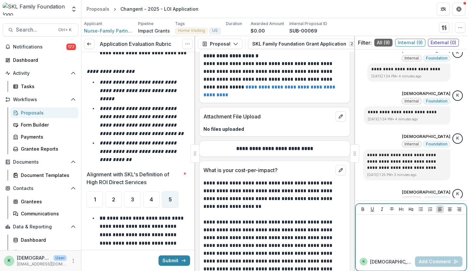
click at [396, 236] on div at bounding box center [410, 233] width 105 height 33
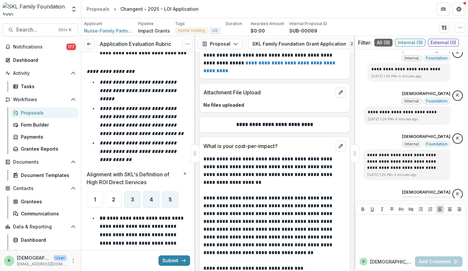
click at [156, 191] on div "4" at bounding box center [151, 199] width 16 height 16
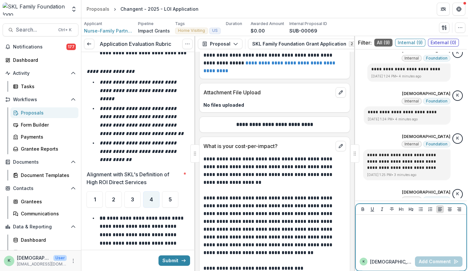
click at [422, 234] on div at bounding box center [410, 233] width 105 height 33
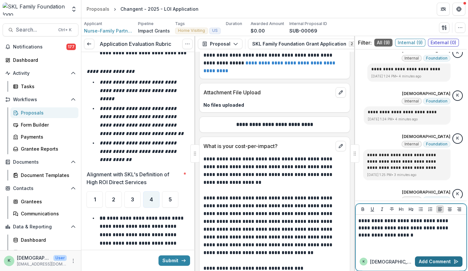
click at [434, 262] on button "Add Comment" at bounding box center [439, 261] width 48 height 10
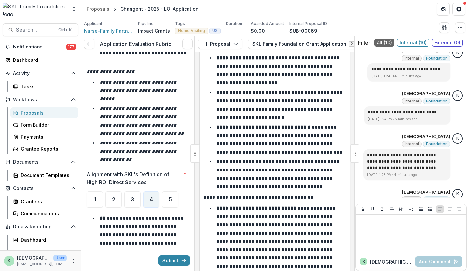
scroll to position [6044, 0]
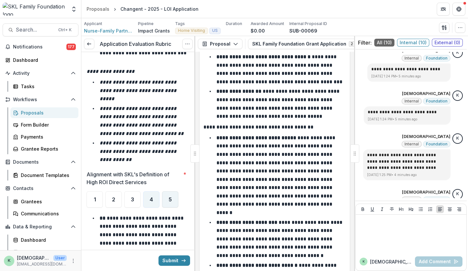
click at [171, 191] on div "5" at bounding box center [170, 199] width 16 height 16
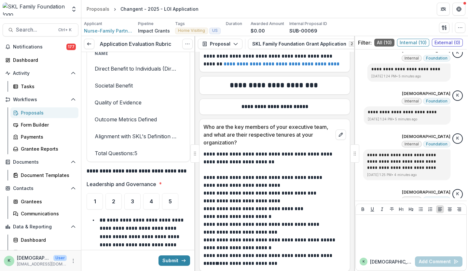
scroll to position [7166, 0]
click at [172, 193] on div "5" at bounding box center [170, 201] width 16 height 16
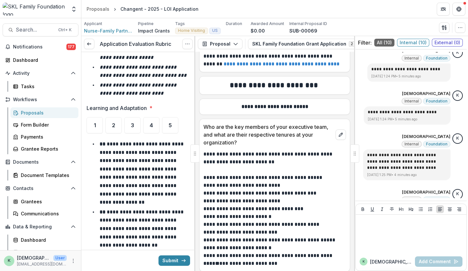
scroll to position [4145, 0]
click at [169, 122] on span "5" at bounding box center [170, 124] width 3 height 5
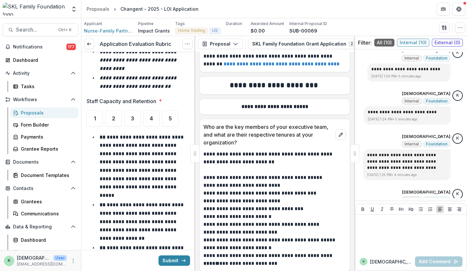
scroll to position [4501, 0]
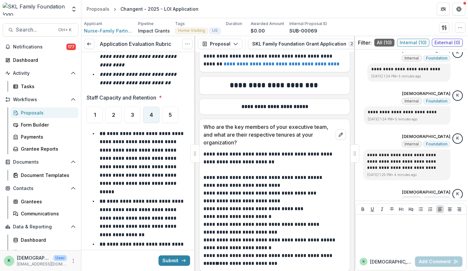
click at [152, 107] on div "4" at bounding box center [151, 115] width 16 height 16
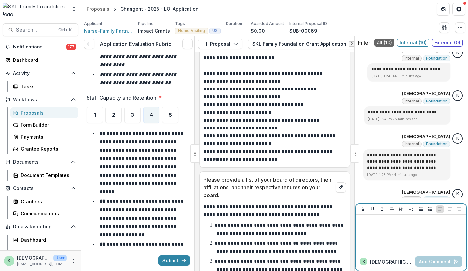
click at [385, 224] on p at bounding box center [410, 220] width 104 height 7
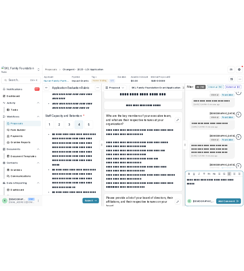
scroll to position [7194, 0]
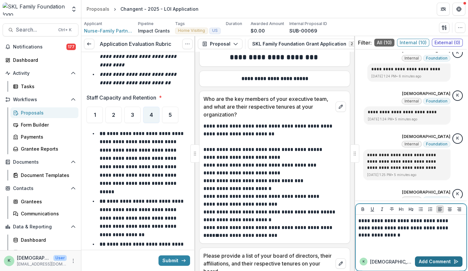
click at [427, 258] on button "Add Comment" at bounding box center [439, 261] width 48 height 10
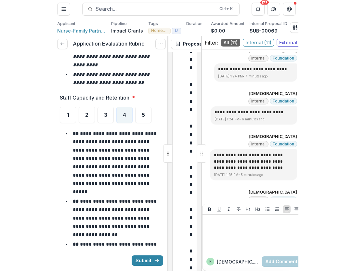
scroll to position [109757, 0]
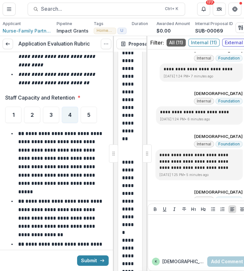
click at [5, 112] on div "**********" at bounding box center [57, 72] width 114 height 9042
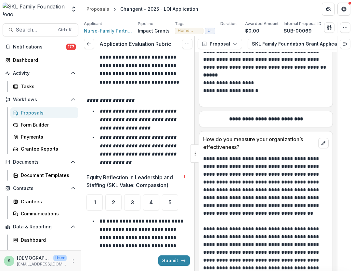
scroll to position [8853, 0]
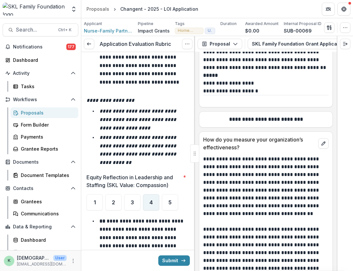
click at [156, 194] on div "4" at bounding box center [151, 202] width 16 height 16
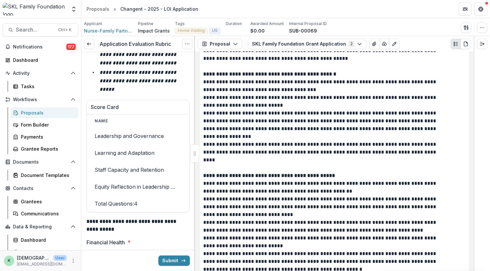
scroll to position [5466, 0]
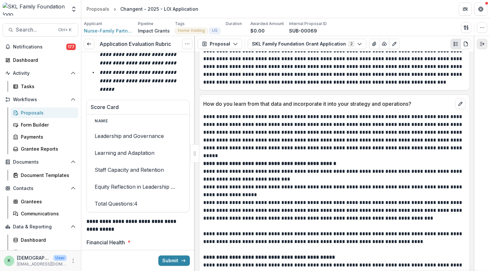
click at [468, 42] on icon "Expand right" at bounding box center [482, 43] width 5 height 5
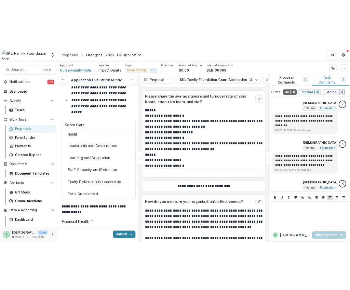
scroll to position [7645, 0]
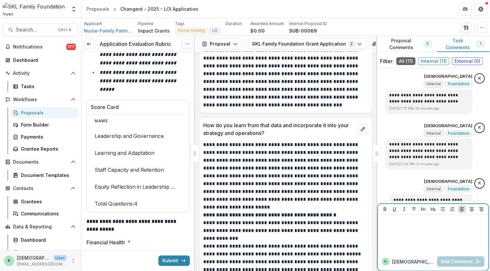
click at [421, 225] on p at bounding box center [433, 220] width 105 height 7
click at [457, 262] on button "Add Comment" at bounding box center [461, 261] width 48 height 10
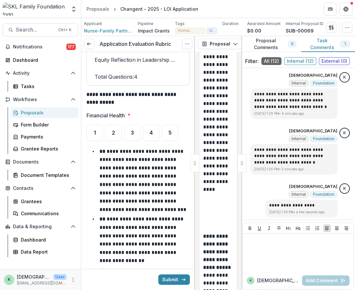
scroll to position [5395, 0]
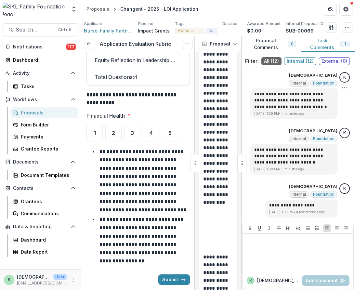
drag, startPoint x: 243, startPoint y: 87, endPoint x: 253, endPoint y: 84, distance: 10.1
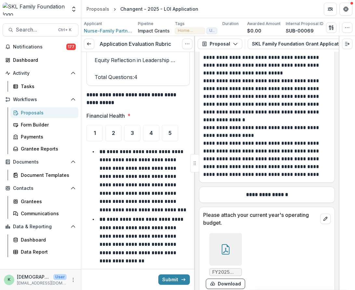
scroll to position [9977, 0]
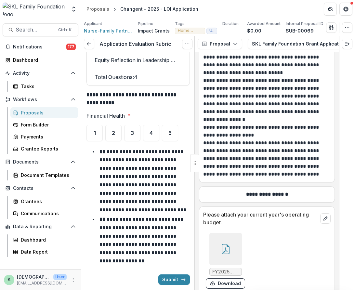
click at [230, 244] on icon at bounding box center [226, 249] width 10 height 10
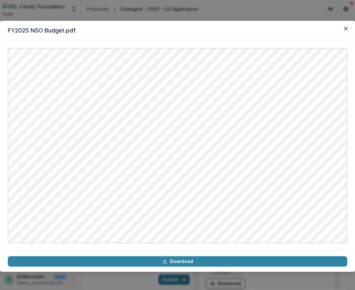
click at [241, 15] on div "FY2025 NSO Budget.pdf Download" at bounding box center [177, 145] width 355 height 290
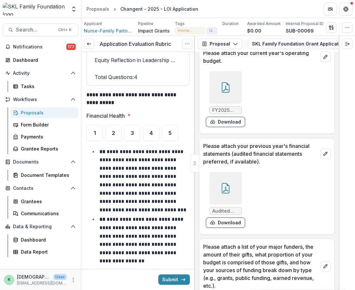
scroll to position [10140, 0]
click at [233, 172] on div at bounding box center [226, 188] width 33 height 33
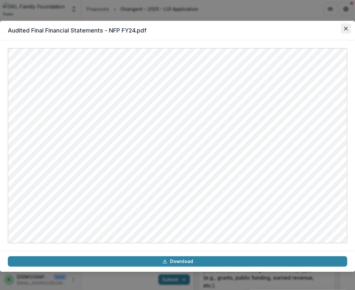
click at [347, 24] on button "Close" at bounding box center [346, 28] width 10 height 10
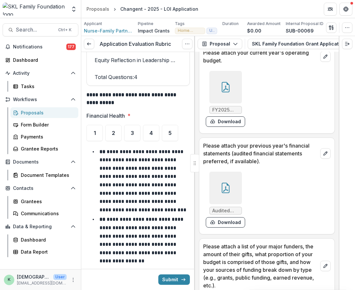
scroll to position [10262, 0]
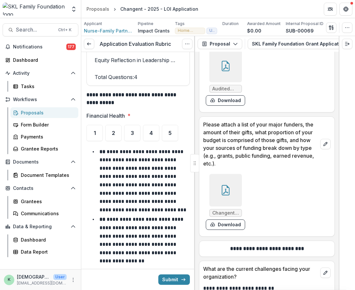
click at [226, 185] on icon at bounding box center [226, 190] width 10 height 10
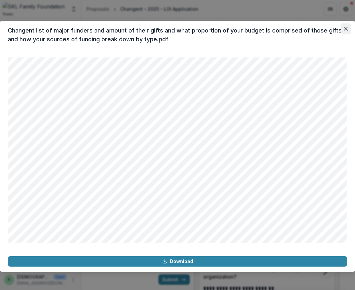
click at [348, 32] on button "Close" at bounding box center [346, 28] width 10 height 10
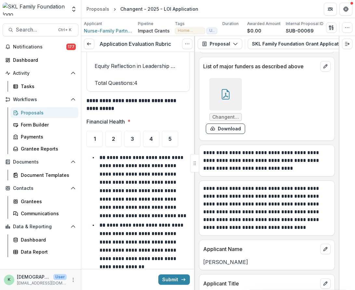
scroll to position [5372, 0]
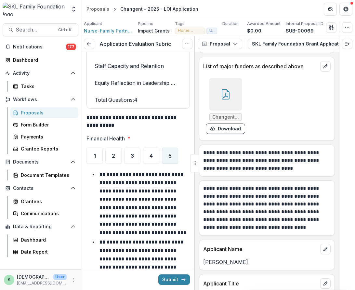
click at [169, 148] on div "5" at bounding box center [170, 156] width 16 height 16
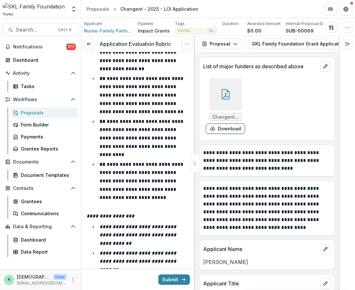
scroll to position [5717, 0]
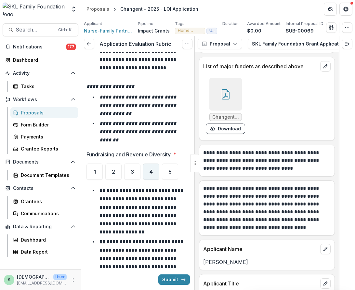
click at [153, 169] on span "4" at bounding box center [151, 171] width 3 height 5
click at [171, 169] on span "5" at bounding box center [170, 171] width 3 height 5
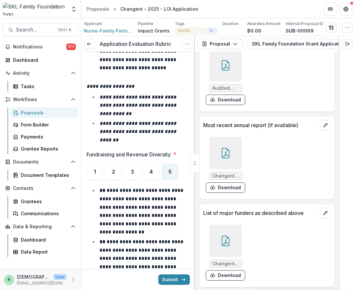
scroll to position [12249, 0]
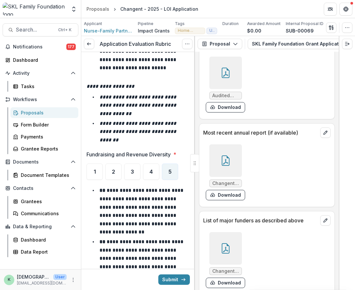
click at [226, 243] on icon at bounding box center [226, 248] width 10 height 10
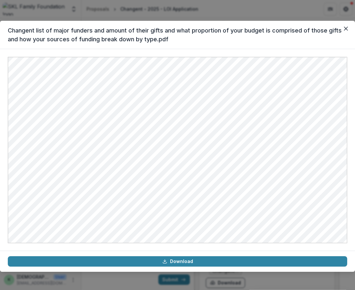
click at [268, 11] on div "Changent list of major funders and amount of their gifts and what proportion of…" at bounding box center [177, 145] width 355 height 290
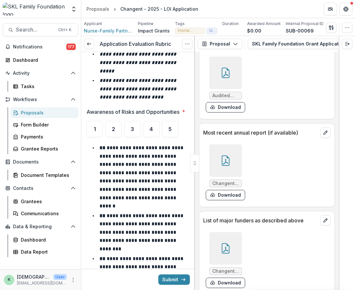
scroll to position [6062, 0]
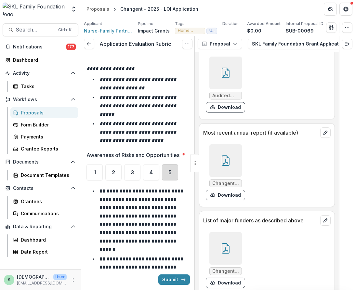
click at [174, 164] on div "5" at bounding box center [170, 172] width 16 height 16
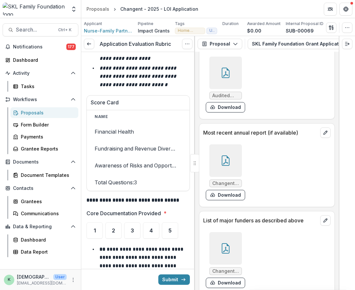
scroll to position [6552, 0]
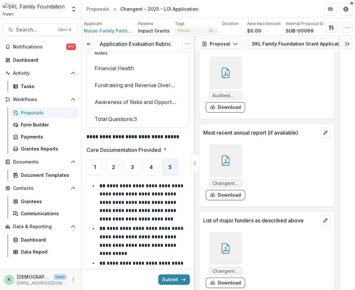
click at [172, 159] on div "5" at bounding box center [170, 167] width 16 height 16
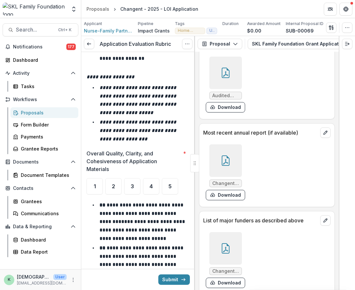
scroll to position [6851, 0]
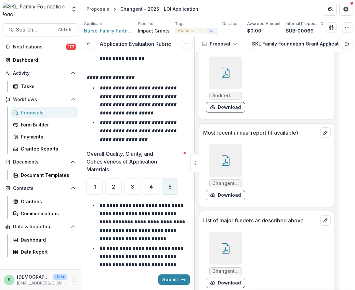
click at [169, 179] on div "5" at bounding box center [170, 187] width 16 height 16
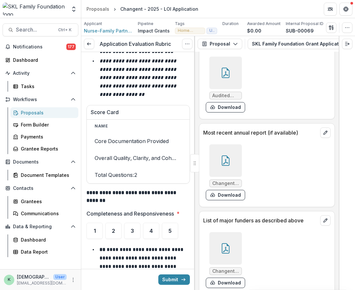
scroll to position [7248, 0]
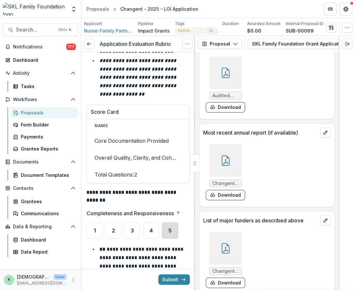
click at [167, 223] on div "5" at bounding box center [170, 231] width 16 height 16
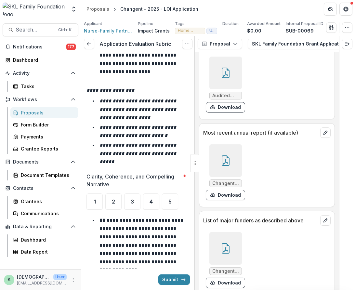
scroll to position [7614, 0]
click at [172, 194] on div "5" at bounding box center [170, 202] width 16 height 16
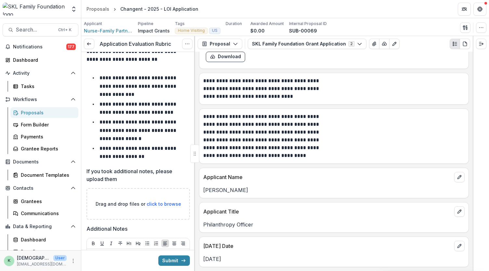
scroll to position [7410, 0]
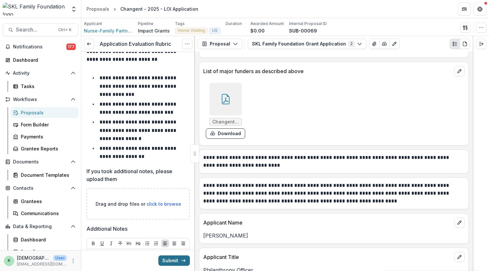
click at [173, 260] on button "Submit" at bounding box center [174, 261] width 32 height 10
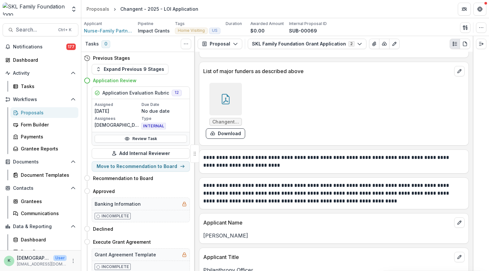
click at [31, 112] on div "Proposals" at bounding box center [47, 112] width 52 height 7
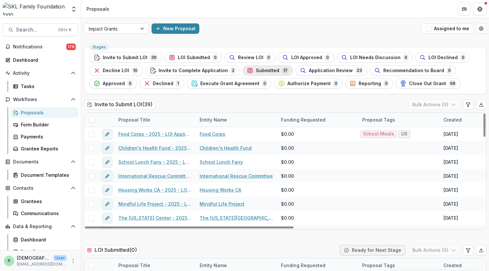
click at [257, 69] on span "Submitted" at bounding box center [267, 71] width 23 height 6
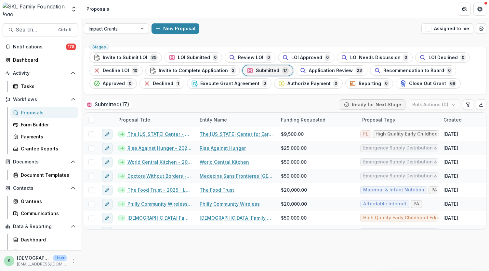
click at [468, 232] on div "Stages Invite to Submit LOI 39 LOI Submitted 0 Review LOI 0 LOI Approved 0 LOI …" at bounding box center [285, 157] width 408 height 227
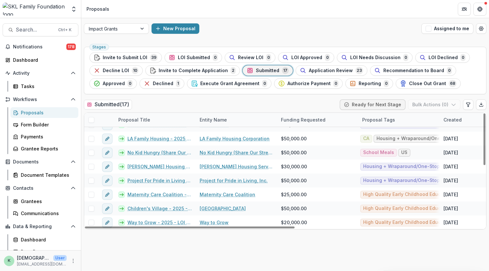
scroll to position [135, 0]
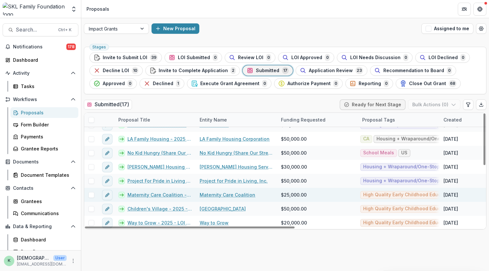
click at [164, 192] on link "Maternity Care Coalition - 2025 - LOI Application" at bounding box center [160, 195] width 64 height 7
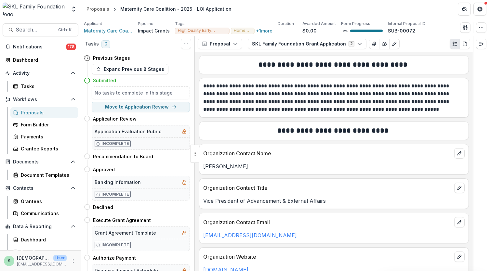
scroll to position [175, 0]
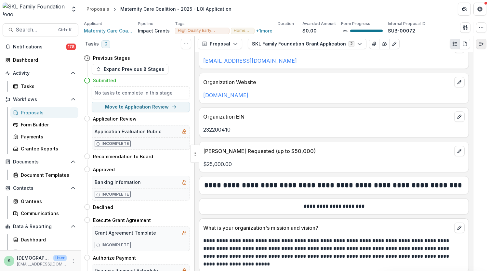
click at [468, 46] on icon "Expand right" at bounding box center [481, 43] width 5 height 5
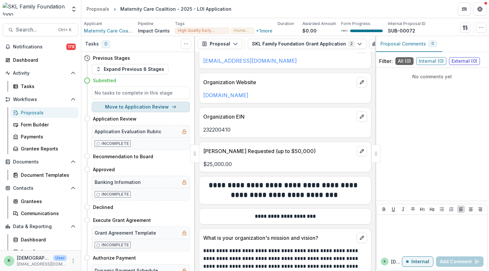
click at [143, 105] on button "Move to Application Review" at bounding box center [141, 107] width 98 height 10
select select "**********"
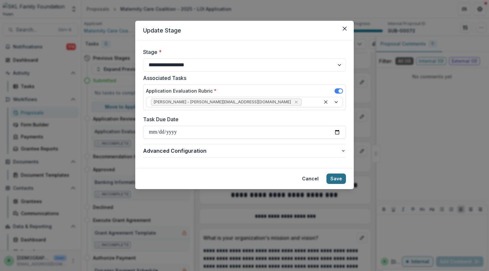
click at [340, 175] on button "Save" at bounding box center [337, 179] width 20 height 10
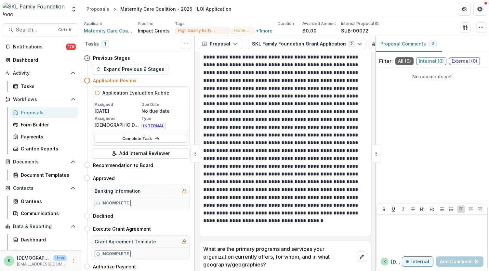
scroll to position [791, 0]
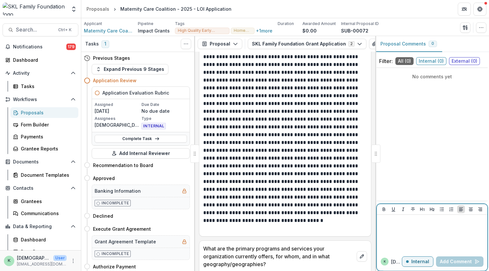
click at [419, 231] on div at bounding box center [432, 234] width 105 height 33
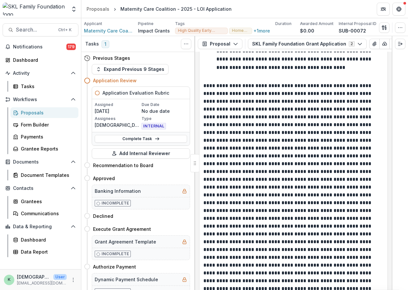
scroll to position [1520, 0]
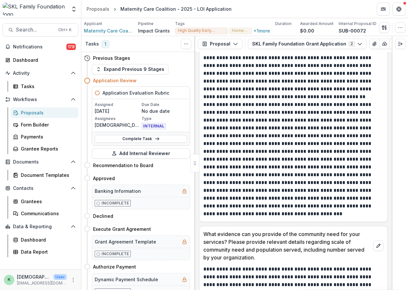
click at [399, 38] on div at bounding box center [400, 44] width 16 height 16
click at [399, 41] on icon "Expand right" at bounding box center [400, 43] width 5 height 5
click at [402, 47] on button "Expand right" at bounding box center [400, 44] width 10 height 10
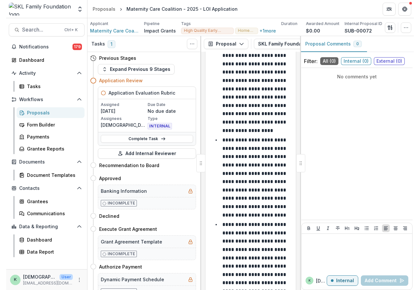
scroll to position [2901, 0]
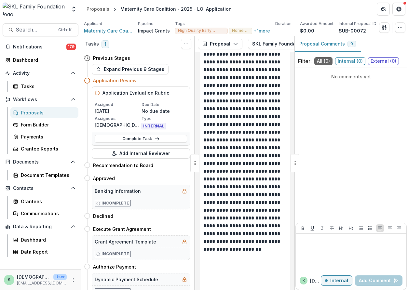
click at [408, 102] on div "Filter: All ( 0 ) Internal ( 0 ) External ( 0 ) No comments yet k kristen Inter…" at bounding box center [351, 173] width 114 height 236
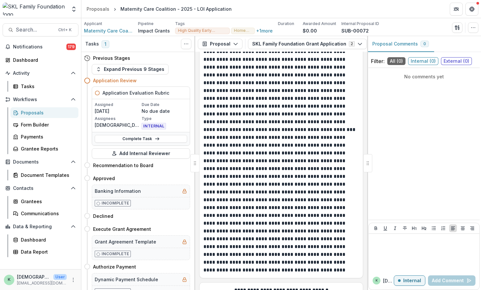
scroll to position [2460, 0]
click at [164, 140] on link "Complete Task" at bounding box center [141, 139] width 92 height 8
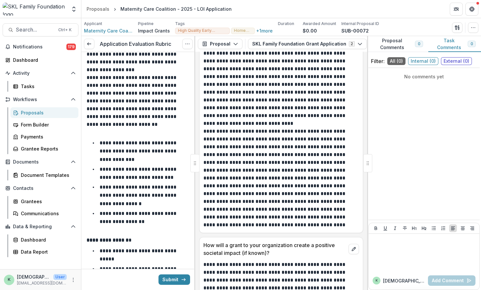
scroll to position [3577, 0]
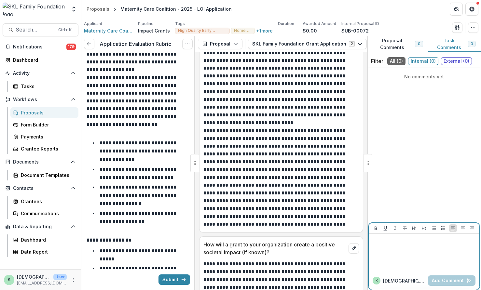
click at [411, 248] on div at bounding box center [423, 253] width 105 height 33
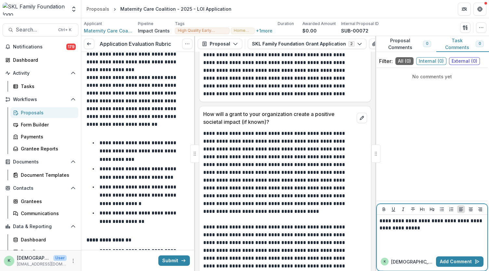
scroll to position [3509, 0]
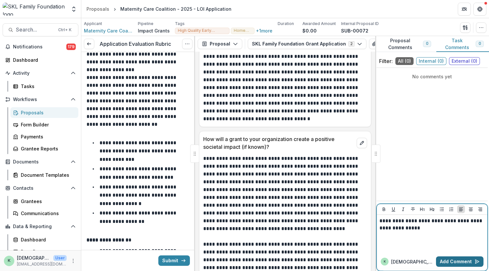
click at [444, 263] on button "Add Comment" at bounding box center [460, 262] width 48 height 10
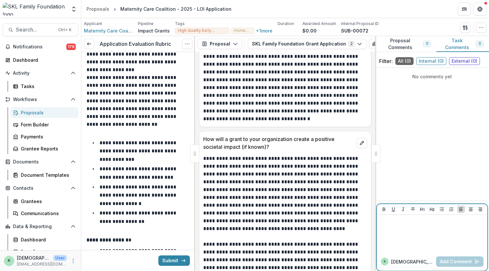
click at [400, 230] on div at bounding box center [432, 234] width 105 height 33
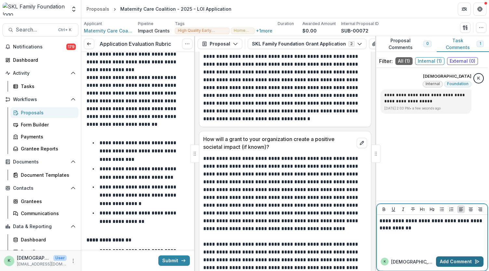
click at [461, 259] on button "Add Comment" at bounding box center [460, 262] width 48 height 10
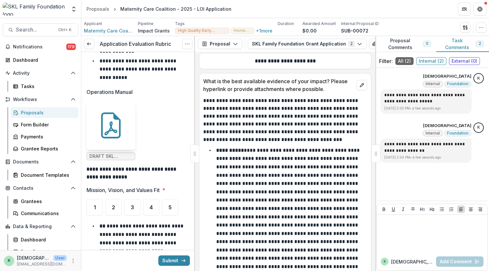
scroll to position [405, 0]
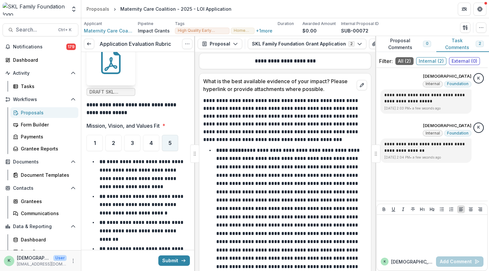
click at [175, 135] on div "5" at bounding box center [170, 143] width 16 height 16
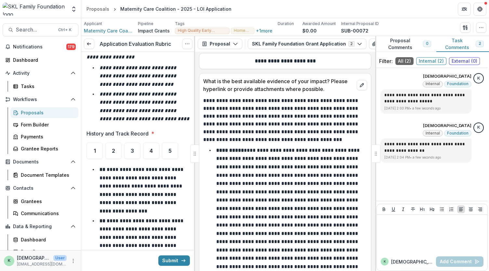
scroll to position [659, 0]
click at [170, 151] on span "5" at bounding box center [170, 150] width 3 height 5
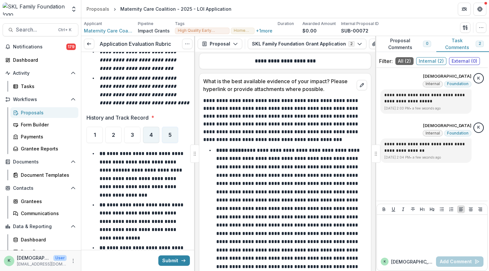
scroll to position [658, 0]
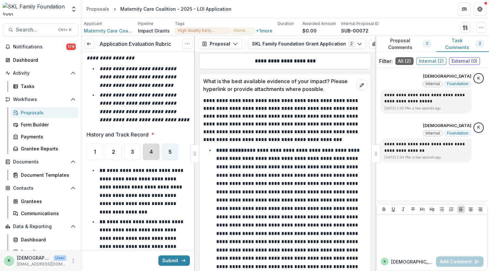
click at [153, 156] on div "4" at bounding box center [151, 152] width 16 height 16
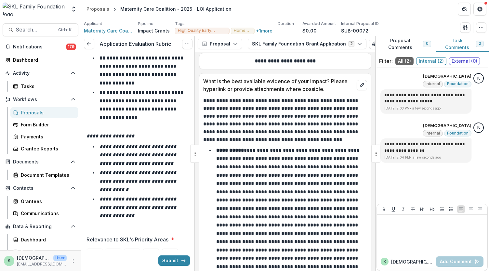
scroll to position [1036, 0]
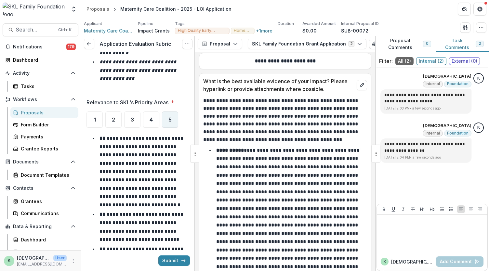
click at [166, 117] on div "5" at bounding box center [170, 120] width 16 height 16
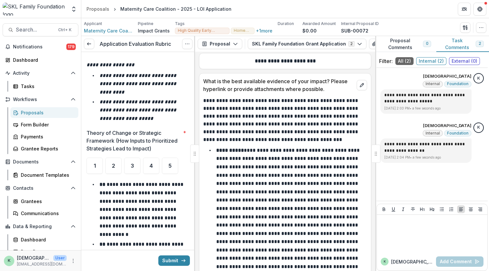
scroll to position [1333, 0]
click at [166, 171] on div "5" at bounding box center [170, 166] width 16 height 16
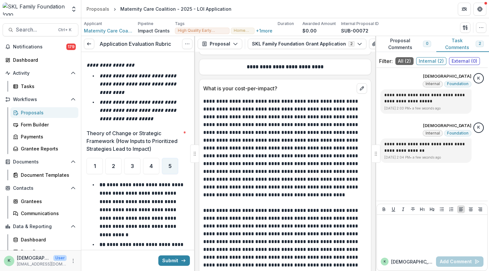
scroll to position [4559, 0]
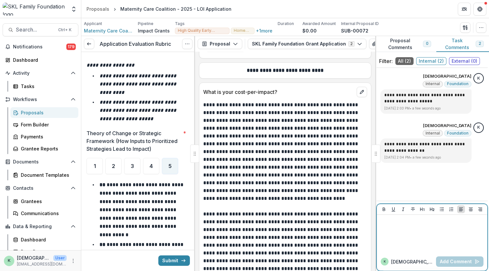
click at [410, 238] on div at bounding box center [432, 234] width 105 height 33
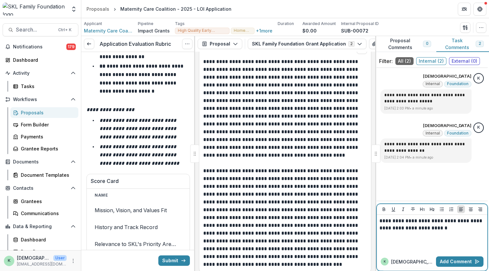
scroll to position [1806, 0]
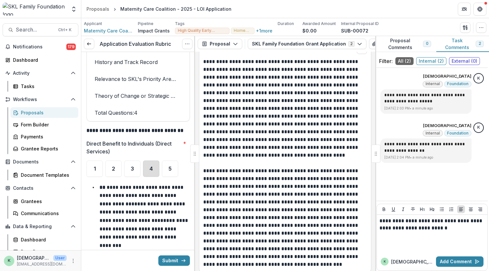
click at [154, 171] on div "4" at bounding box center [151, 169] width 16 height 16
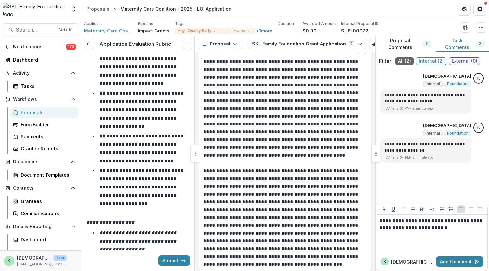
scroll to position [2191, 0]
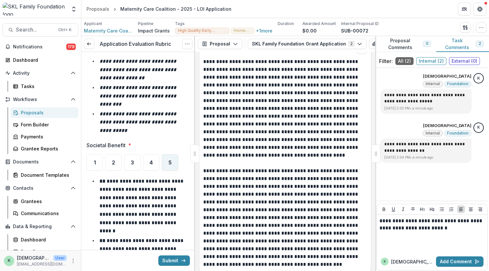
click at [166, 160] on div "5" at bounding box center [170, 163] width 16 height 16
click at [140, 159] on div "3" at bounding box center [132, 163] width 16 height 16
click at [150, 162] on span "4" at bounding box center [151, 162] width 3 height 5
click at [178, 166] on div "5" at bounding box center [170, 163] width 16 height 16
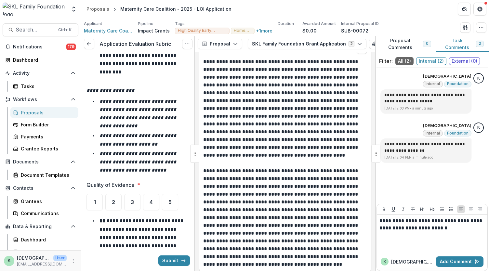
scroll to position [2523, 0]
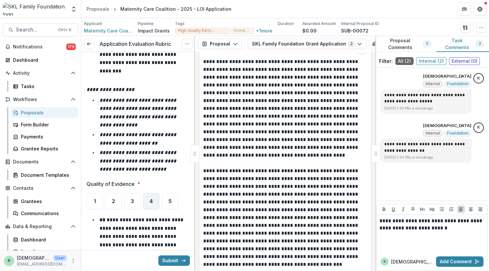
click at [148, 193] on div "4" at bounding box center [151, 201] width 16 height 16
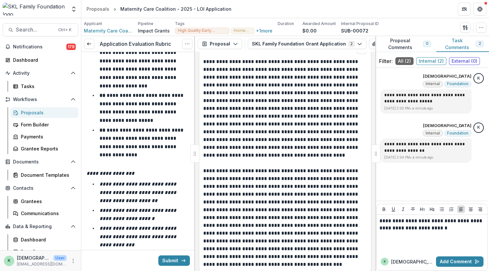
scroll to position [2965, 0]
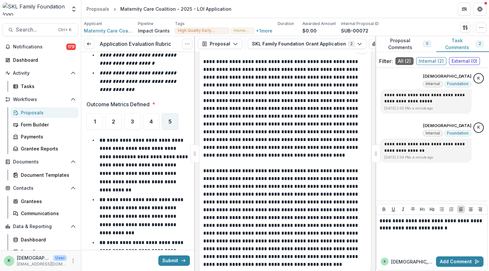
click at [169, 119] on span "5" at bounding box center [170, 121] width 3 height 5
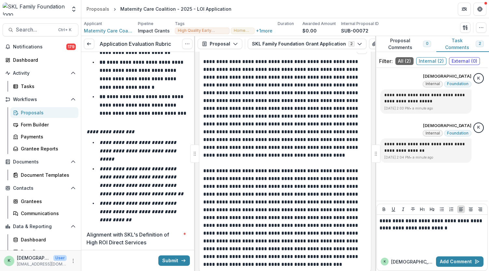
scroll to position [3188, 0]
click at [147, 252] on div "4" at bounding box center [151, 260] width 16 height 16
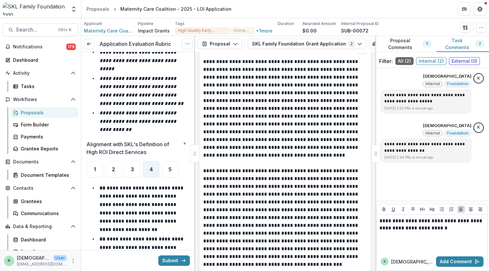
scroll to position [3280, 0]
click at [130, 161] on div "3" at bounding box center [132, 169] width 16 height 16
click at [147, 161] on div "4" at bounding box center [151, 169] width 16 height 16
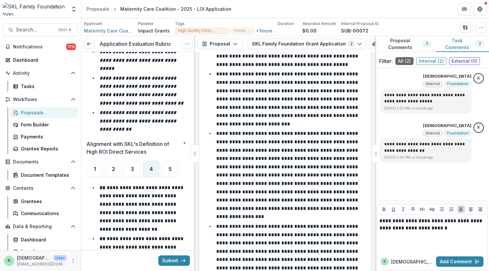
scroll to position [5004, 0]
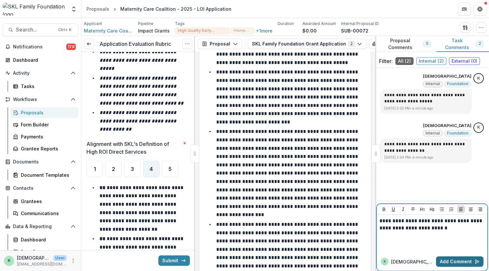
click at [454, 263] on button "Add Comment" at bounding box center [460, 262] width 48 height 10
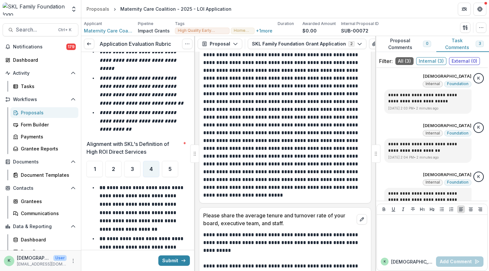
scroll to position [6017, 0]
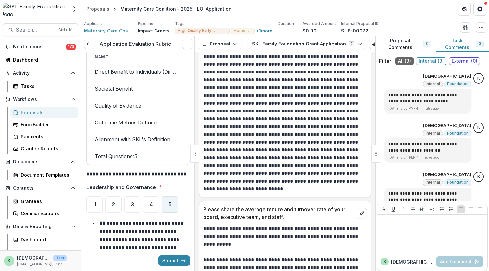
scroll to position [3737, 0]
click at [170, 196] on div "5" at bounding box center [170, 204] width 16 height 16
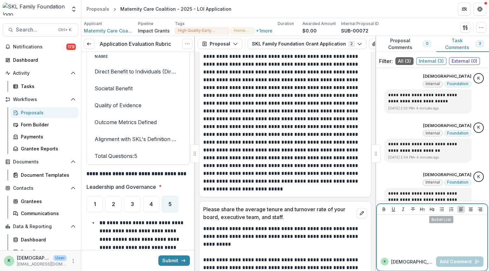
click at [448, 232] on div at bounding box center [432, 234] width 105 height 33
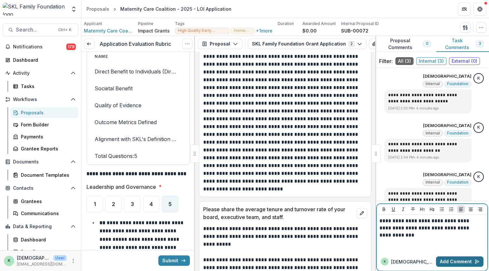
click at [455, 262] on button "Add Comment" at bounding box center [460, 262] width 48 height 10
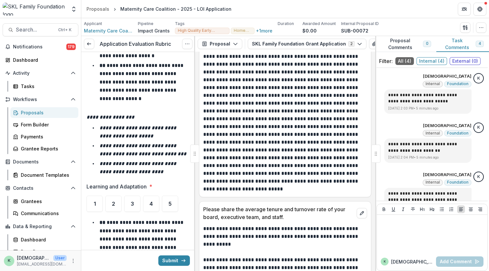
scroll to position [4067, 0]
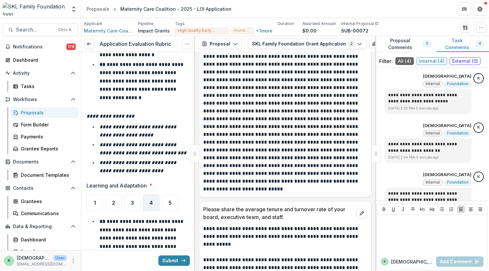
click at [150, 200] on span "4" at bounding box center [151, 202] width 3 height 5
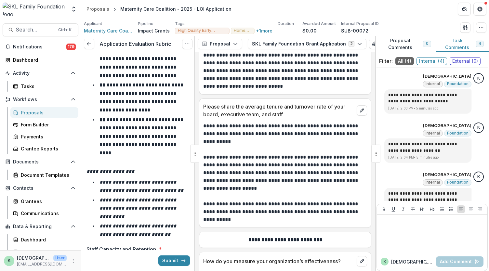
scroll to position [4422, 0]
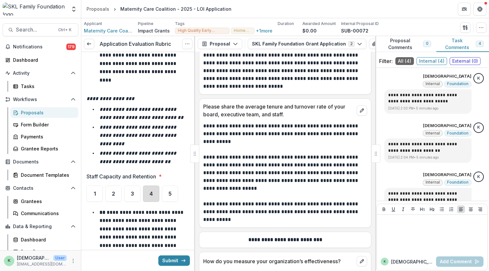
click at [151, 186] on div "4" at bounding box center [151, 194] width 16 height 16
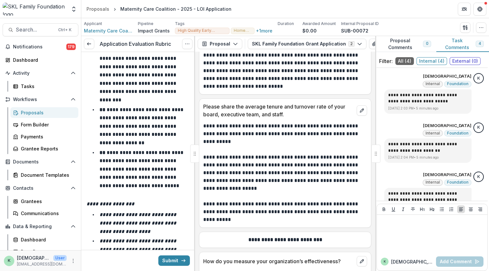
scroll to position [4696, 0]
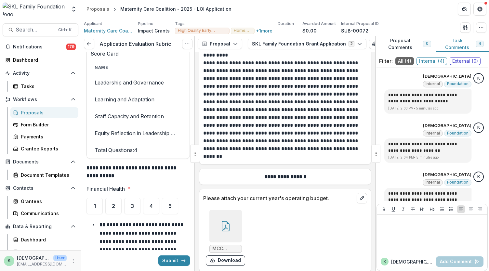
scroll to position [6702, 0]
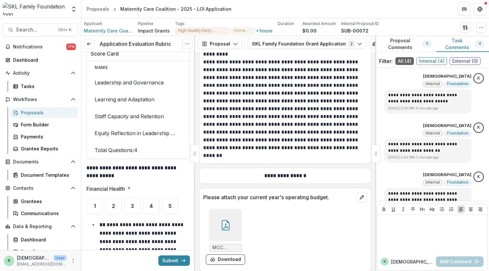
click at [227, 224] on icon at bounding box center [225, 227] width 5 height 6
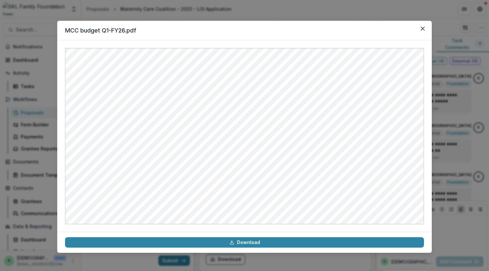
click at [435, 171] on div "MCC budget Q1-FY26.pdf Download" at bounding box center [244, 135] width 489 height 271
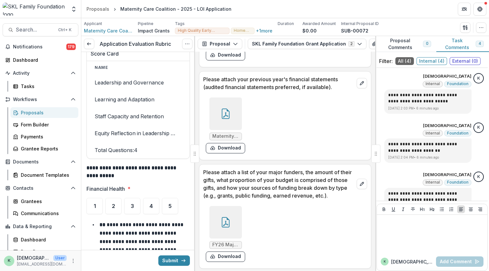
scroll to position [6913, 0]
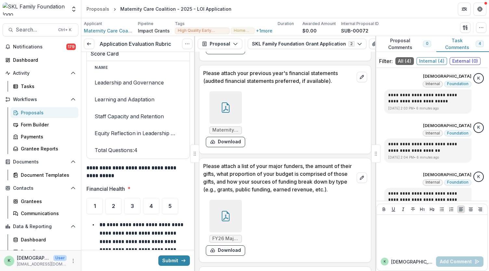
click at [227, 215] on icon at bounding box center [225, 218] width 5 height 6
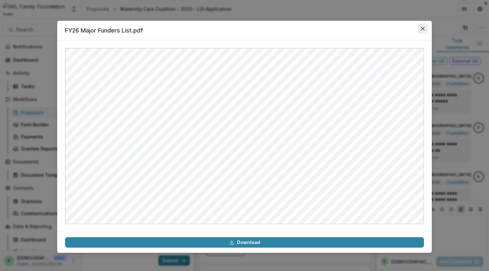
click at [424, 29] on icon "Close" at bounding box center [423, 29] width 4 height 4
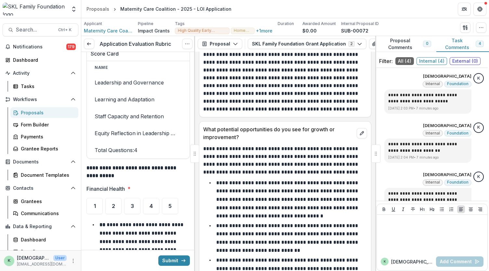
scroll to position [7410, 0]
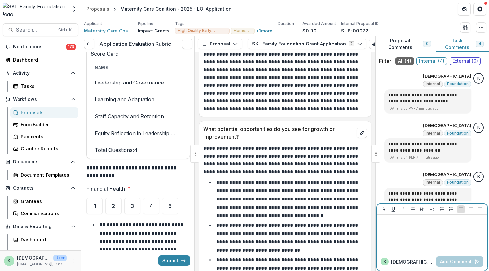
click at [396, 246] on div at bounding box center [432, 234] width 105 height 33
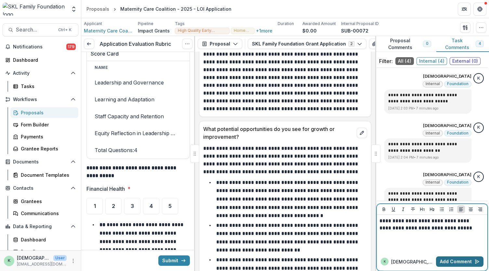
click at [458, 265] on button "Add Comment" at bounding box center [460, 262] width 48 height 10
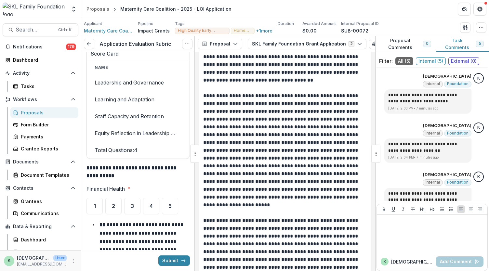
scroll to position [7889, 0]
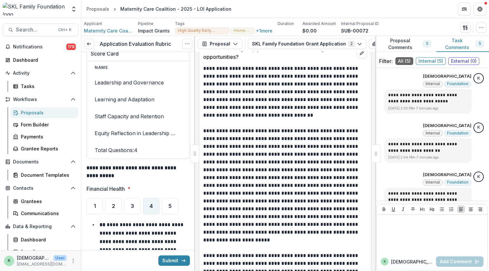
click at [153, 198] on div "4" at bounding box center [151, 206] width 16 height 16
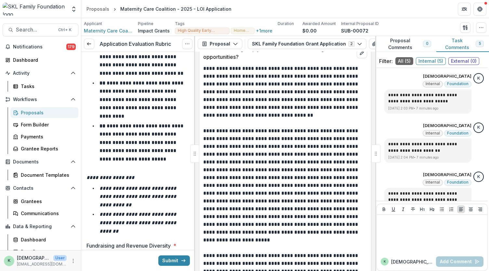
scroll to position [5626, 0]
click at [132, 255] on div "3" at bounding box center [132, 263] width 16 height 16
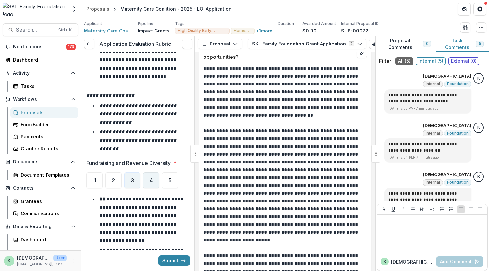
click at [148, 172] on div "4" at bounding box center [151, 180] width 16 height 16
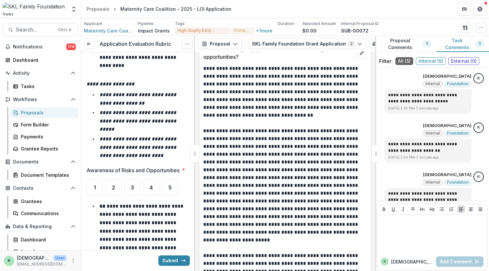
scroll to position [6047, 0]
click at [147, 179] on div "4" at bounding box center [151, 187] width 16 height 16
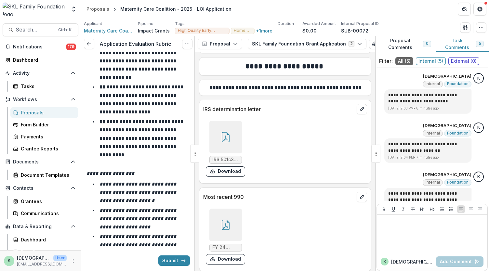
scroll to position [6477, 0]
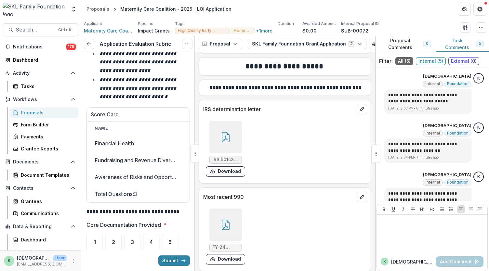
click at [170, 240] on span "5" at bounding box center [170, 242] width 3 height 5
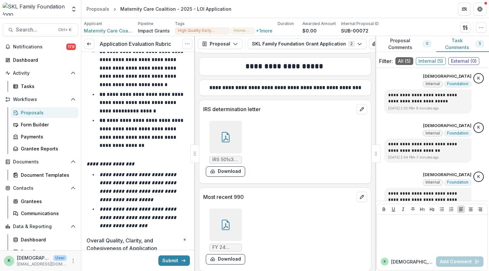
click at [169, 271] on span "5" at bounding box center [170, 273] width 3 height 5
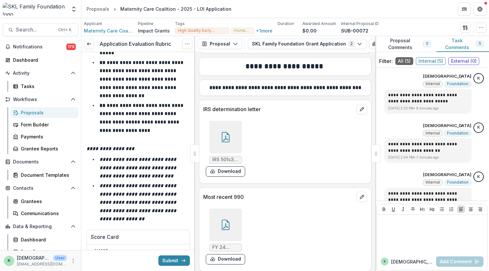
scroll to position [7247, 0]
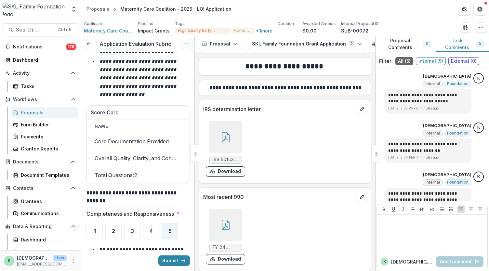
click at [172, 223] on div "5" at bounding box center [170, 231] width 16 height 16
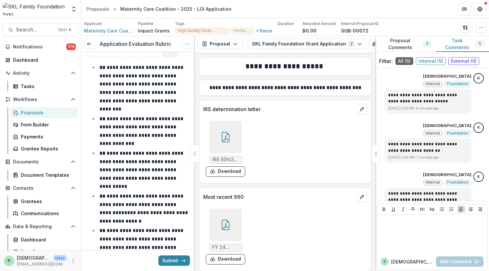
scroll to position [7585, 0]
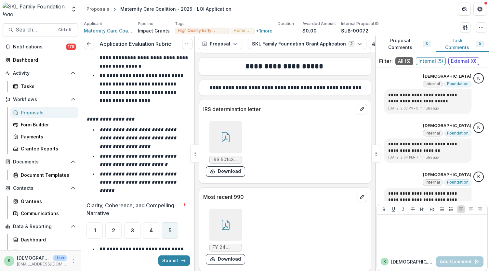
click at [172, 223] on div "5" at bounding box center [170, 231] width 16 height 16
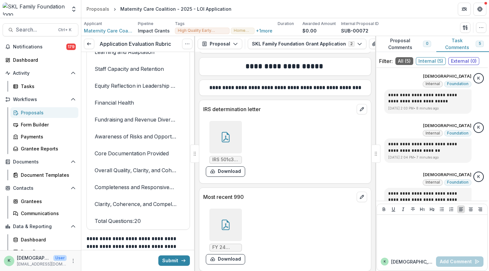
scroll to position [8499, 0]
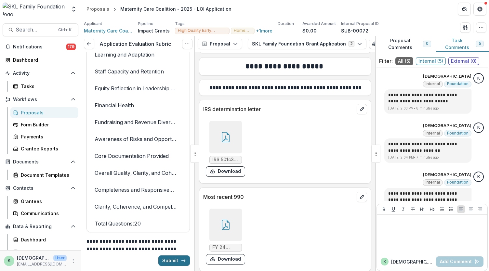
drag, startPoint x: 163, startPoint y: 257, endPoint x: 163, endPoint y: 261, distance: 3.9
click at [163, 261] on button "Submit" at bounding box center [174, 261] width 32 height 10
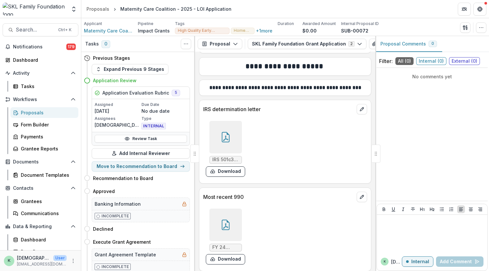
click at [30, 116] on div "Proposals" at bounding box center [47, 112] width 52 height 7
